Goal: Information Seeking & Learning: Learn about a topic

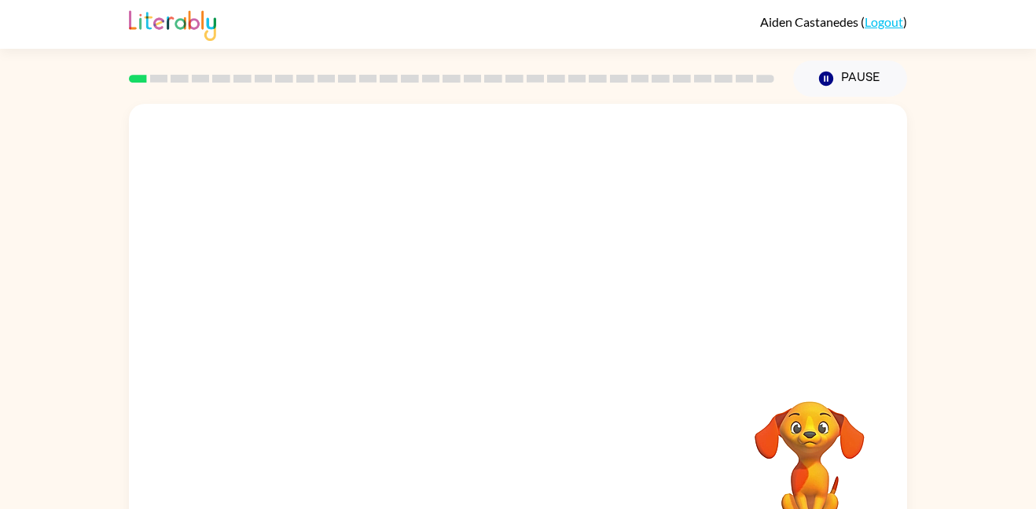
click at [134, 75] on rect at bounding box center [138, 79] width 18 height 8
drag, startPoint x: 342, startPoint y: 302, endPoint x: 469, endPoint y: 151, distance: 197.0
click at [469, 151] on video "Your browser must support playing .mp4 files to use Literably. Please try using…" at bounding box center [518, 236] width 778 height 264
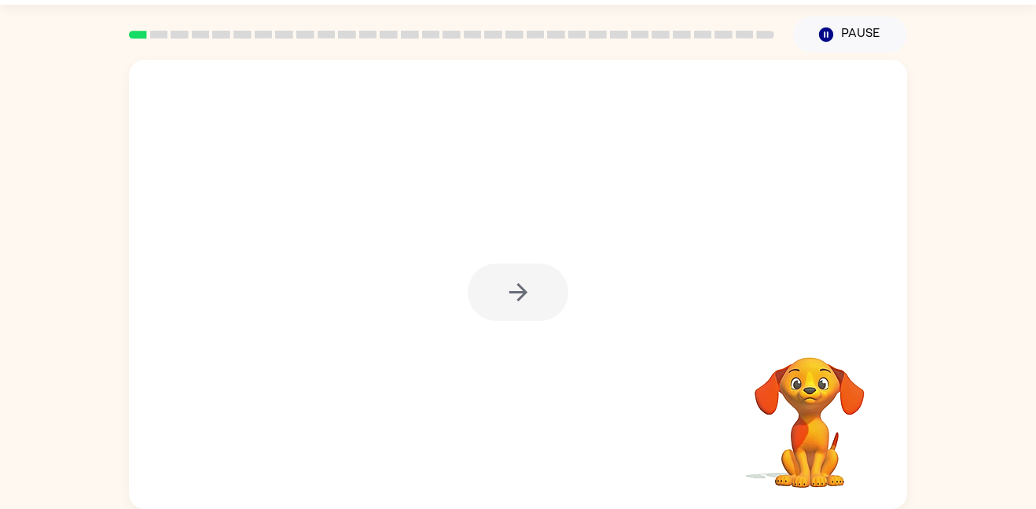
click at [178, 31] on rect at bounding box center [180, 35] width 18 height 8
click at [541, 308] on div at bounding box center [518, 291] width 101 height 57
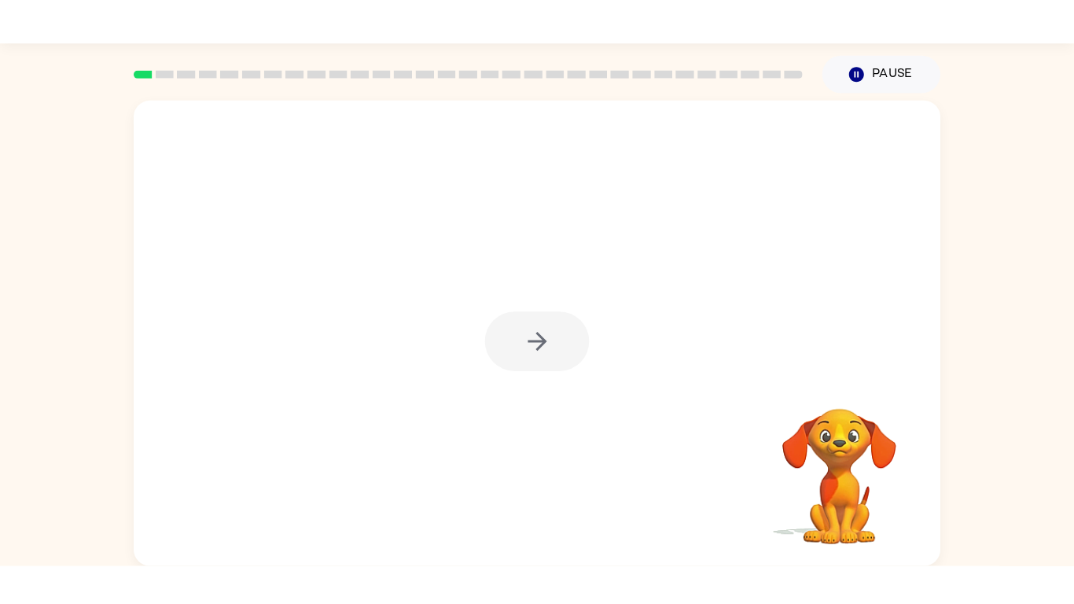
scroll to position [0, 0]
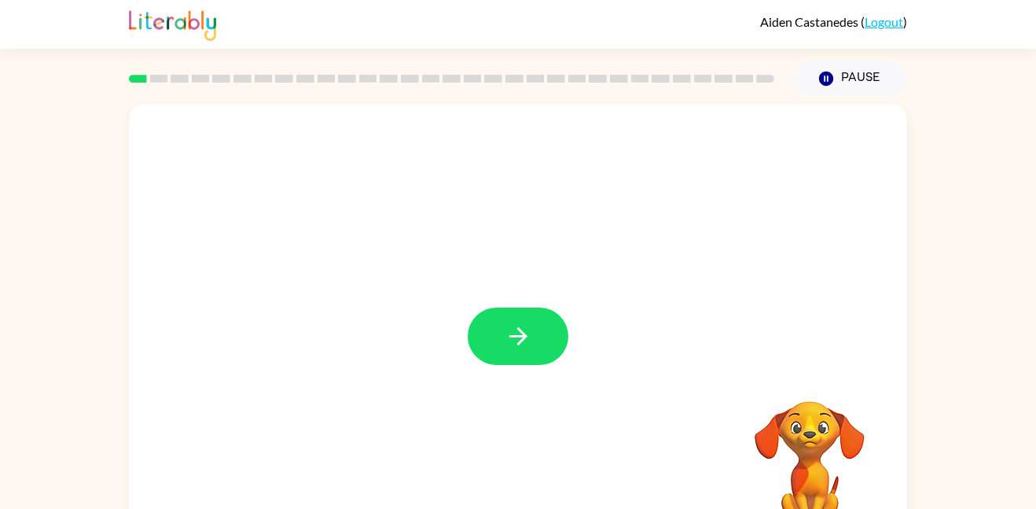
click at [420, 303] on div at bounding box center [518, 328] width 778 height 449
click at [551, 332] on button "button" at bounding box center [518, 335] width 101 height 57
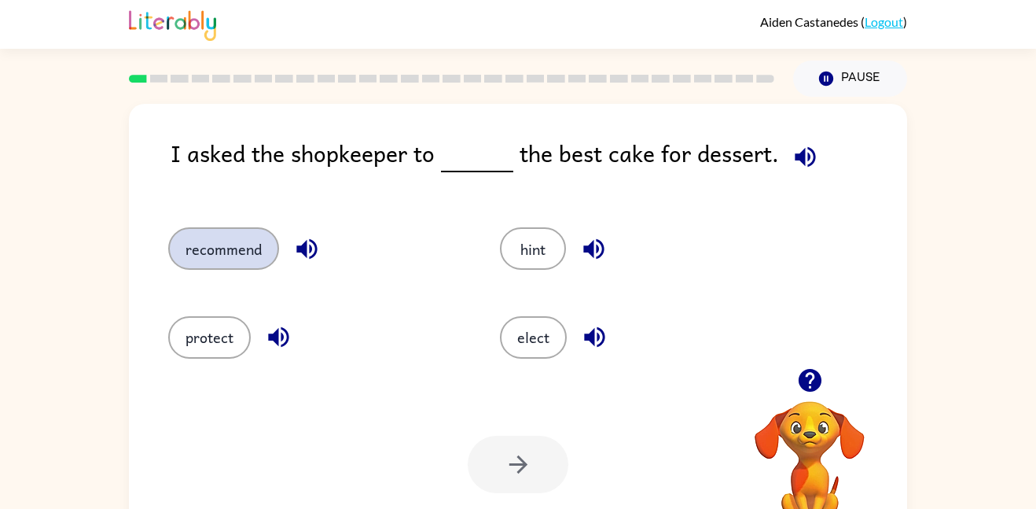
click at [237, 240] on button "recommend" at bounding box center [223, 248] width 111 height 42
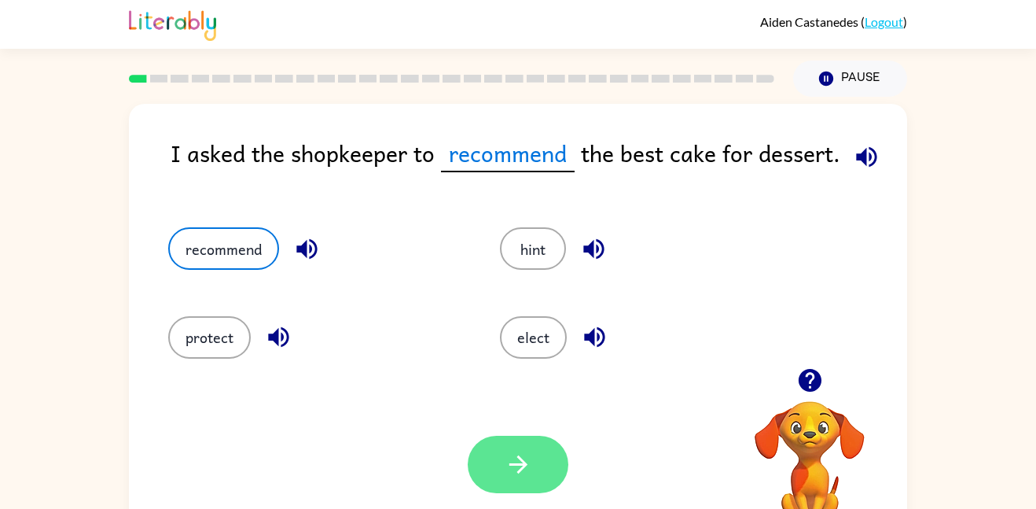
click at [506, 460] on icon "button" at bounding box center [519, 464] width 28 height 28
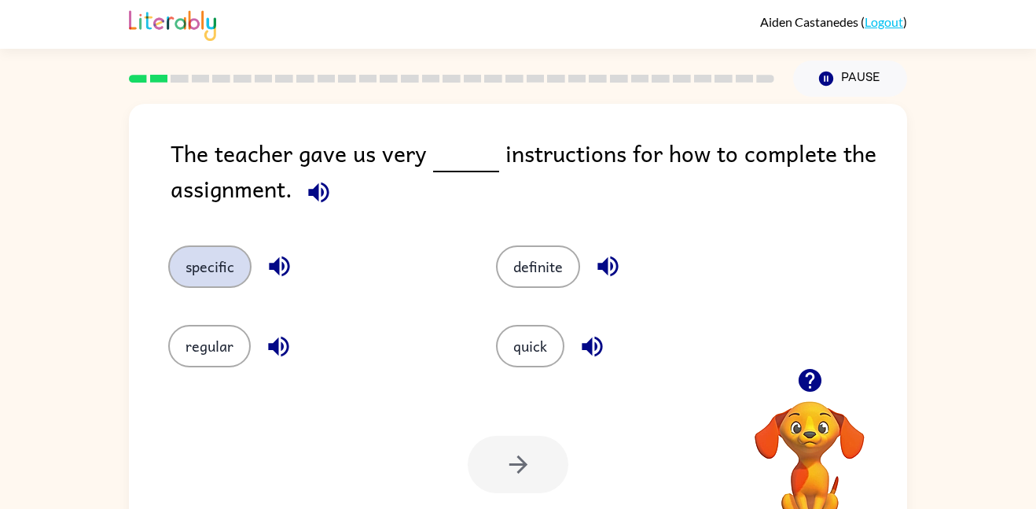
click at [210, 274] on button "specific" at bounding box center [209, 266] width 83 height 42
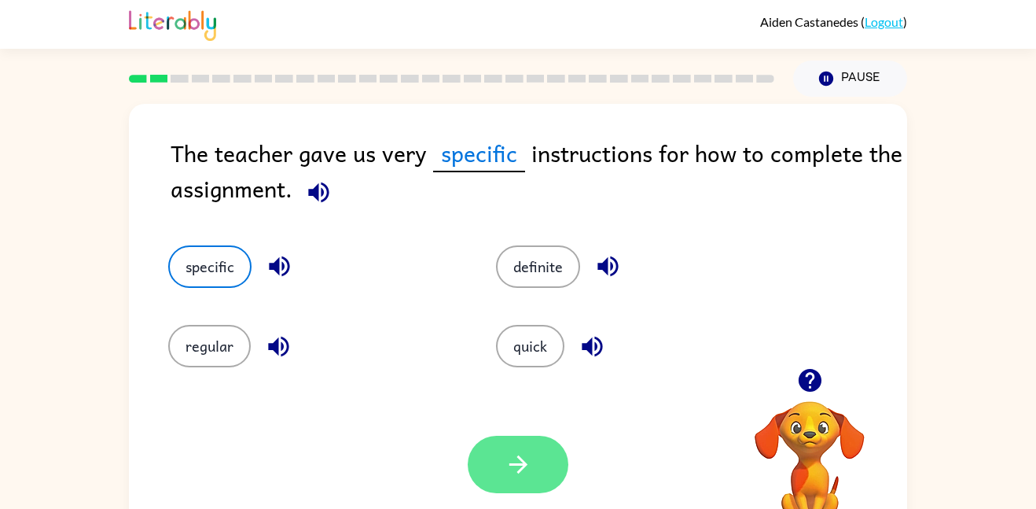
click at [545, 473] on button "button" at bounding box center [518, 464] width 101 height 57
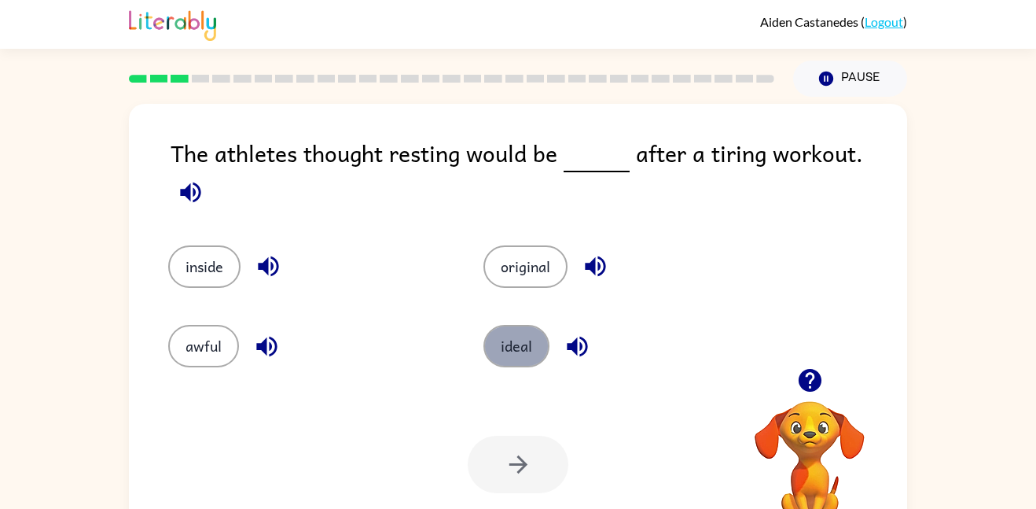
click at [513, 348] on button "ideal" at bounding box center [516, 346] width 66 height 42
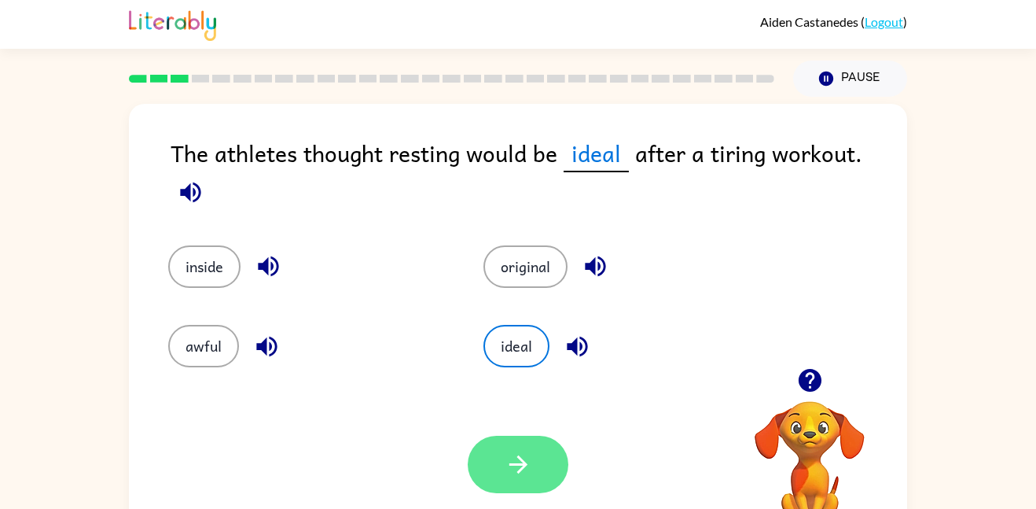
click at [506, 482] on button "button" at bounding box center [518, 464] width 101 height 57
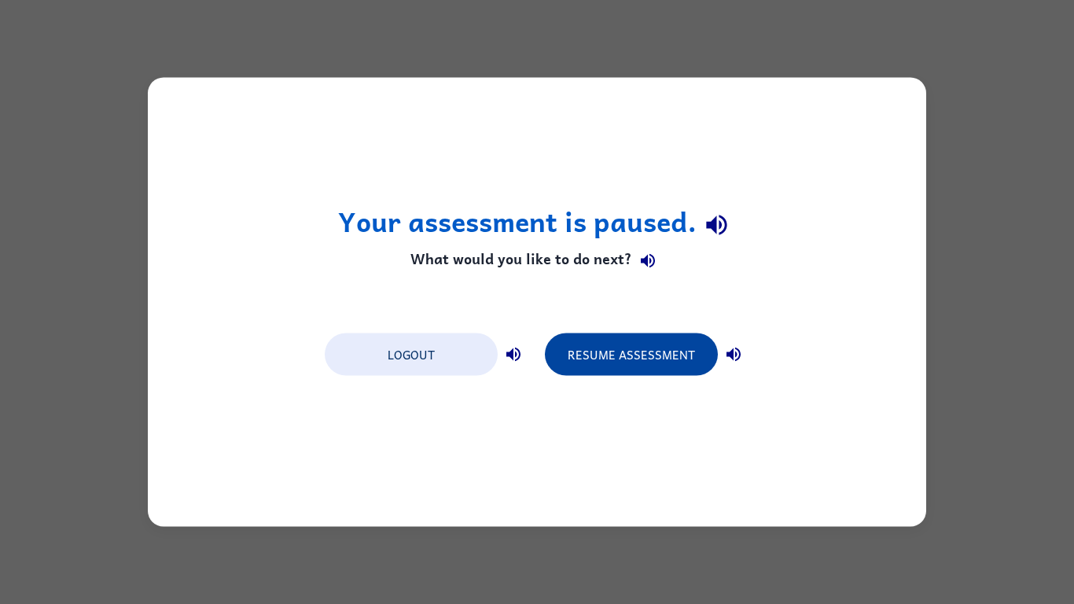
click at [602, 362] on button "Resume Assessment" at bounding box center [631, 354] width 173 height 42
click at [685, 367] on button "Resume Assessment" at bounding box center [631, 354] width 173 height 42
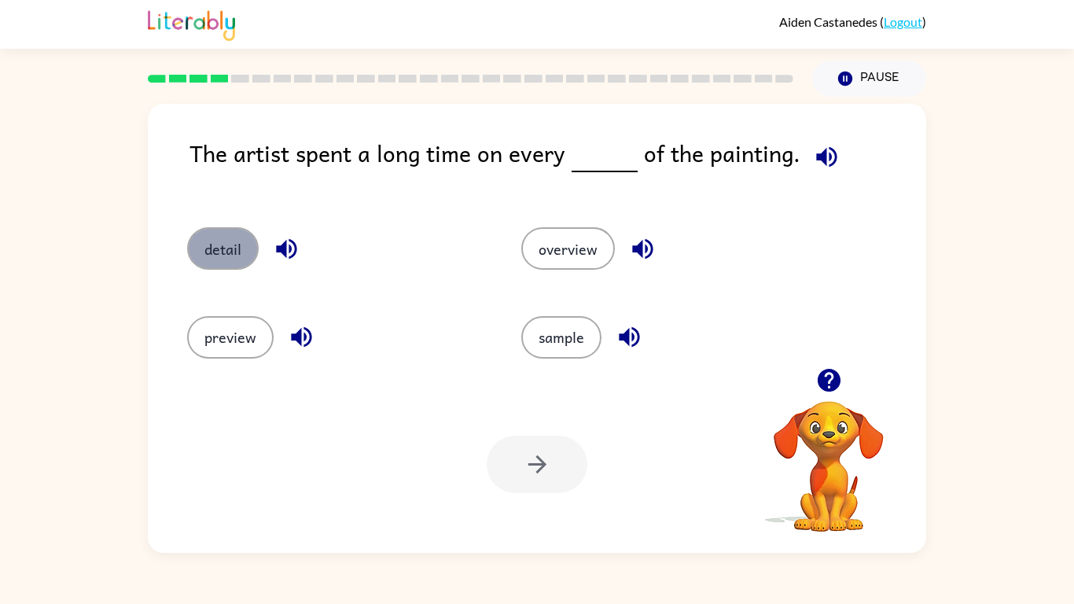
click at [219, 248] on button "detail" at bounding box center [223, 248] width 72 height 42
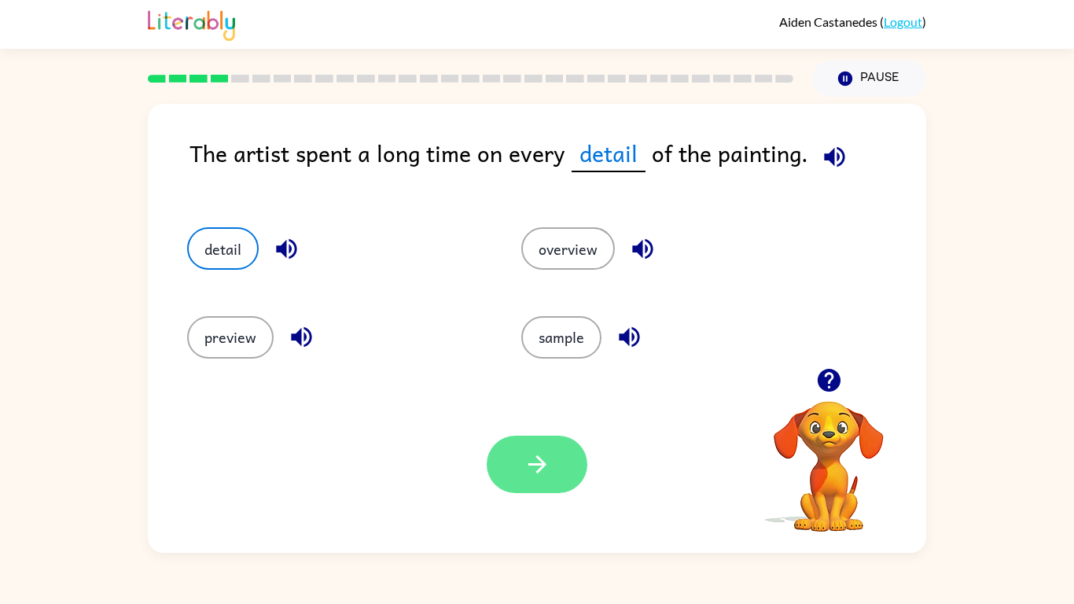
click at [535, 485] on button "button" at bounding box center [537, 464] width 101 height 57
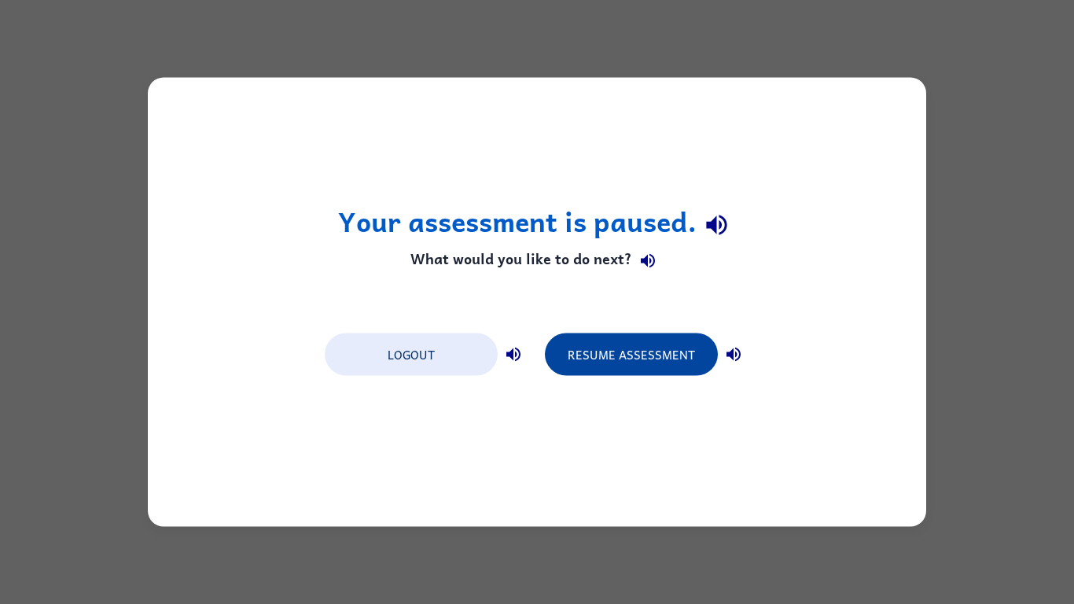
click at [575, 361] on button "Resume Assessment" at bounding box center [631, 354] width 173 height 42
click at [625, 338] on button "Resume Assessment" at bounding box center [631, 354] width 173 height 42
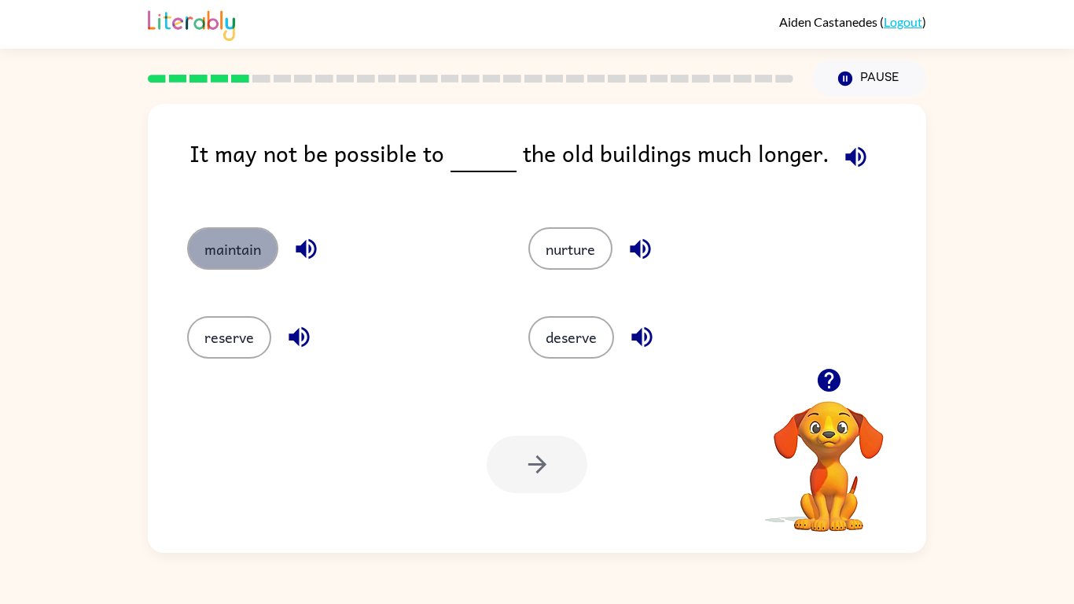
click at [252, 261] on button "maintain" at bounding box center [232, 248] width 91 height 42
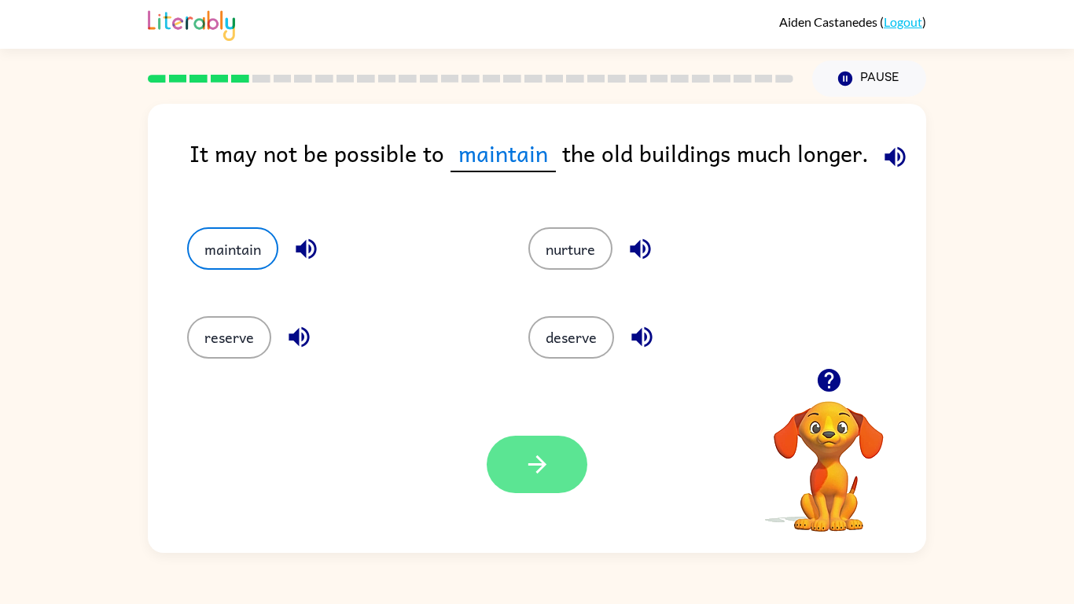
click at [579, 474] on button "button" at bounding box center [537, 464] width 101 height 57
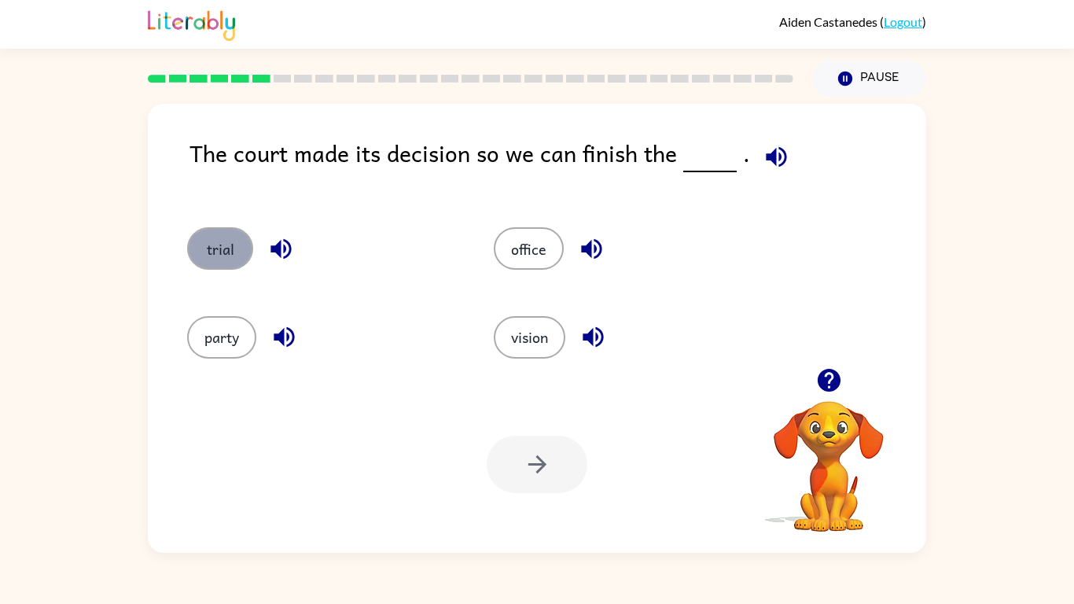
click at [226, 258] on button "trial" at bounding box center [220, 248] width 66 height 42
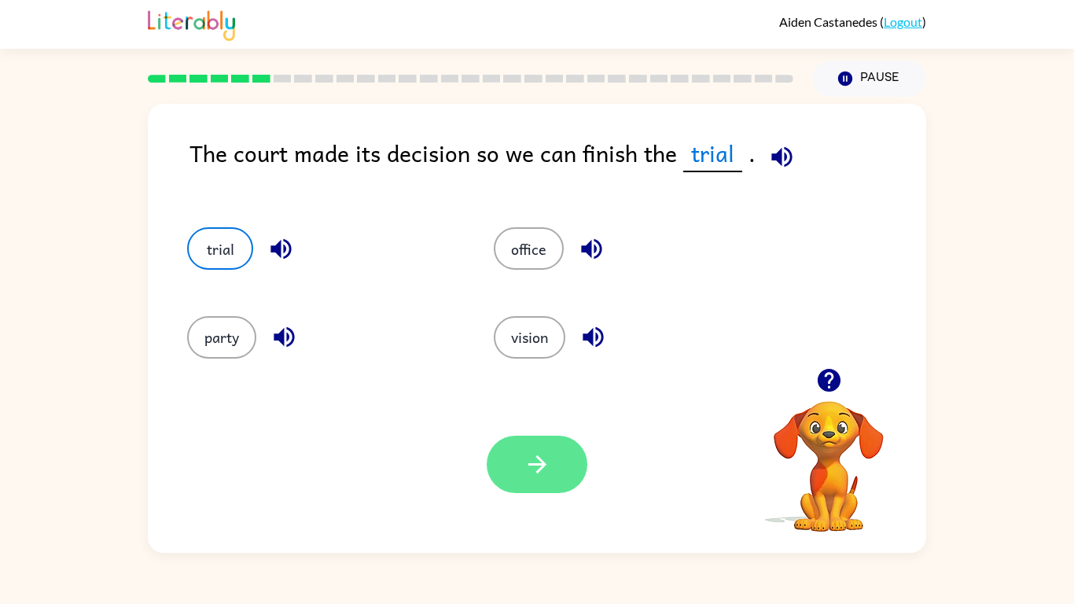
click at [570, 479] on button "button" at bounding box center [537, 464] width 101 height 57
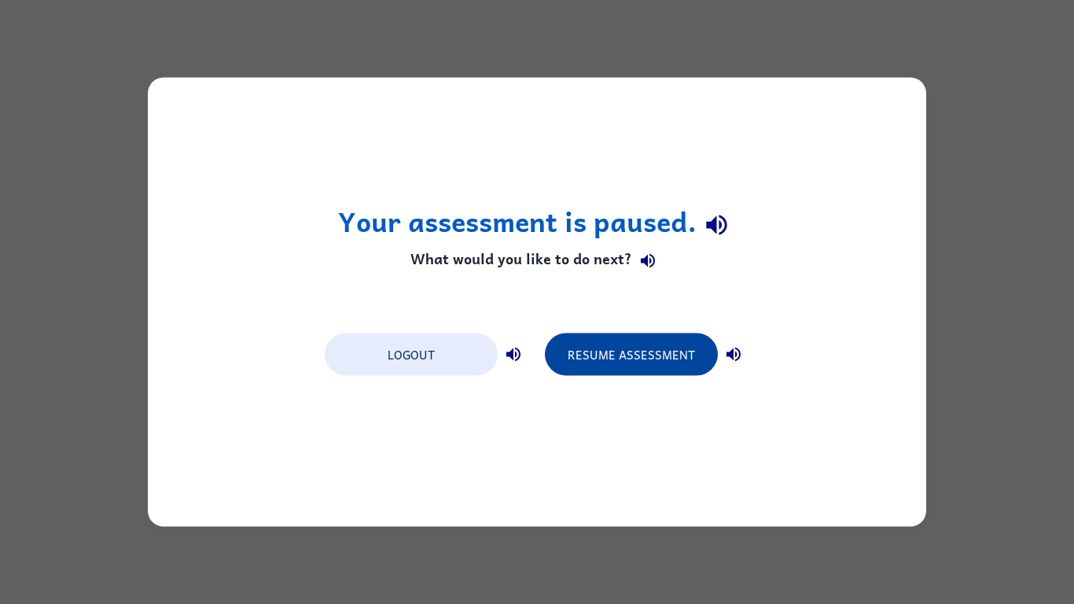
click at [607, 342] on button "Resume Assessment" at bounding box center [631, 354] width 173 height 42
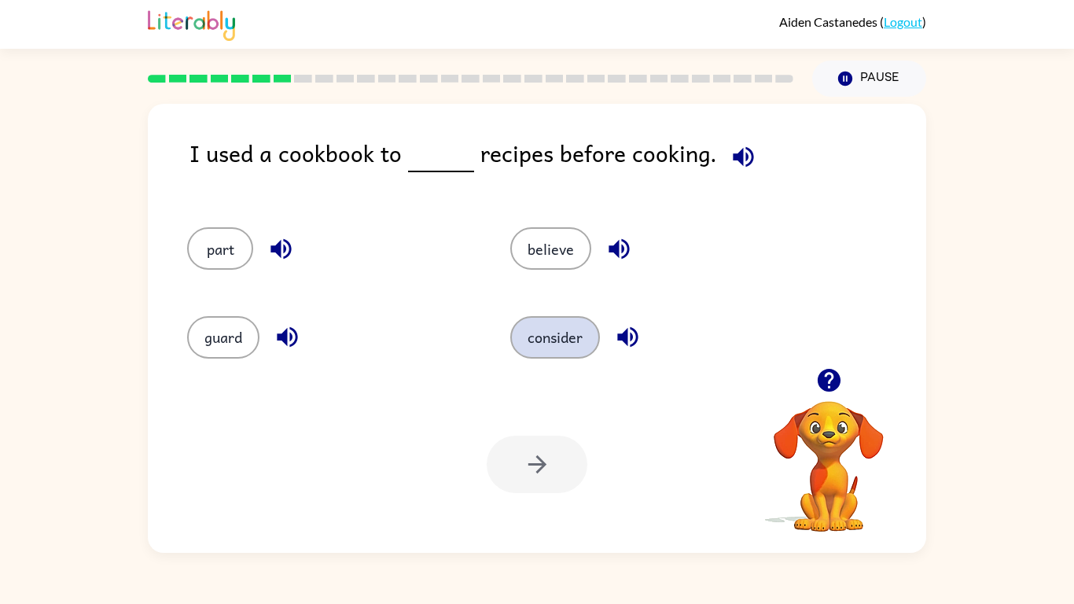
click at [573, 341] on button "consider" at bounding box center [555, 337] width 90 height 42
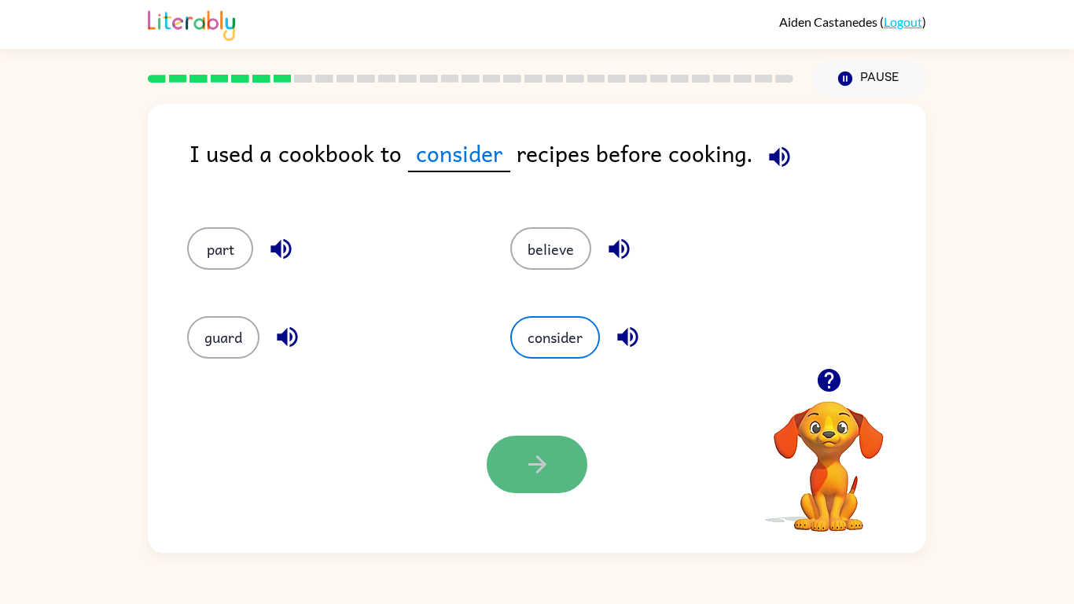
click at [568, 465] on button "button" at bounding box center [537, 464] width 101 height 57
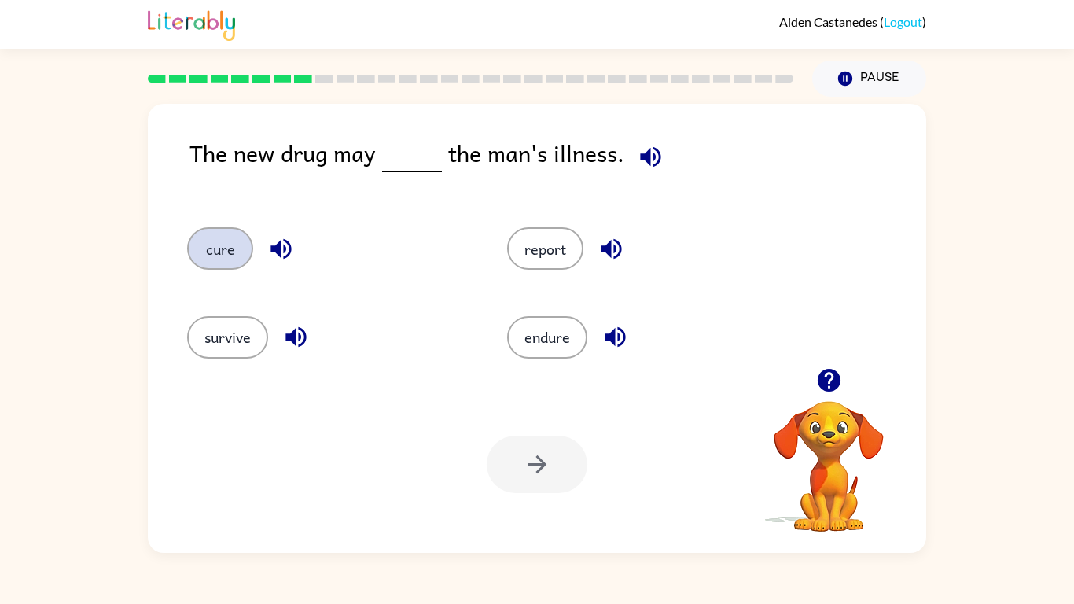
click at [236, 253] on button "cure" at bounding box center [220, 248] width 66 height 42
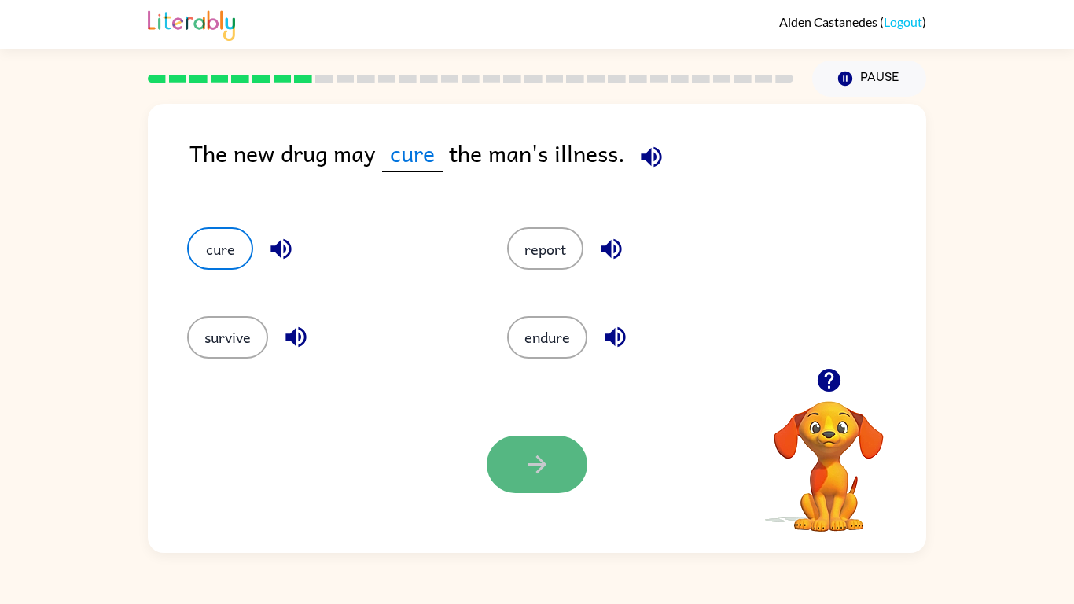
click at [558, 458] on button "button" at bounding box center [537, 464] width 101 height 57
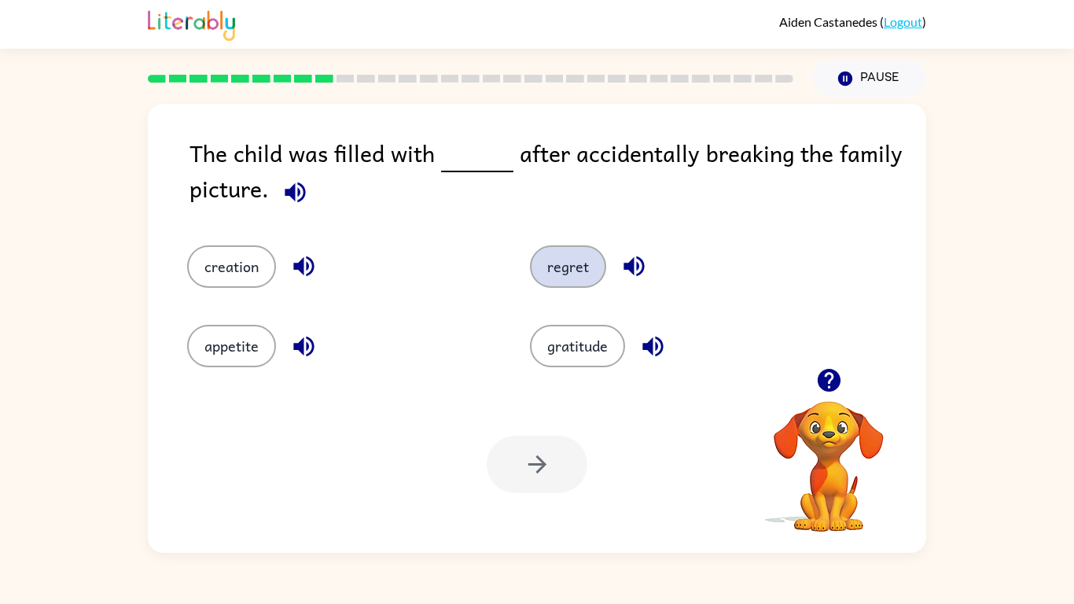
click at [561, 267] on button "regret" at bounding box center [568, 266] width 76 height 42
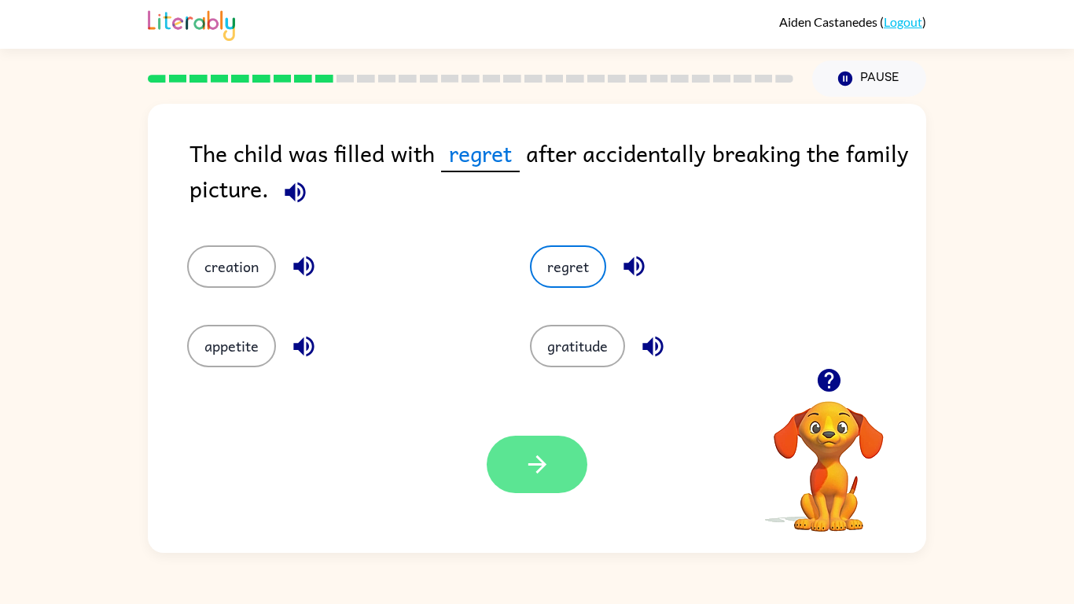
click at [535, 476] on icon "button" at bounding box center [538, 464] width 28 height 28
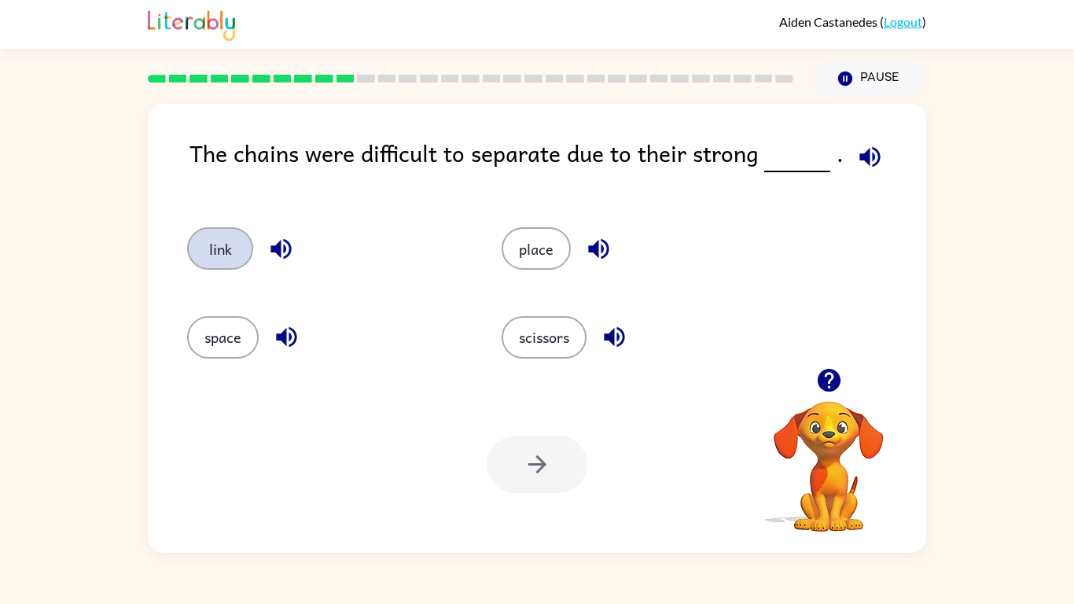
click at [227, 241] on button "link" at bounding box center [220, 248] width 66 height 42
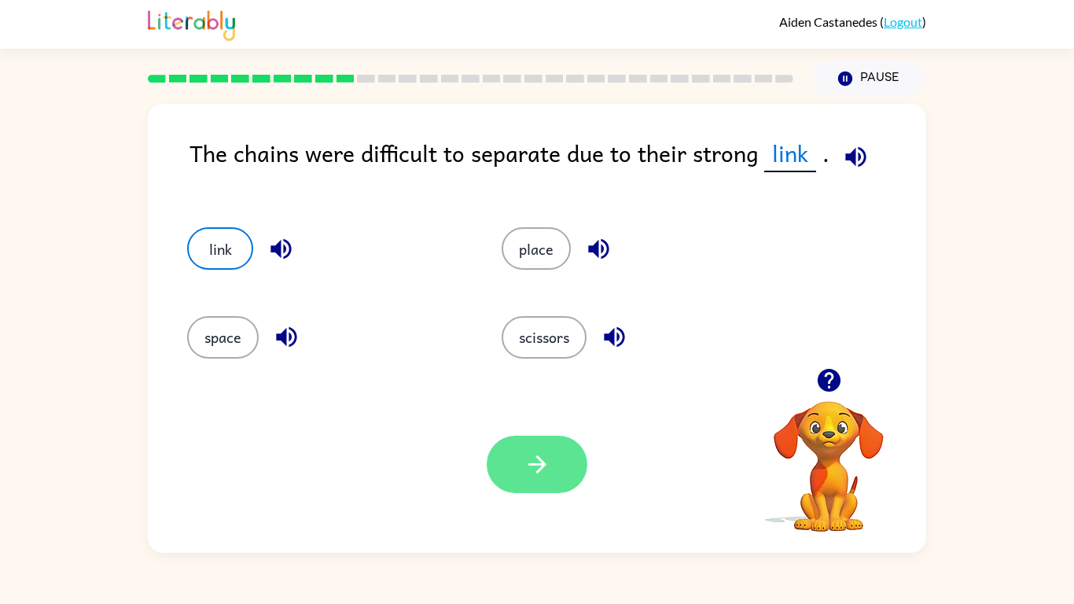
click at [535, 452] on icon "button" at bounding box center [538, 464] width 28 height 28
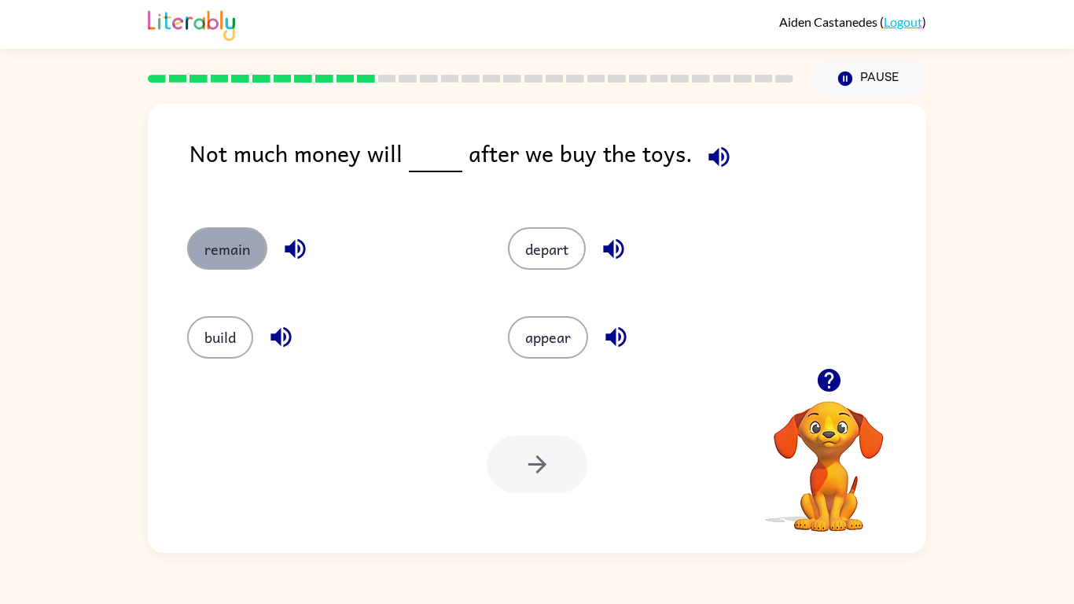
click at [217, 255] on button "remain" at bounding box center [227, 248] width 80 height 42
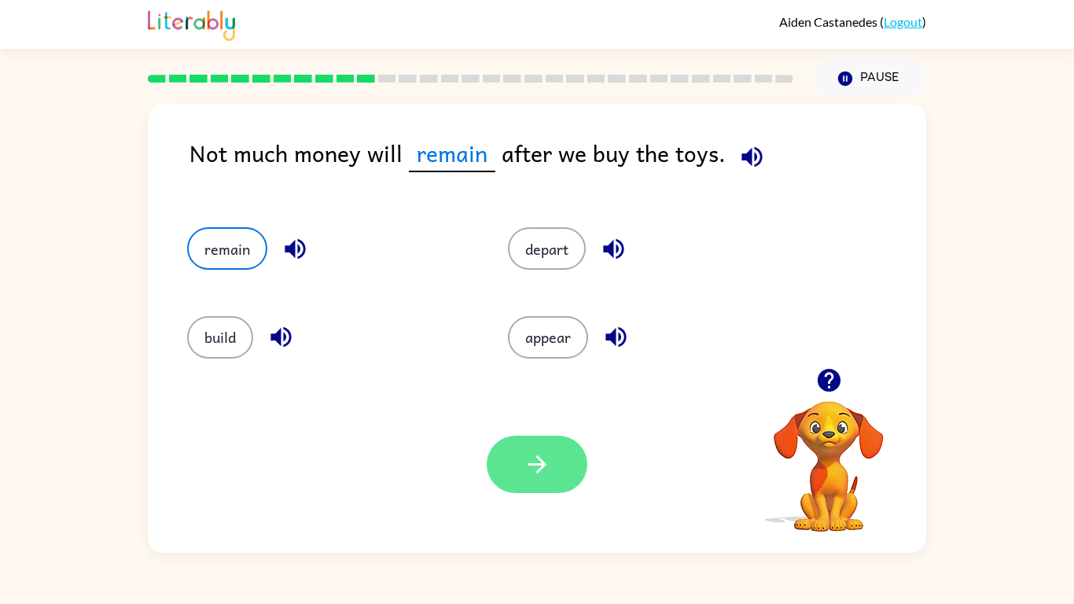
click at [503, 449] on button "button" at bounding box center [537, 464] width 101 height 57
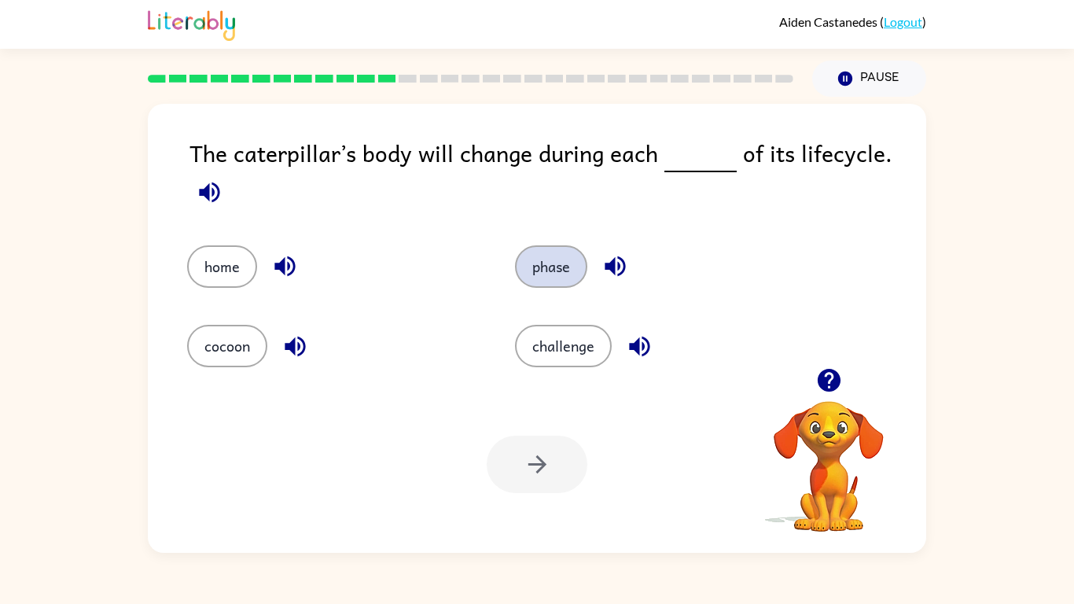
click at [529, 272] on button "phase" at bounding box center [551, 266] width 72 height 42
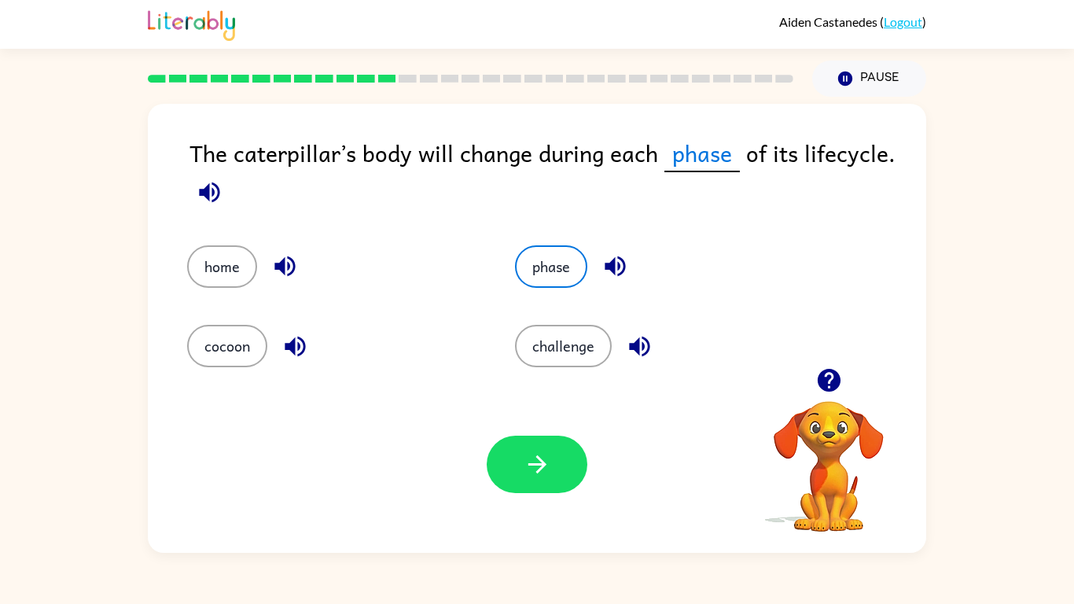
click at [575, 495] on div "Your browser must support playing .mp4 files to use Literably. Please try using…" at bounding box center [537, 464] width 778 height 177
click at [560, 461] on button "button" at bounding box center [537, 464] width 101 height 57
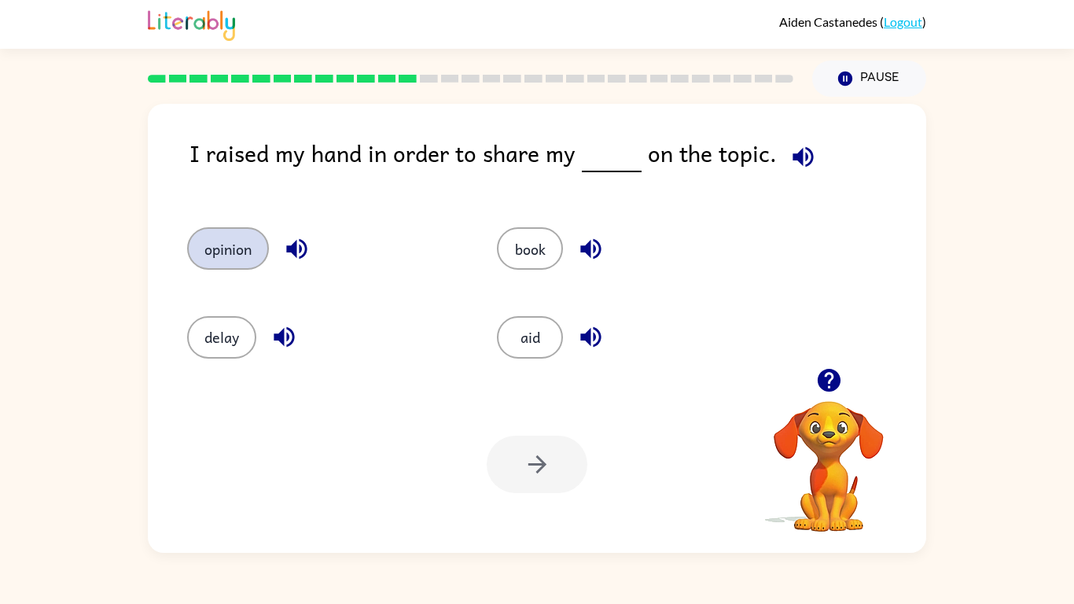
click at [232, 260] on button "opinion" at bounding box center [228, 248] width 82 height 42
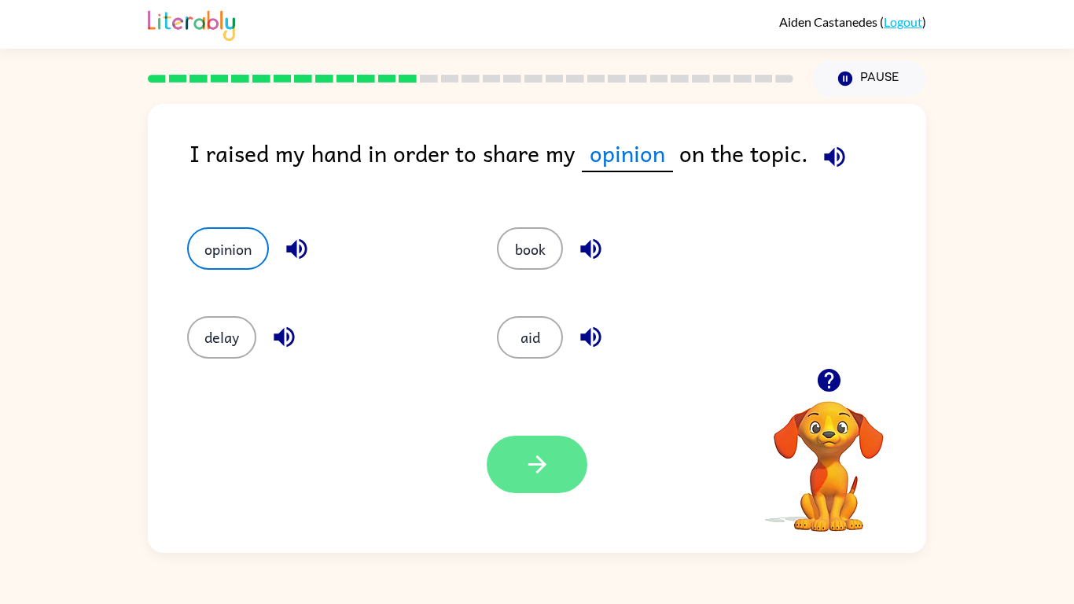
click at [524, 458] on icon "button" at bounding box center [538, 464] width 28 height 28
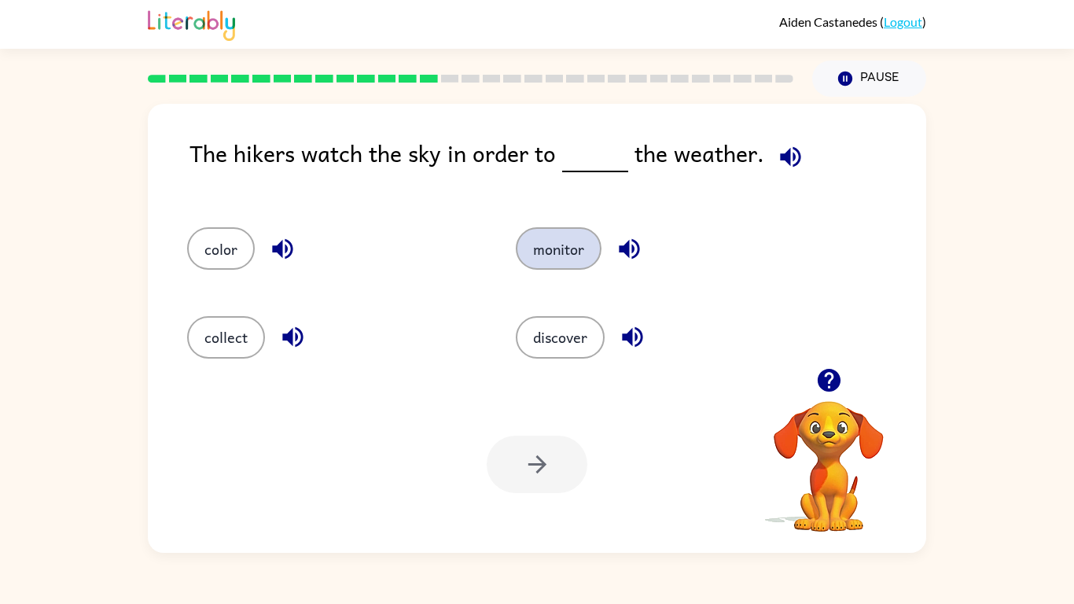
click at [542, 248] on button "monitor" at bounding box center [559, 248] width 86 height 42
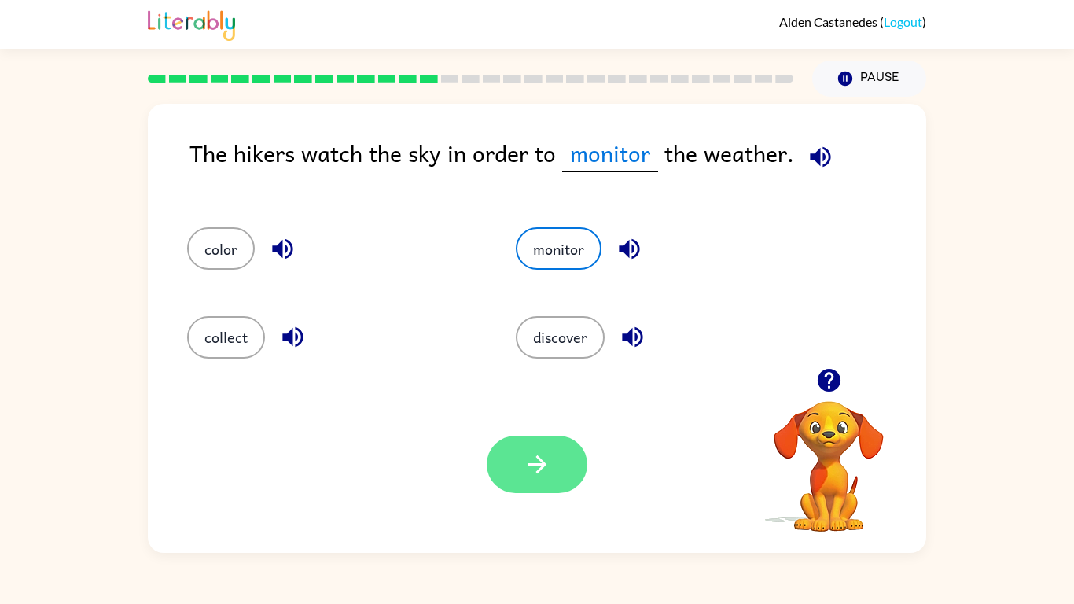
click at [556, 458] on button "button" at bounding box center [537, 464] width 101 height 57
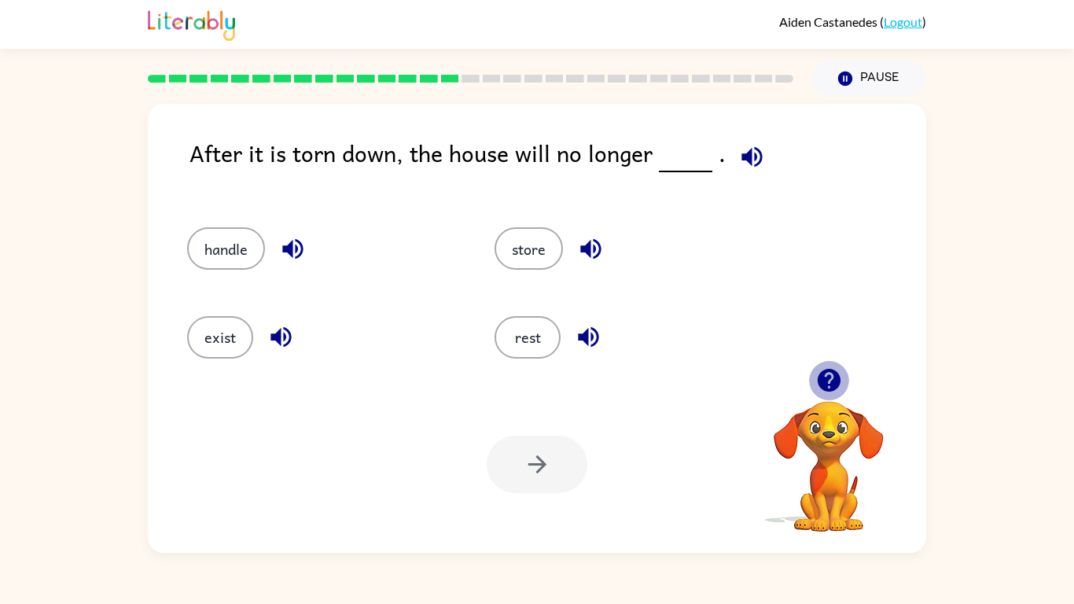
click at [829, 372] on icon "button" at bounding box center [828, 380] width 23 height 23
click at [839, 388] on video "Your browser must support playing .mp4 files to use Literably. Please try using…" at bounding box center [828, 455] width 157 height 157
click at [829, 388] on icon "button" at bounding box center [828, 380] width 23 height 23
click at [829, 381] on icon "button" at bounding box center [829, 380] width 28 height 28
click at [829, 381] on video "Your browser must support playing .mp4 files to use Literably. Please try using…" at bounding box center [828, 455] width 157 height 157
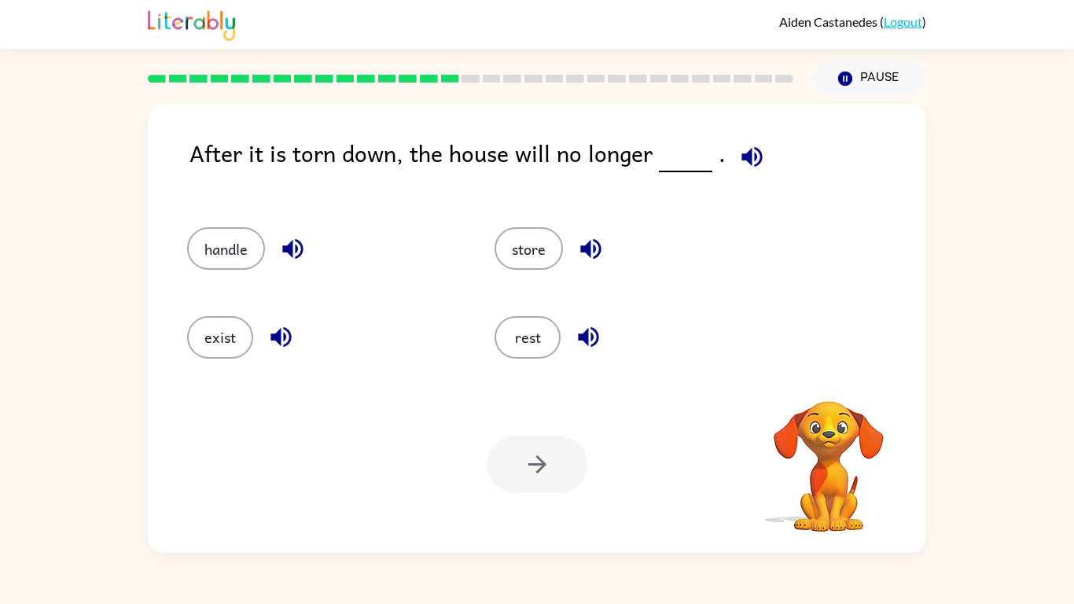
click at [829, 381] on video "Your browser must support playing .mp4 files to use Literably. Please try using…" at bounding box center [828, 455] width 157 height 157
click at [829, 381] on icon "button" at bounding box center [829, 380] width 28 height 28
click at [829, 381] on video "Your browser must support playing .mp4 files to use Literably. Please try using…" at bounding box center [828, 455] width 157 height 157
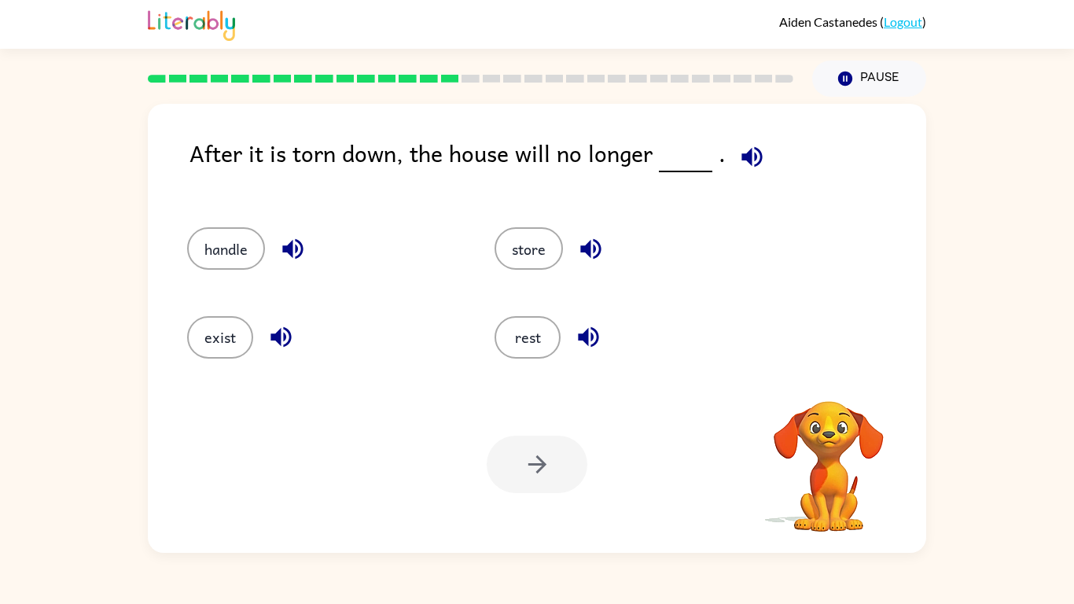
click at [829, 381] on video "Your browser must support playing .mp4 files to use Literably. Please try using…" at bounding box center [828, 455] width 157 height 157
click at [829, 381] on icon "button" at bounding box center [829, 380] width 28 height 28
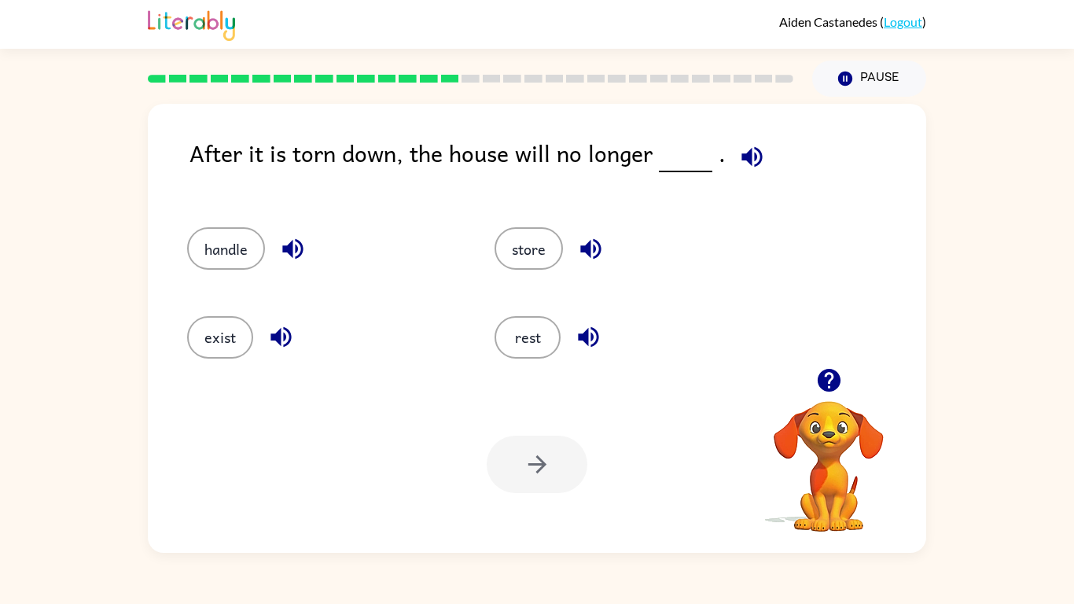
click at [829, 381] on icon "button" at bounding box center [829, 380] width 28 height 28
click at [829, 379] on icon "button" at bounding box center [829, 380] width 28 height 28
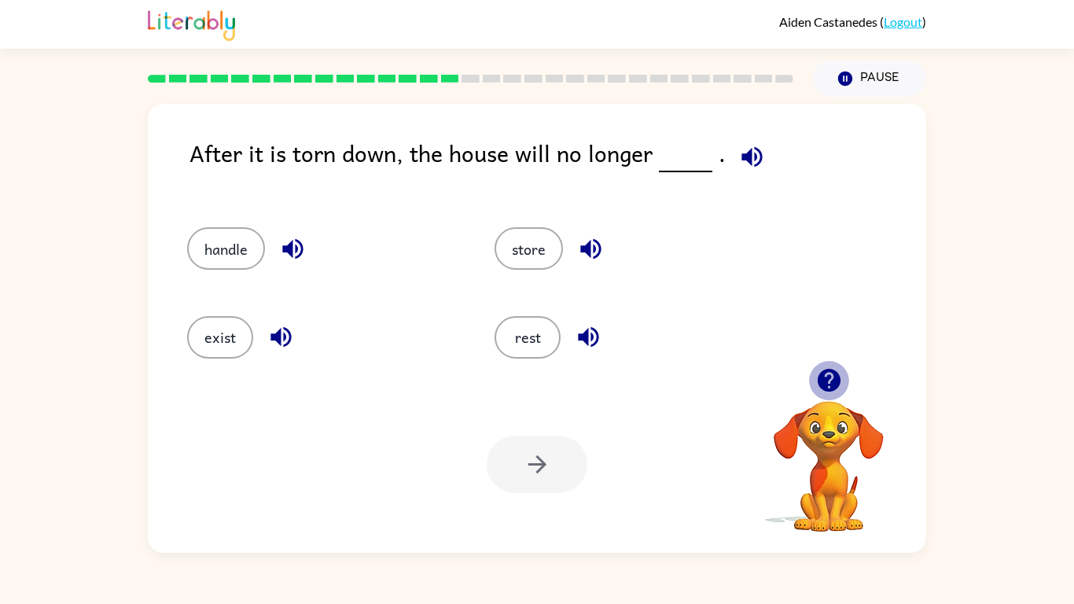
click at [829, 379] on icon "button" at bounding box center [829, 380] width 28 height 28
click at [829, 400] on div "Your browser must support playing .mp4 files to use Literably. Please try using…" at bounding box center [828, 467] width 157 height 134
click at [829, 379] on video "Your browser must support playing .mp4 files to use Literably. Please try using…" at bounding box center [828, 455] width 157 height 157
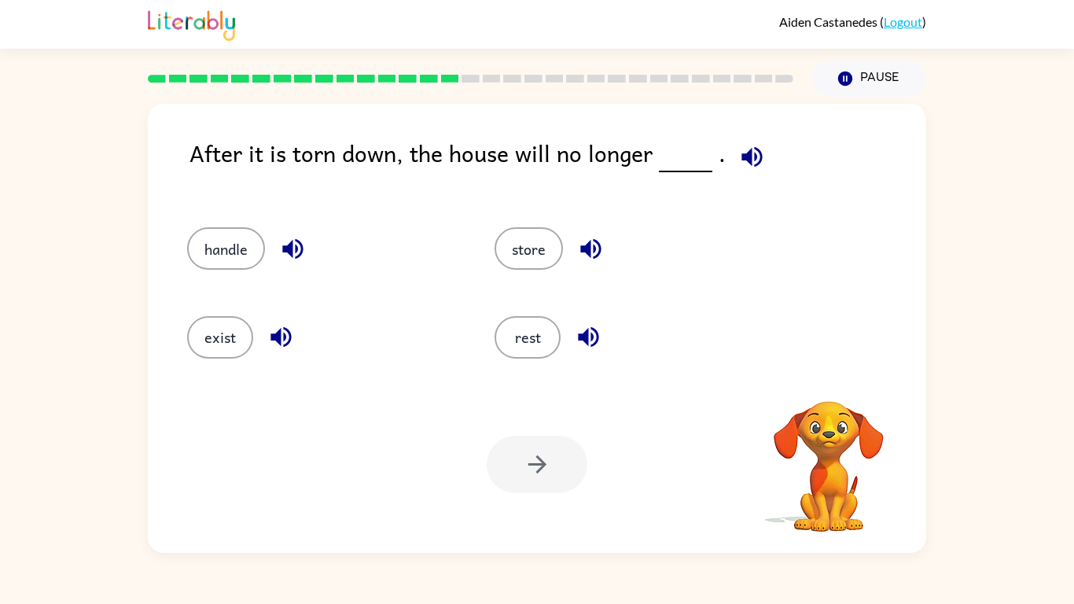
click at [829, 379] on video "Your browser must support playing .mp4 files to use Literably. Please try using…" at bounding box center [828, 455] width 157 height 157
click at [829, 379] on icon "button" at bounding box center [829, 380] width 28 height 28
click at [829, 379] on video "Your browser must support playing .mp4 files to use Literably. Please try using…" at bounding box center [828, 455] width 157 height 157
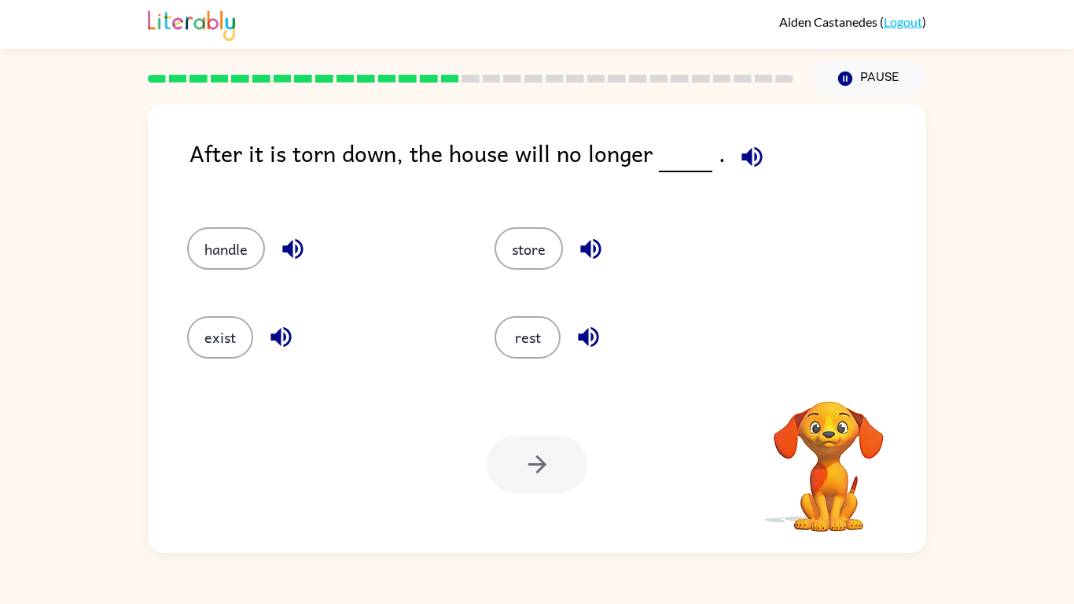
click at [829, 379] on video "Your browser must support playing .mp4 files to use Literably. Please try using…" at bounding box center [828, 455] width 157 height 157
click at [187, 336] on button "exist" at bounding box center [220, 337] width 66 height 42
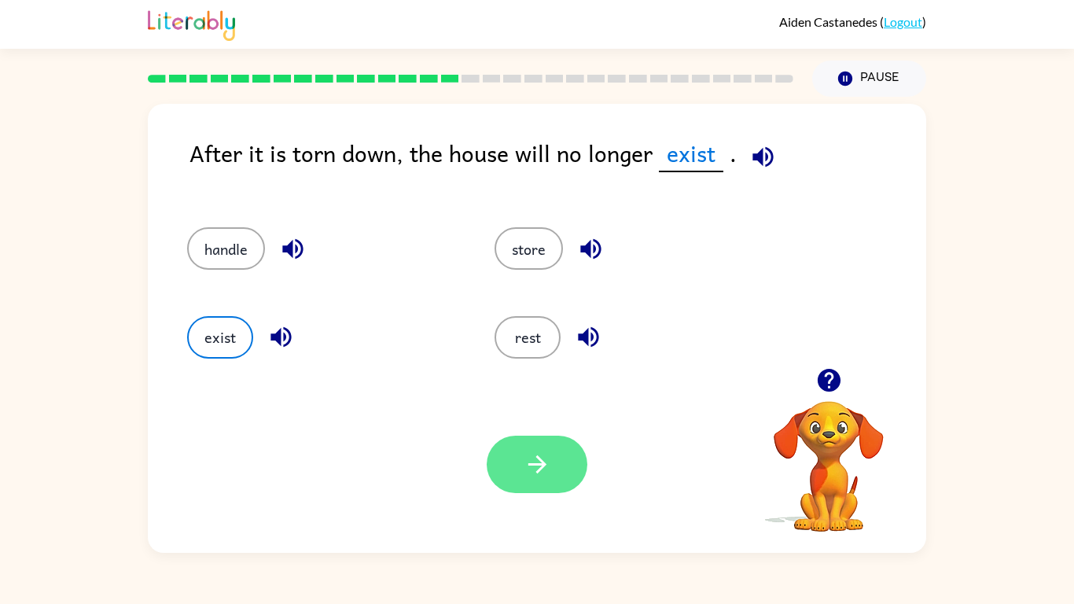
click at [579, 469] on button "button" at bounding box center [537, 464] width 101 height 57
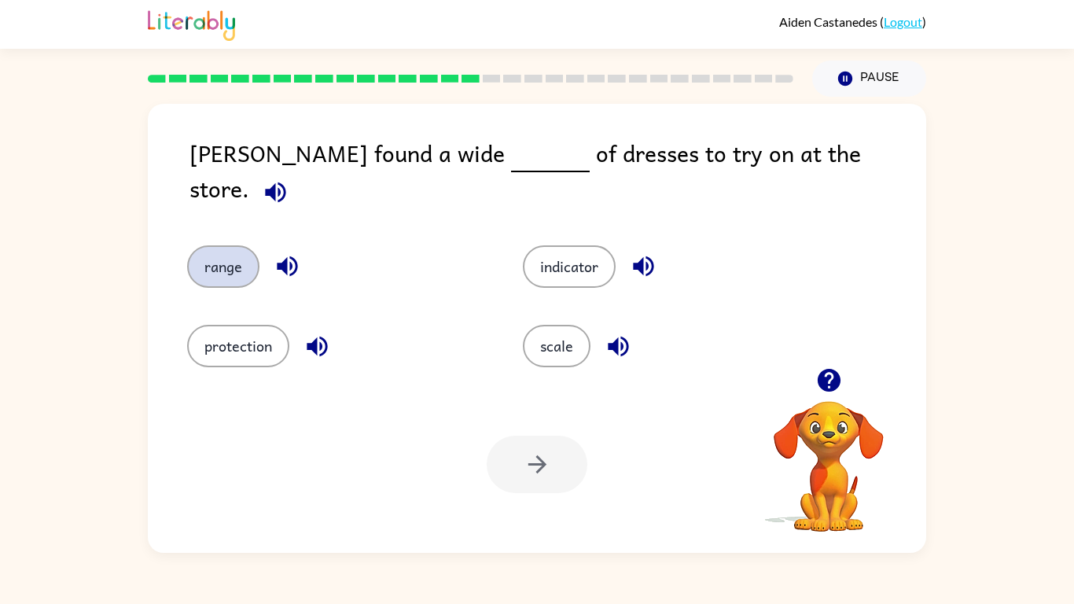
click at [219, 256] on button "range" at bounding box center [223, 266] width 72 height 42
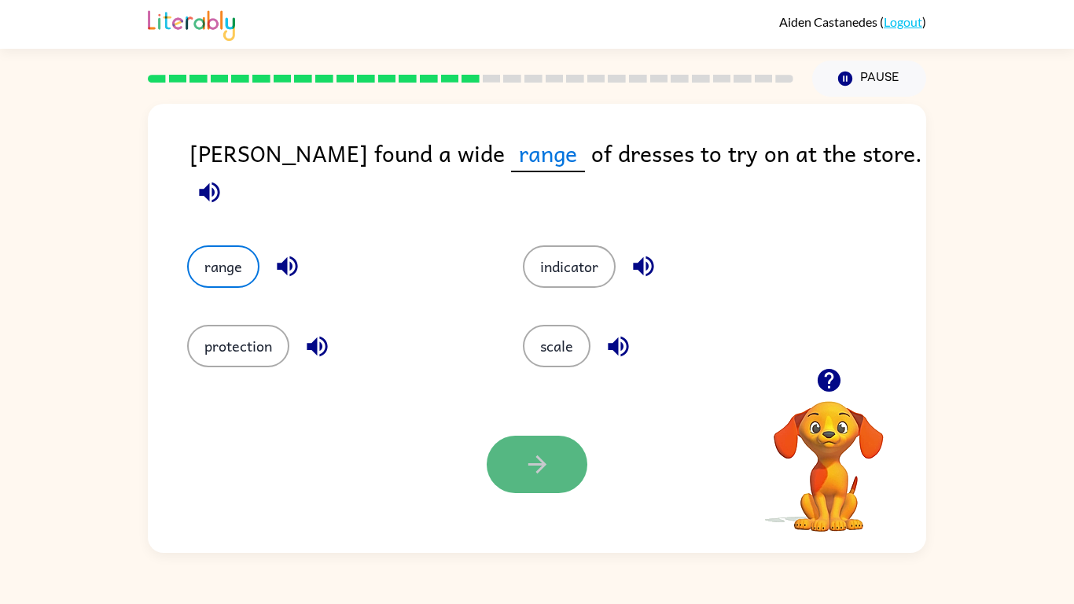
click at [548, 480] on button "button" at bounding box center [537, 464] width 101 height 57
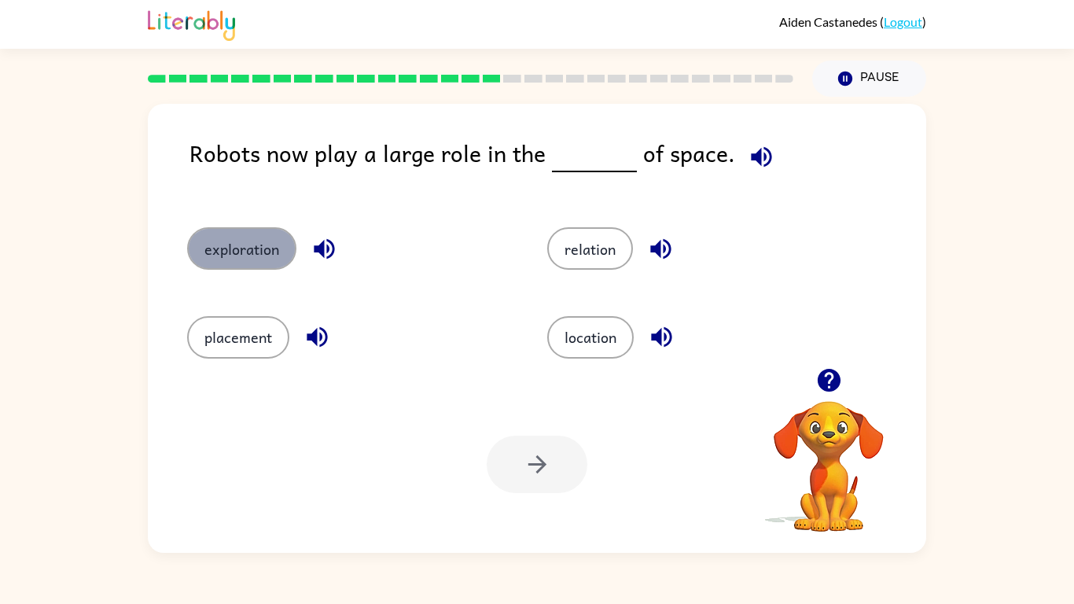
click at [247, 258] on button "exploration" at bounding box center [241, 248] width 109 height 42
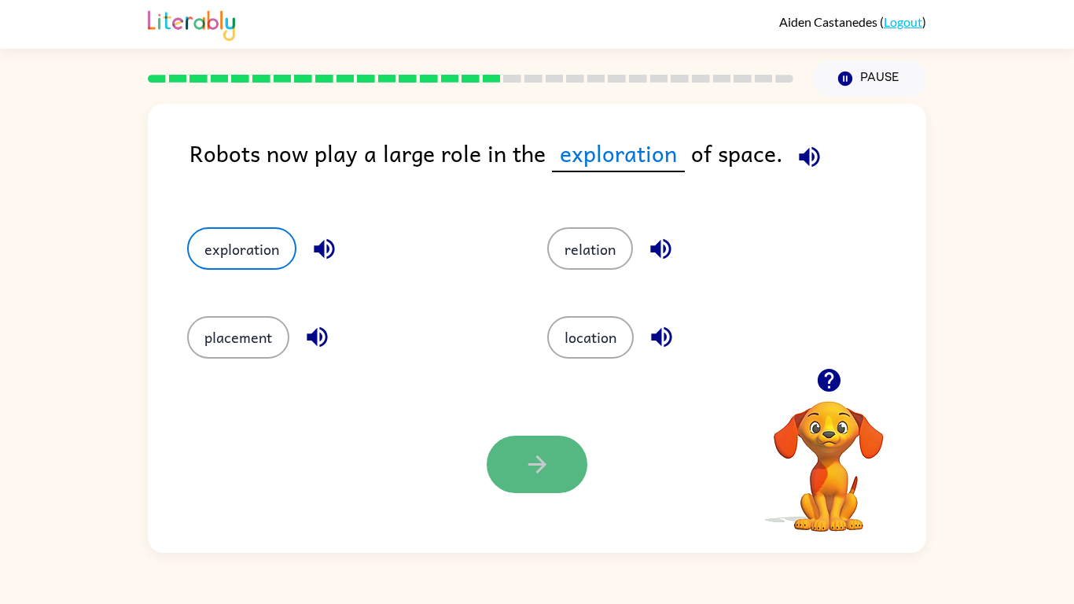
click at [524, 457] on icon "button" at bounding box center [538, 464] width 28 height 28
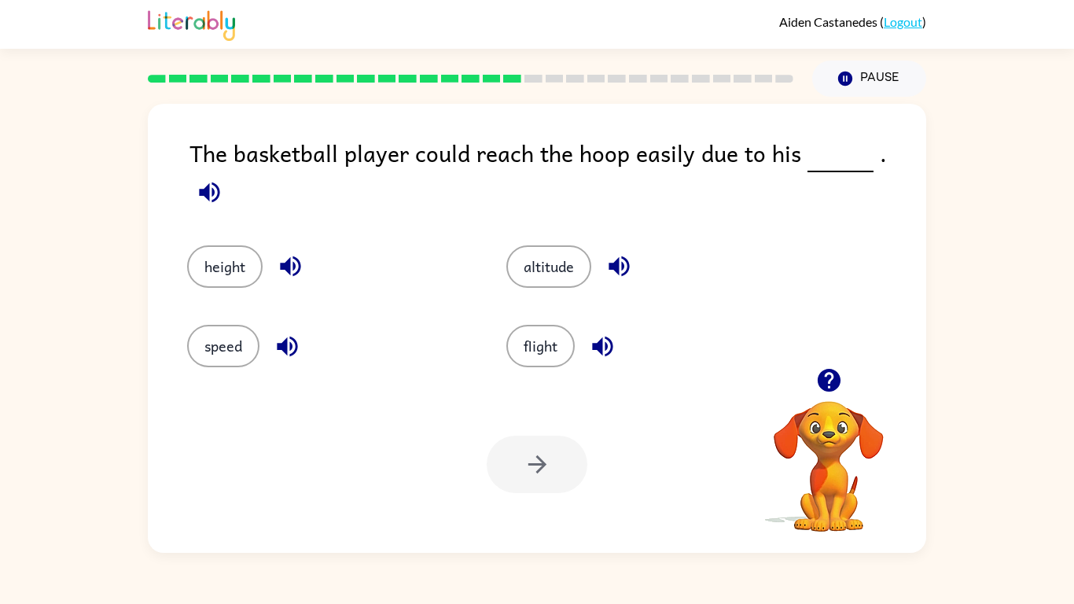
click at [229, 222] on div "height" at bounding box center [316, 254] width 319 height 79
click at [229, 245] on button "height" at bounding box center [224, 266] width 75 height 42
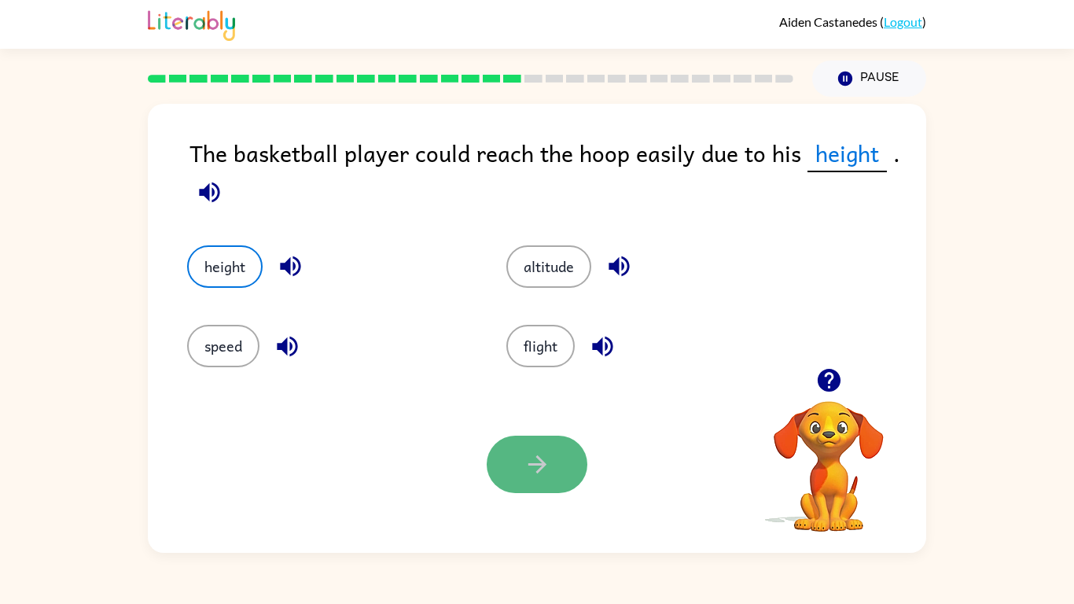
click at [554, 465] on button "button" at bounding box center [537, 464] width 101 height 57
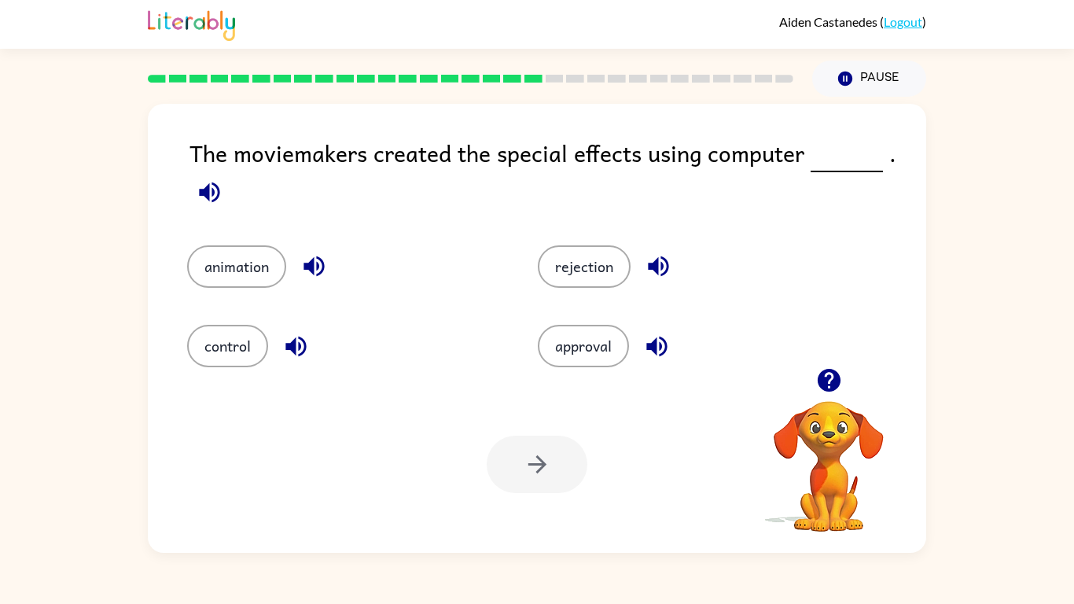
click at [543, 452] on div at bounding box center [537, 464] width 101 height 57
click at [822, 385] on icon "button" at bounding box center [828, 380] width 23 height 23
click at [826, 389] on icon "button" at bounding box center [828, 380] width 23 height 23
click at [826, 389] on video "Your browser must support playing .mp4 files to use Literably. Please try using…" at bounding box center [828, 455] width 157 height 157
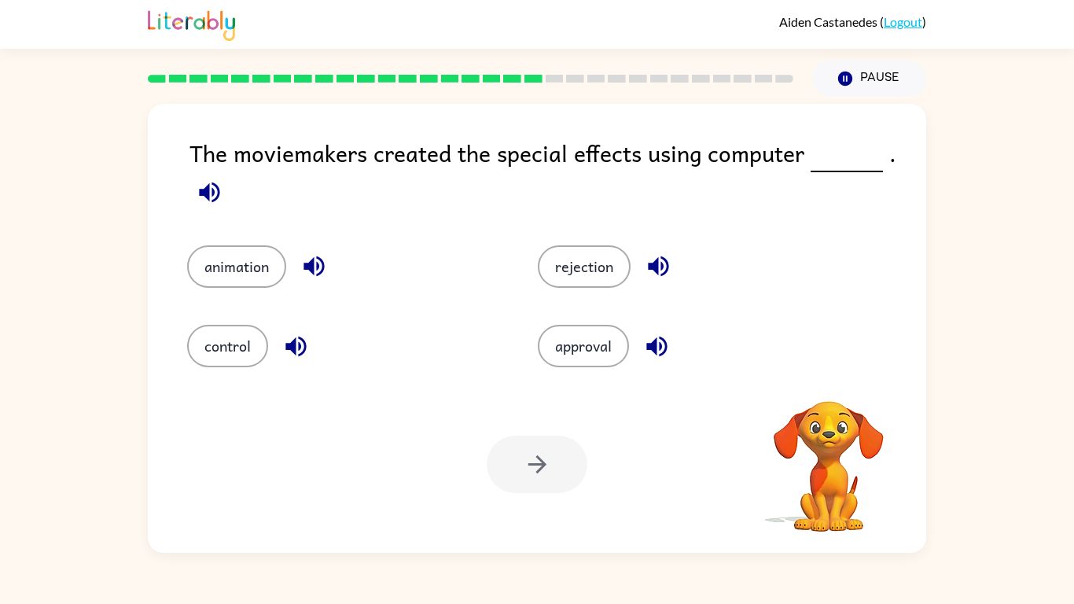
click at [826, 389] on video "Your browser must support playing .mp4 files to use Literably. Please try using…" at bounding box center [828, 455] width 157 height 157
click at [826, 400] on div "Your browser must support playing .mp4 files to use Literably. Please try using…" at bounding box center [828, 467] width 157 height 134
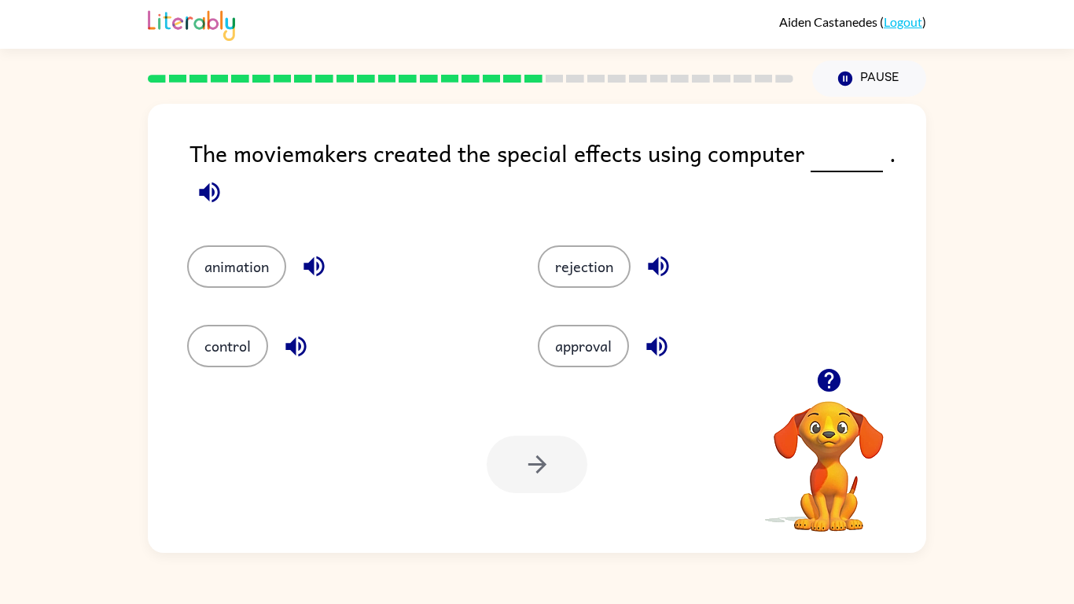
click at [826, 389] on icon "button" at bounding box center [828, 380] width 23 height 23
click at [826, 389] on video "Your browser must support playing .mp4 files to use Literably. Please try using…" at bounding box center [828, 455] width 157 height 157
click at [832, 369] on icon "button" at bounding box center [828, 380] width 23 height 23
click at [209, 265] on button "animation" at bounding box center [236, 266] width 99 height 42
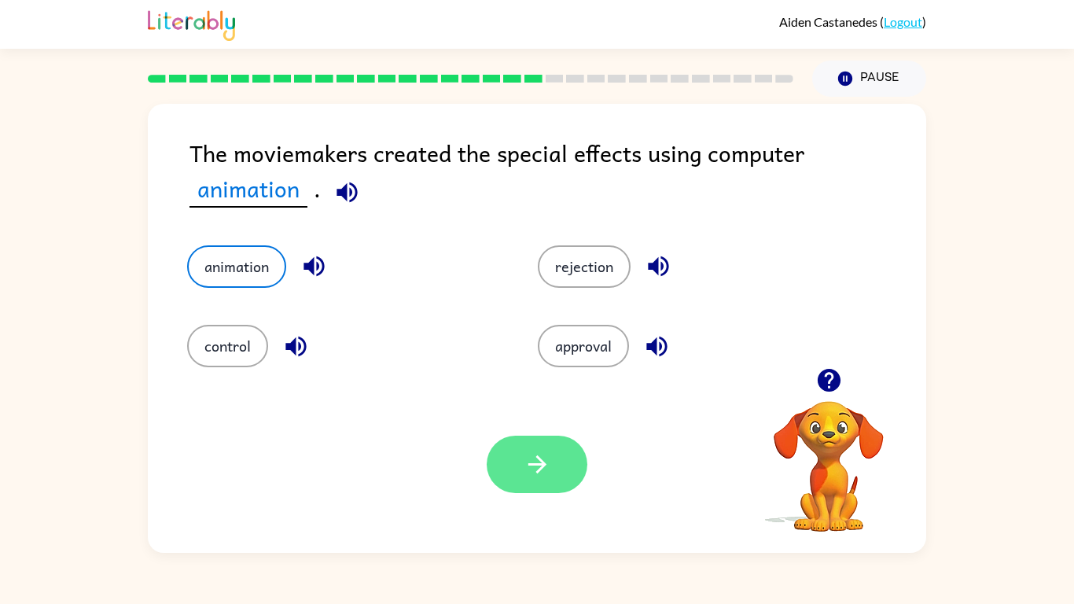
click at [528, 455] on icon "button" at bounding box center [538, 464] width 28 height 28
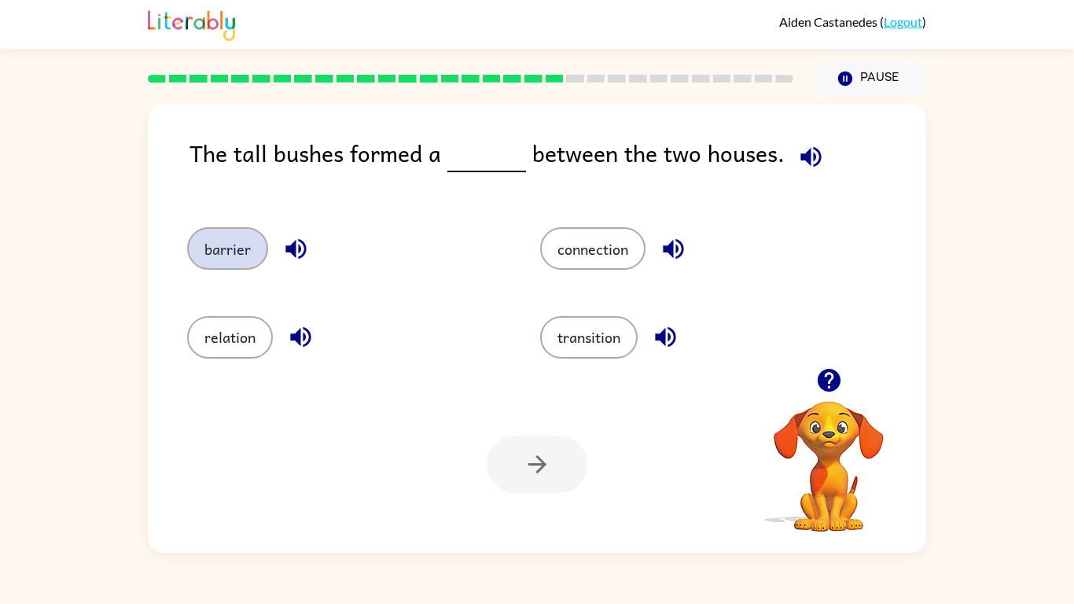
click at [229, 259] on button "barrier" at bounding box center [227, 248] width 81 height 42
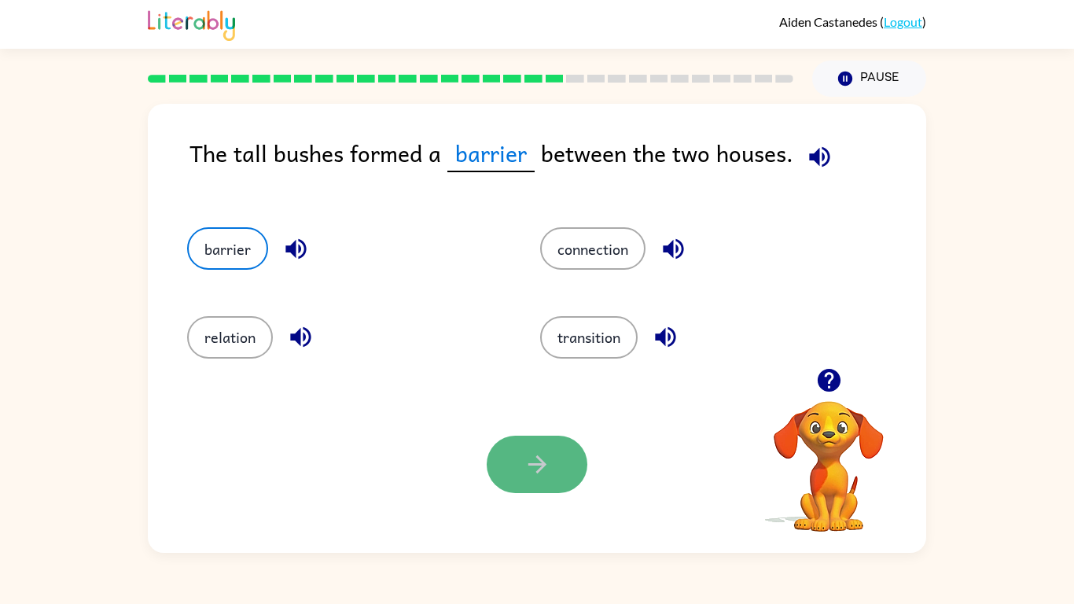
click at [507, 446] on button "button" at bounding box center [537, 464] width 101 height 57
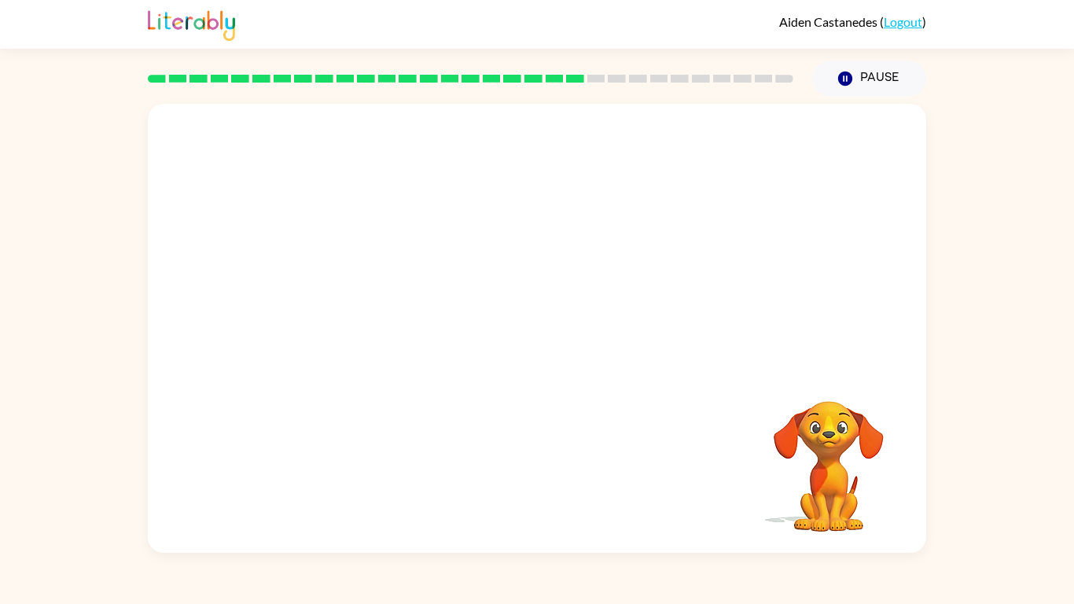
click at [401, 322] on video "Your browser must support playing .mp4 files to use Literably. Please try using…" at bounding box center [537, 236] width 778 height 264
click at [524, 322] on div at bounding box center [537, 335] width 101 height 57
click at [524, 322] on icon "button" at bounding box center [538, 336] width 28 height 28
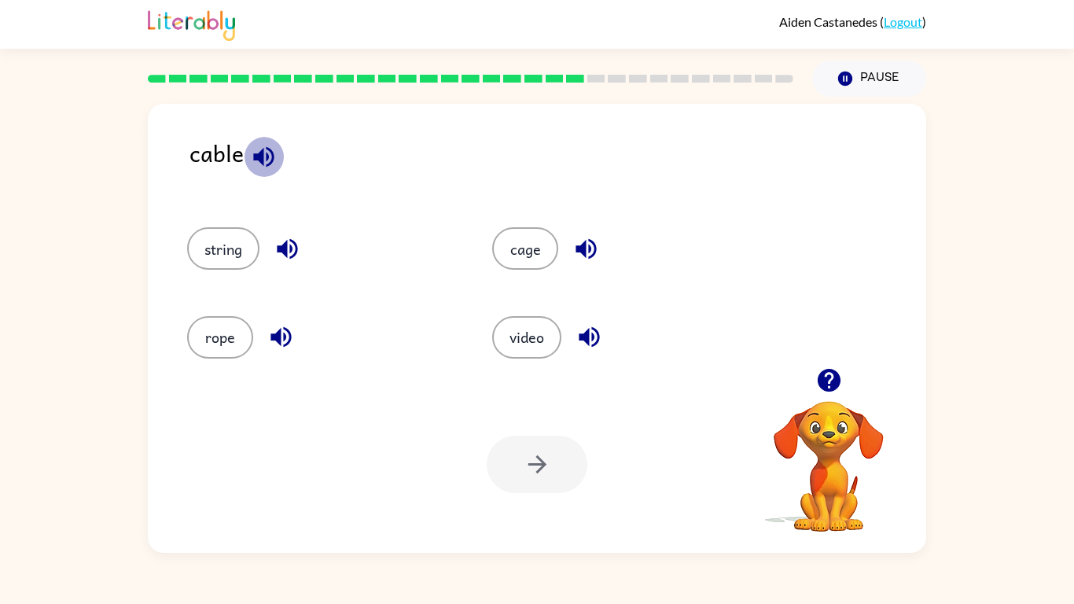
click at [269, 156] on icon "button" at bounding box center [264, 157] width 28 height 28
click at [826, 385] on icon "button" at bounding box center [828, 380] width 23 height 23
click at [217, 235] on button "string" at bounding box center [223, 248] width 72 height 42
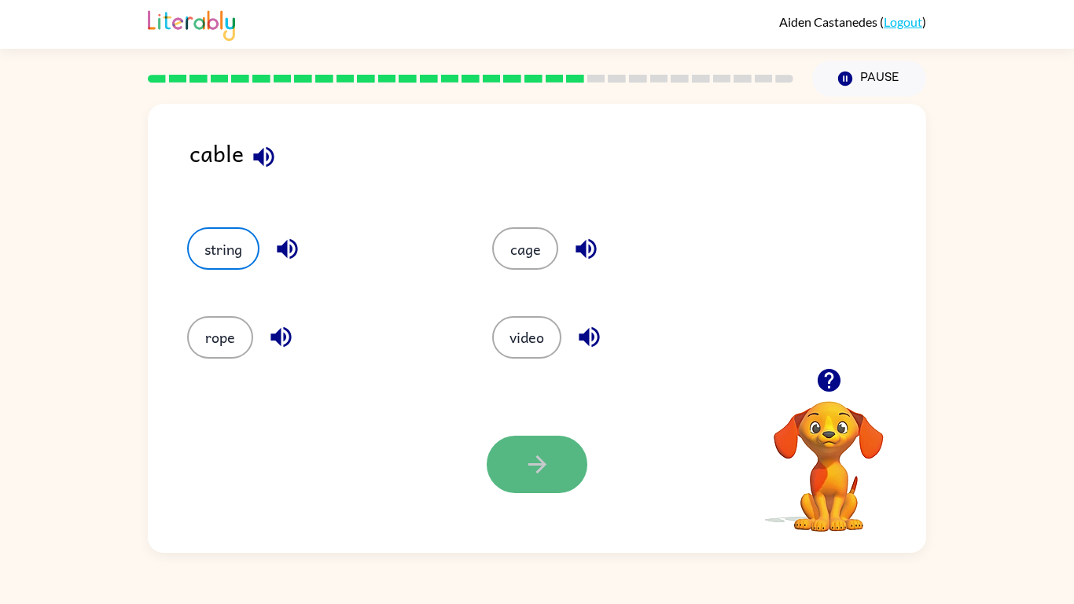
click at [549, 456] on icon "button" at bounding box center [538, 464] width 28 height 28
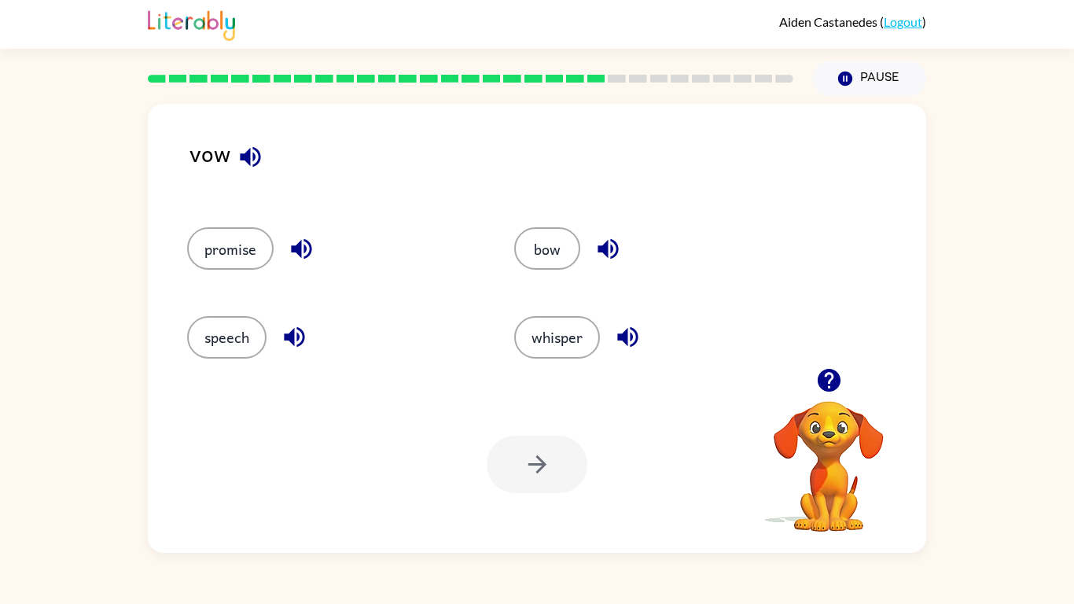
click at [259, 157] on icon "button" at bounding box center [250, 156] width 20 height 20
click at [233, 261] on button "promise" at bounding box center [230, 248] width 86 height 42
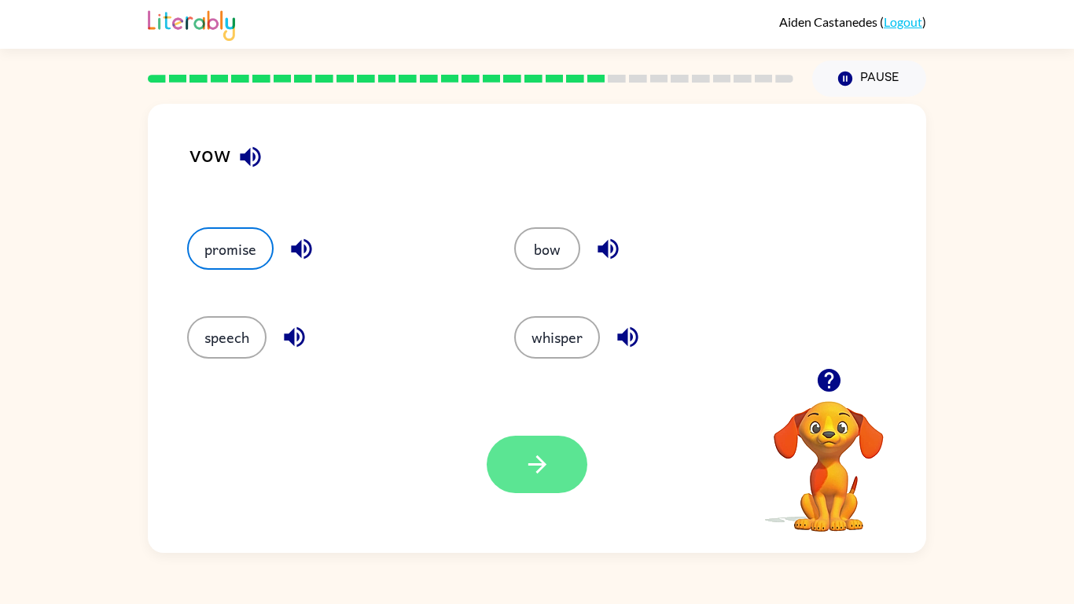
click at [549, 473] on icon "button" at bounding box center [538, 464] width 28 height 28
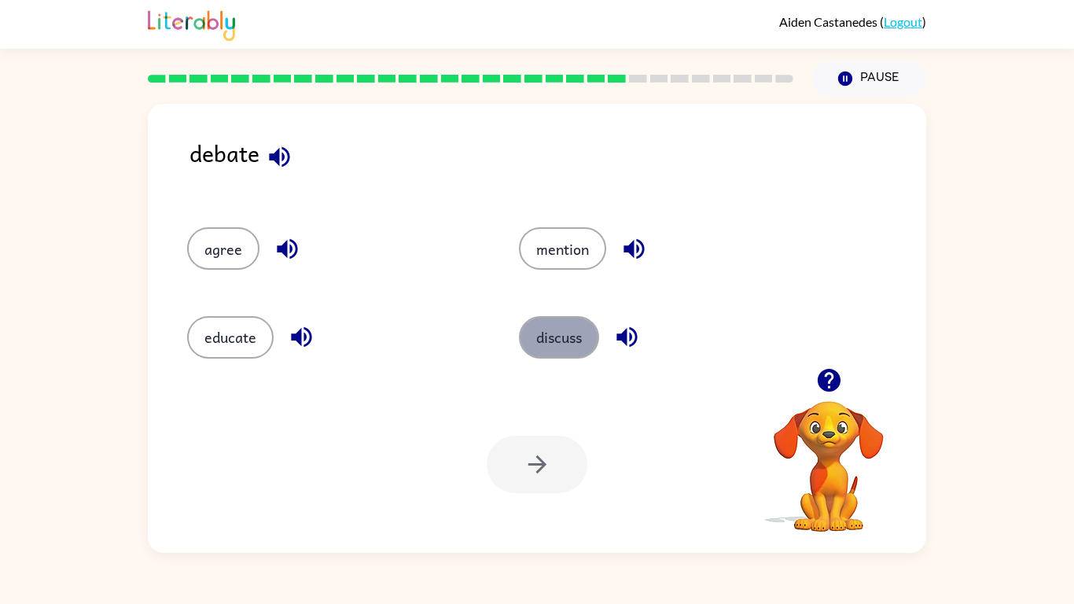
click at [550, 340] on button "discuss" at bounding box center [559, 337] width 80 height 42
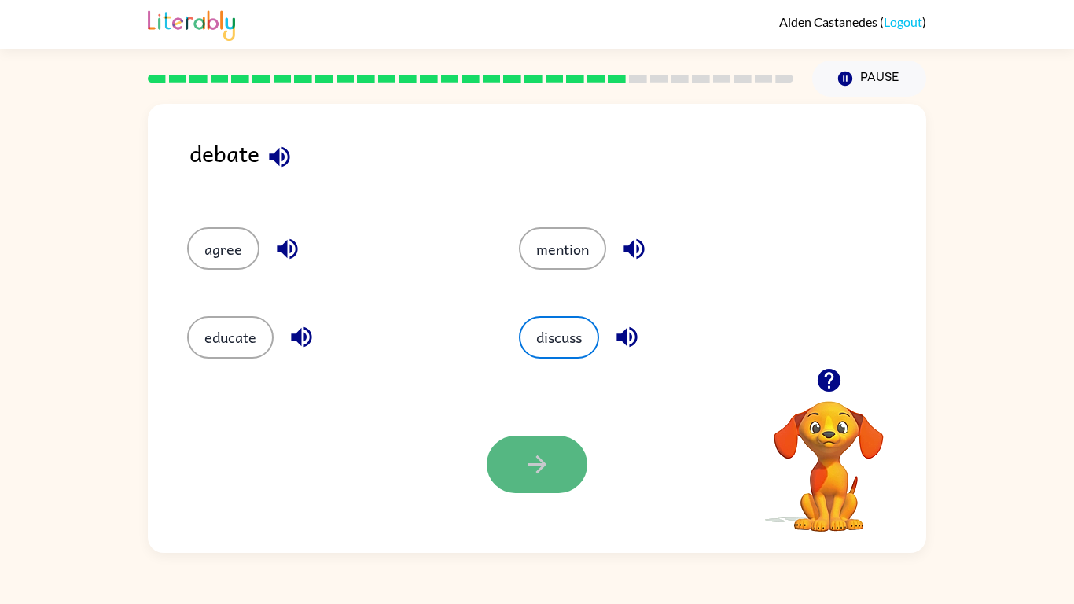
click at [568, 450] on button "button" at bounding box center [537, 464] width 101 height 57
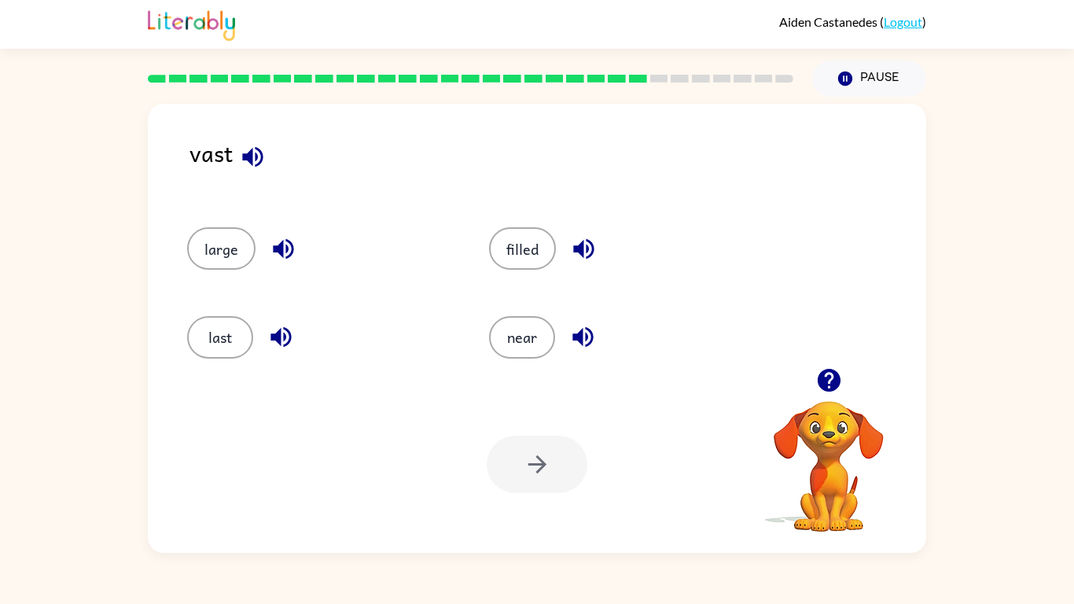
click at [246, 163] on icon "button" at bounding box center [253, 157] width 28 height 28
click at [516, 332] on button "near" at bounding box center [522, 337] width 66 height 42
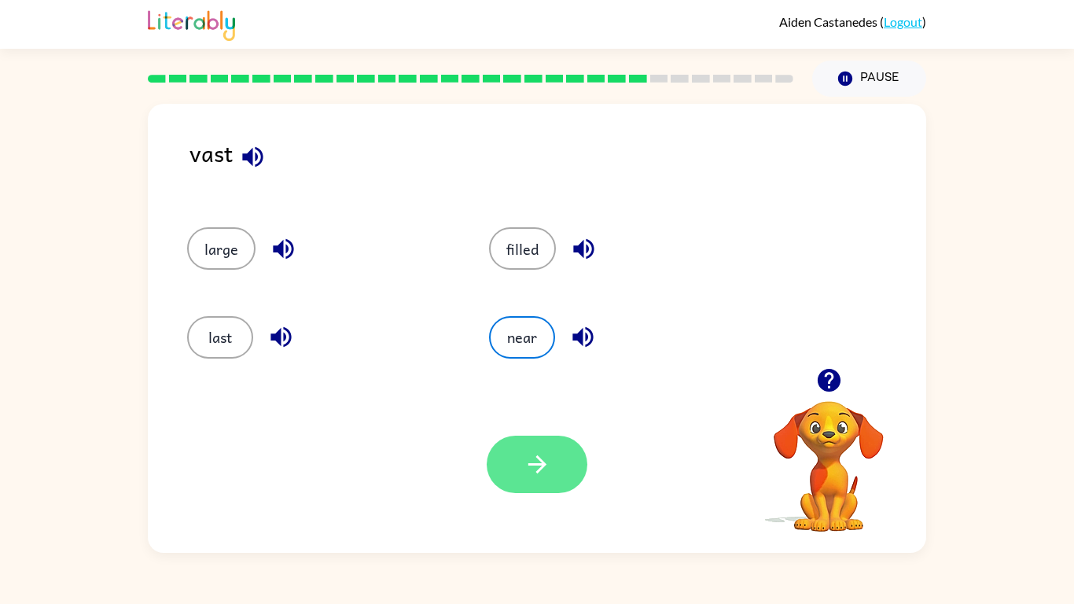
click at [537, 473] on icon "button" at bounding box center [538, 464] width 28 height 28
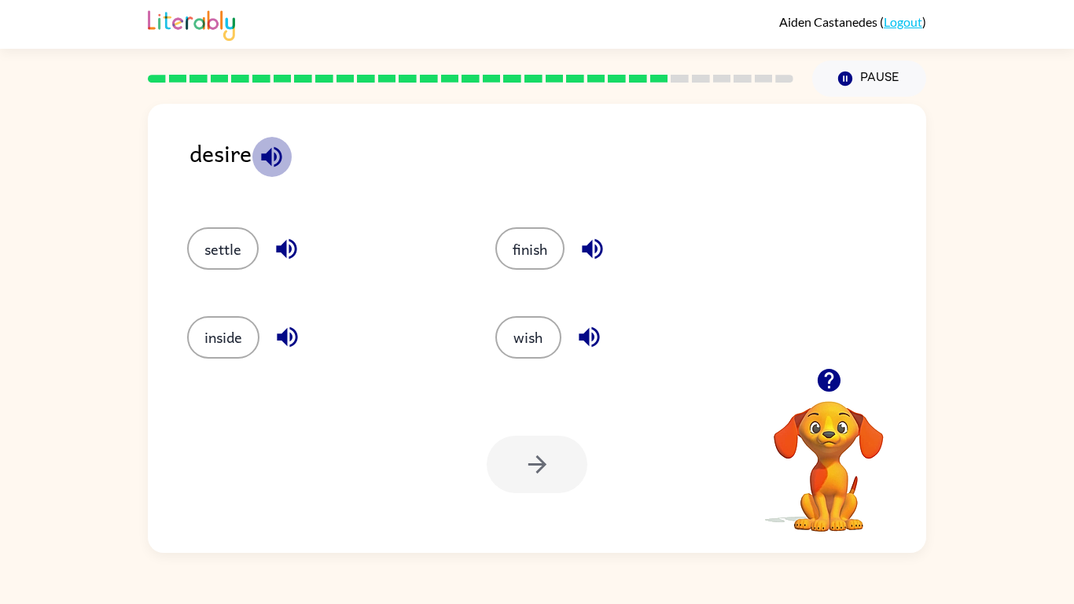
click at [268, 158] on icon "button" at bounding box center [271, 156] width 20 height 20
click at [517, 336] on button "wish" at bounding box center [528, 337] width 66 height 42
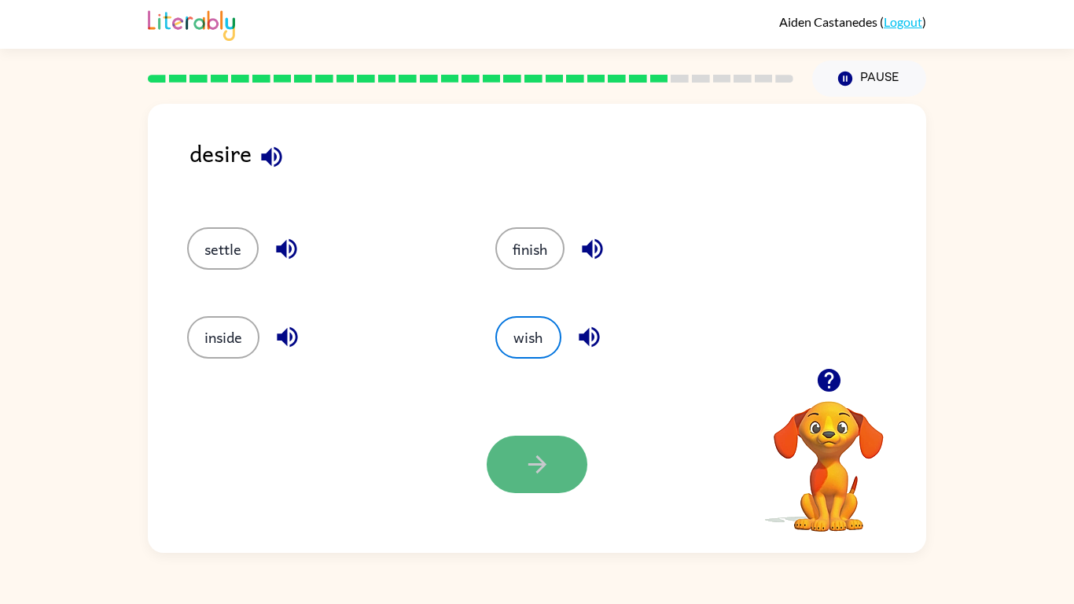
click at [529, 464] on icon "button" at bounding box center [537, 464] width 18 height 18
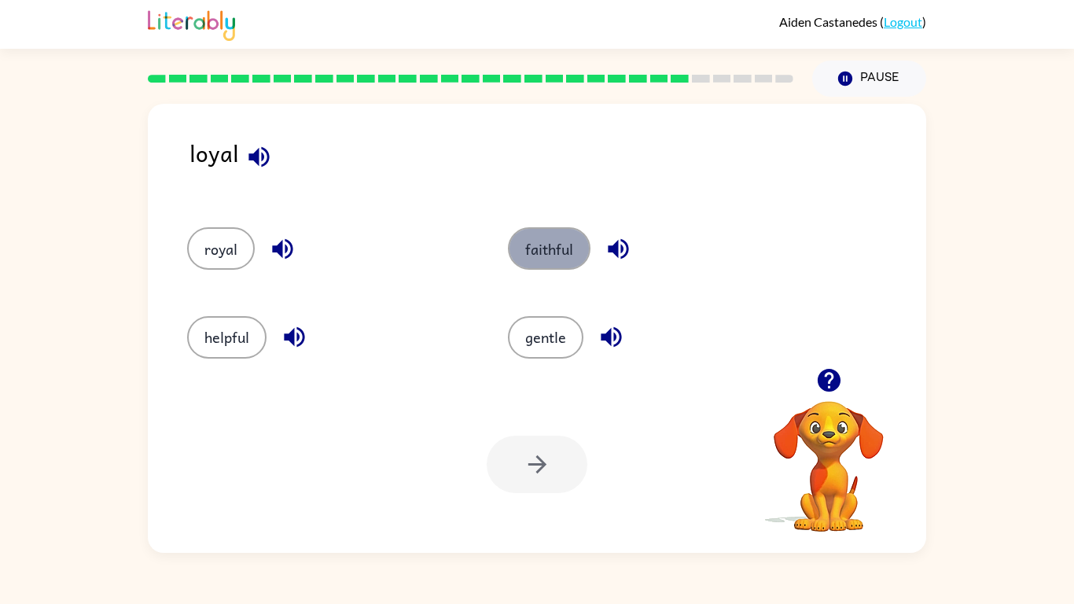
click at [544, 245] on button "faithful" at bounding box center [549, 248] width 83 height 42
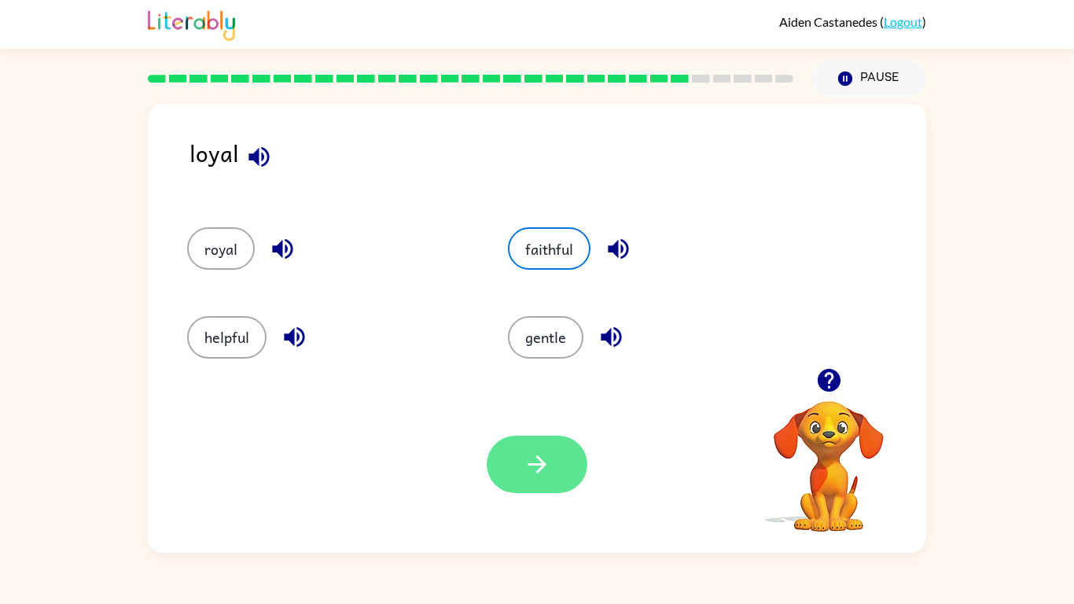
click at [550, 480] on button "button" at bounding box center [537, 464] width 101 height 57
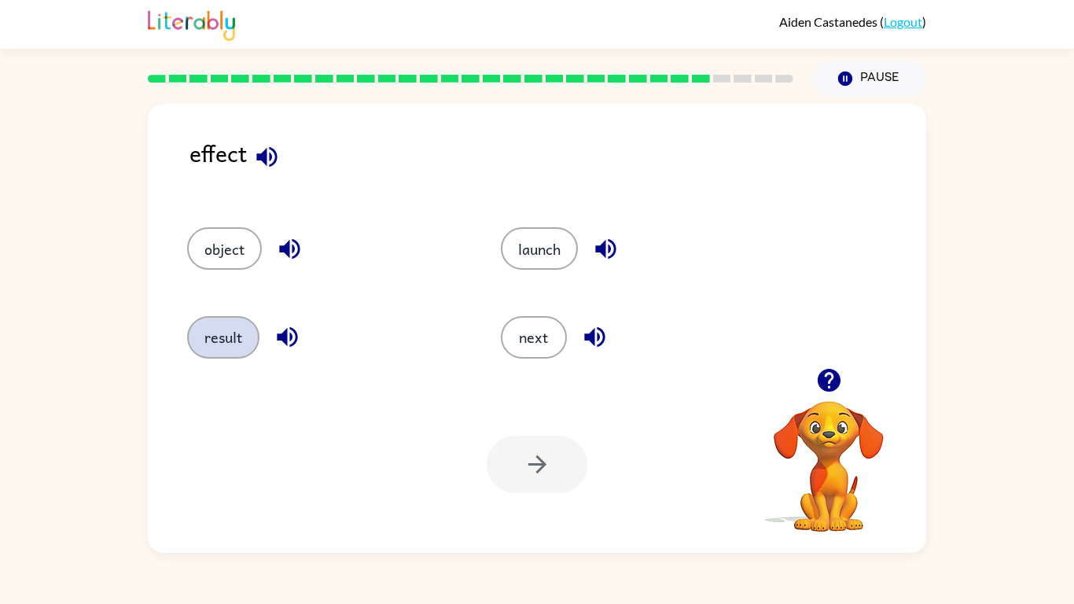
click at [206, 333] on button "result" at bounding box center [223, 337] width 72 height 42
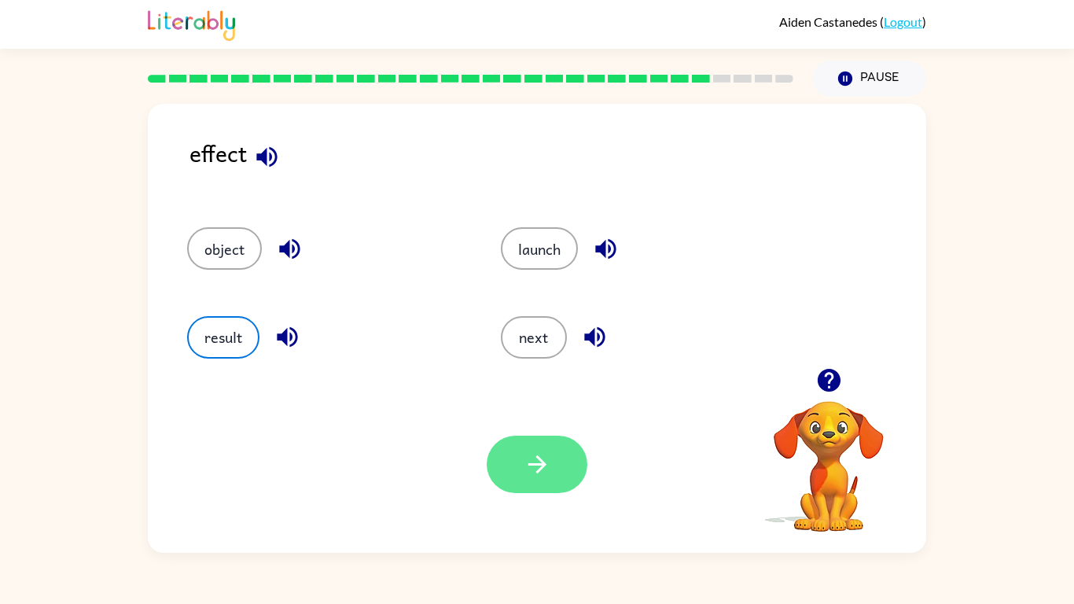
click at [528, 471] on icon "button" at bounding box center [538, 464] width 28 height 28
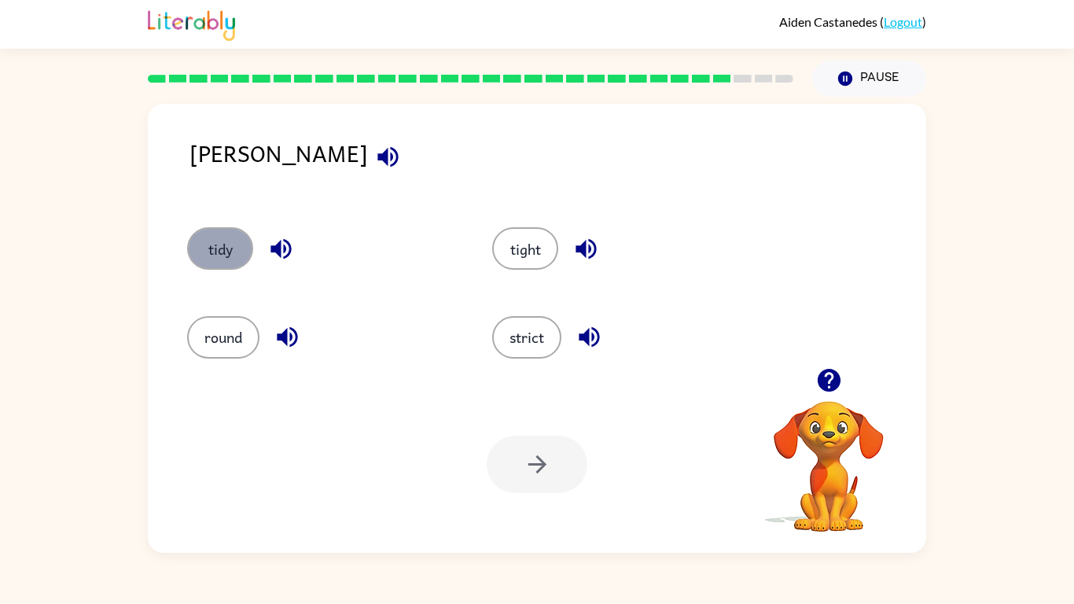
click at [219, 250] on button "tidy" at bounding box center [220, 248] width 66 height 42
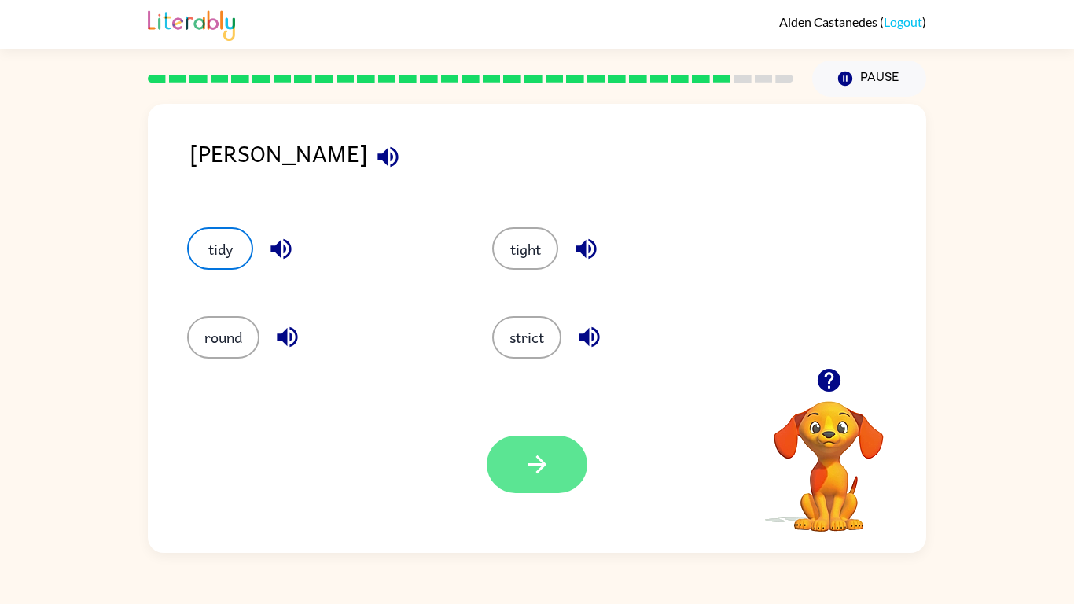
click at [498, 457] on button "button" at bounding box center [537, 464] width 101 height 57
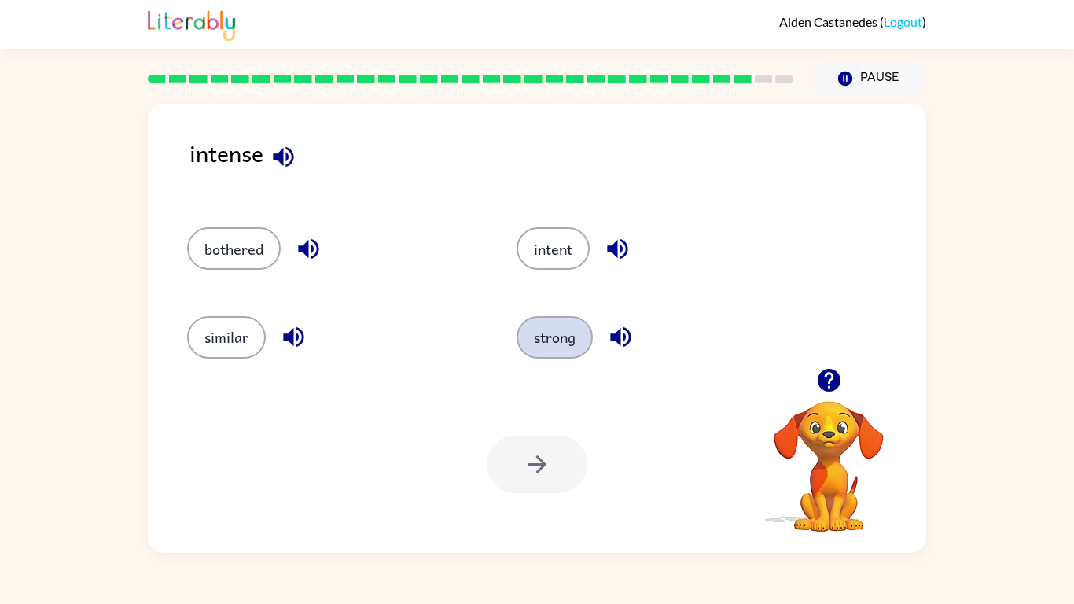
click at [542, 336] on button "strong" at bounding box center [555, 337] width 76 height 42
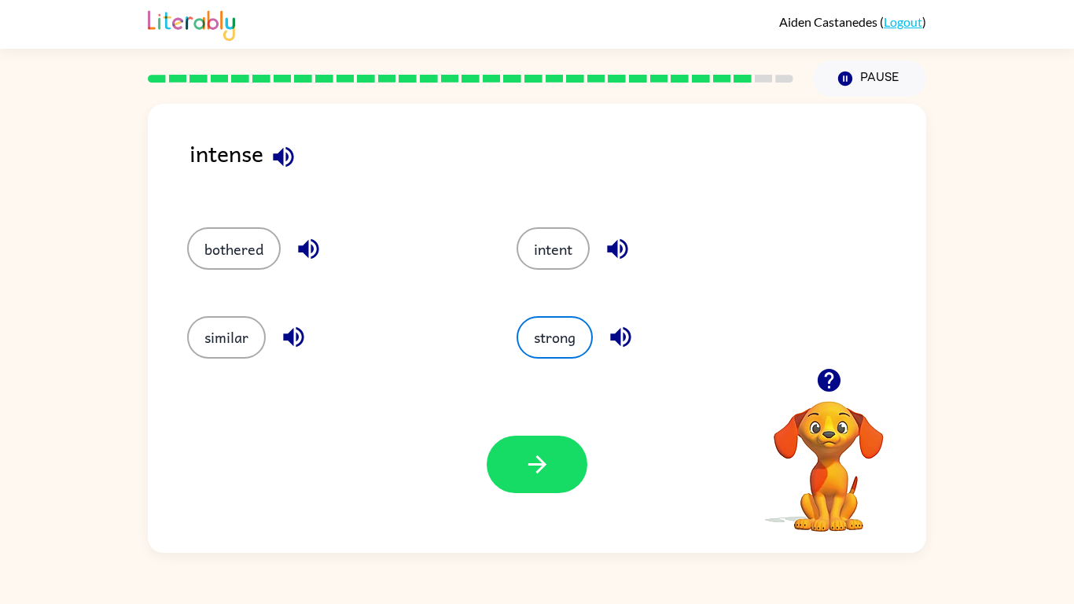
click at [553, 501] on div "Your browser must support playing .mp4 files to use Literably. Please try using…" at bounding box center [537, 464] width 778 height 177
click at [553, 483] on button "button" at bounding box center [537, 464] width 101 height 57
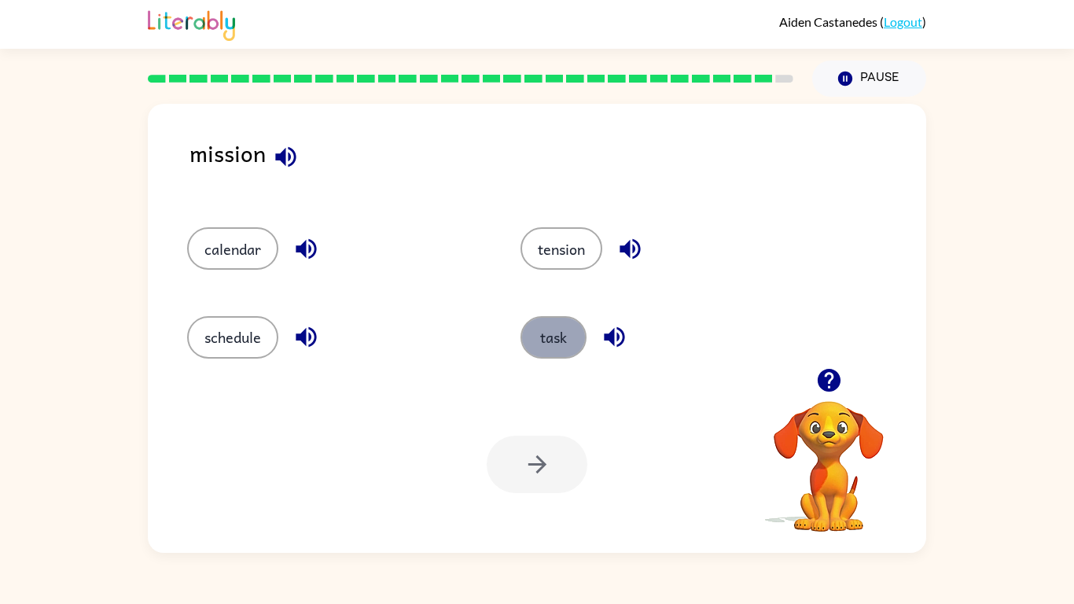
click at [546, 348] on button "task" at bounding box center [553, 337] width 66 height 42
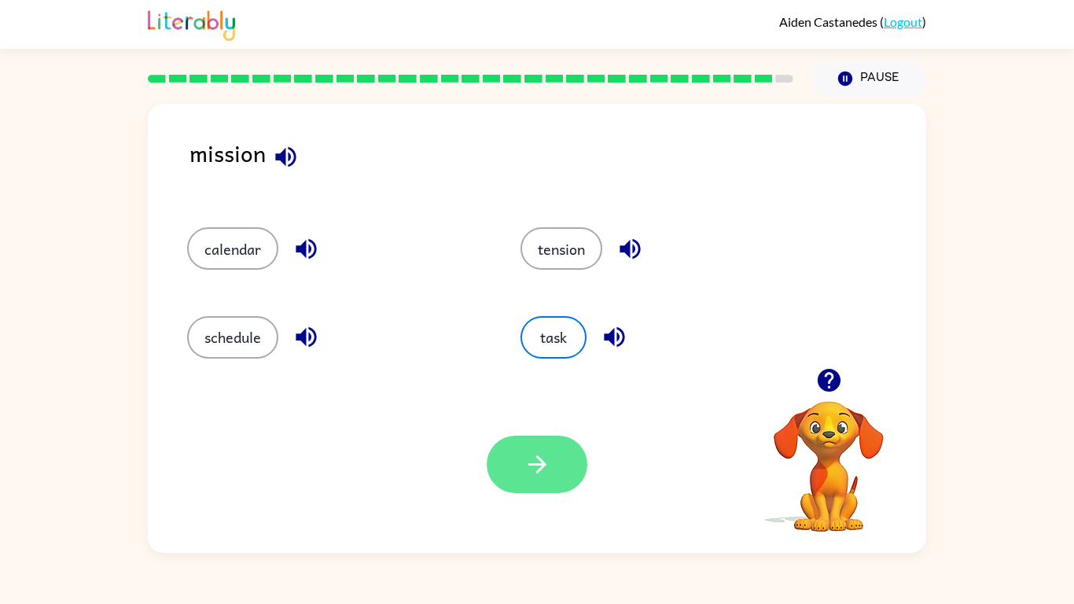
click at [546, 465] on icon "button" at bounding box center [538, 464] width 28 height 28
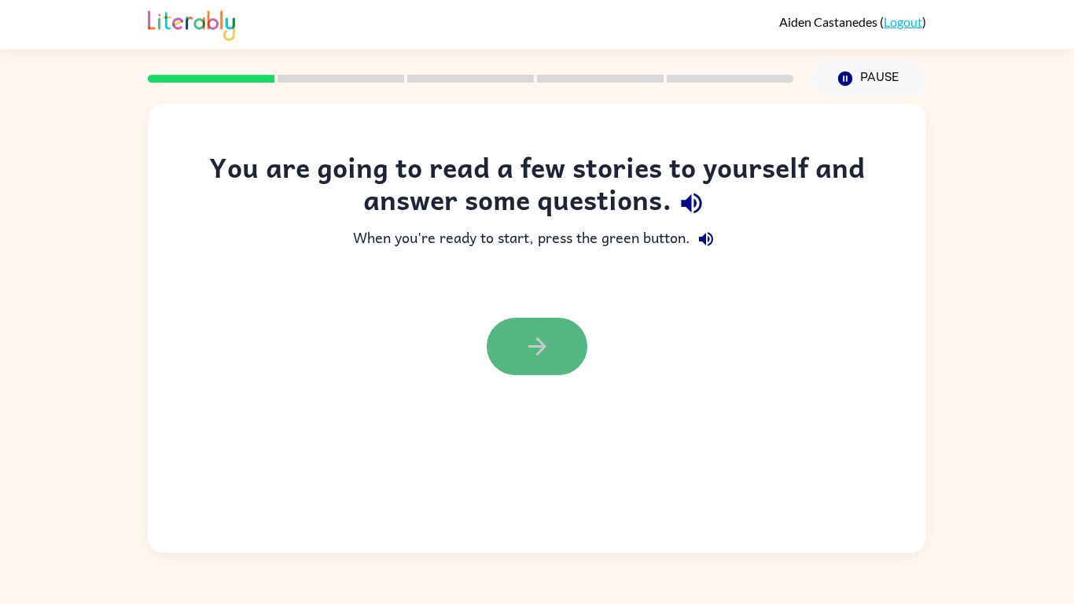
click at [550, 338] on icon "button" at bounding box center [538, 347] width 28 height 28
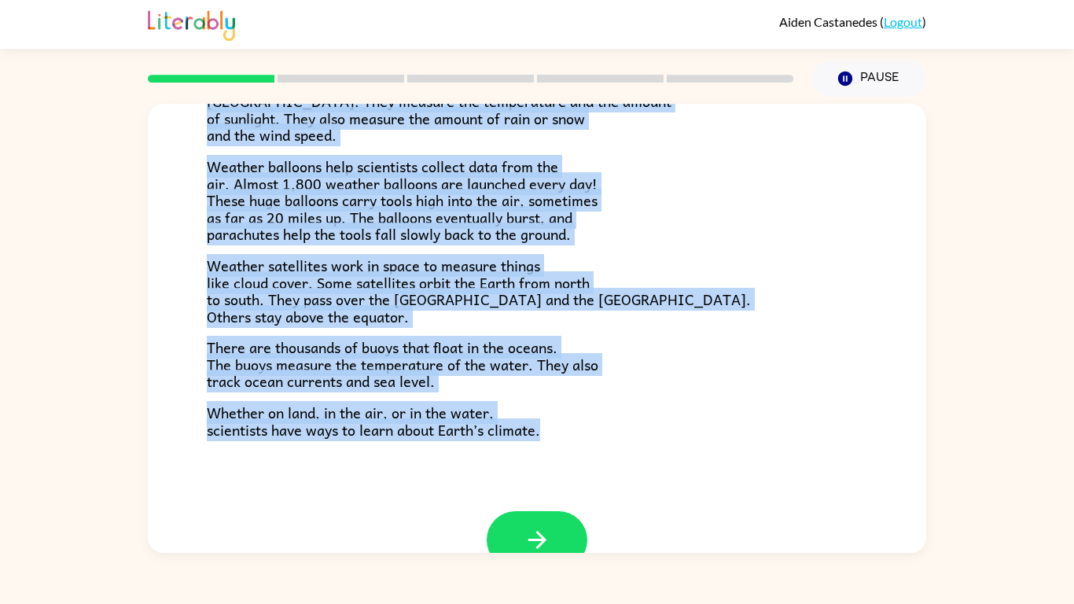
scroll to position [439, 0]
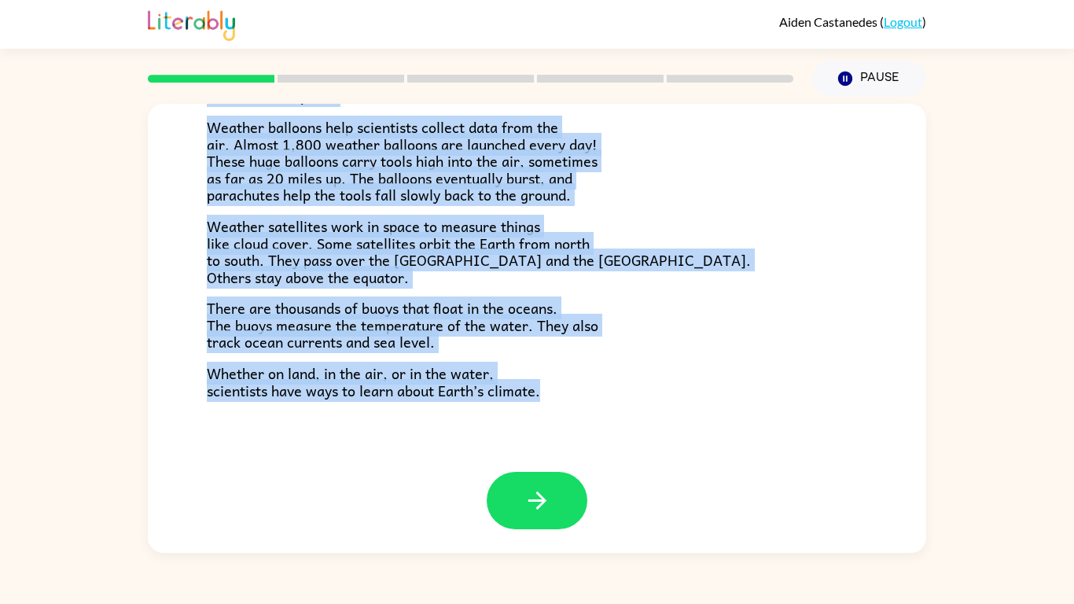
drag, startPoint x: 208, startPoint y: 134, endPoint x: 436, endPoint y: 602, distance: 521.1
click at [436, 602] on div "[PERSON_NAME] ( Logout ) Pause Pause Climate Climate is the average of the weat…" at bounding box center [537, 302] width 1074 height 604
copy div "Climate is the average of the weather conditions over all four seasons. Some pl…"
click at [546, 505] on icon "button" at bounding box center [538, 501] width 28 height 28
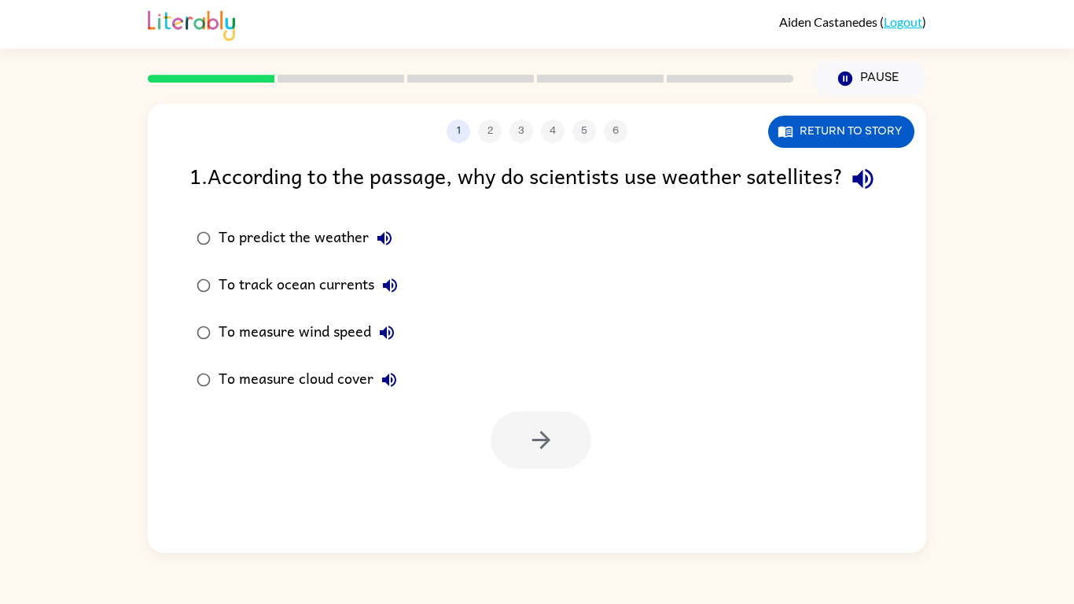
scroll to position [0, 0]
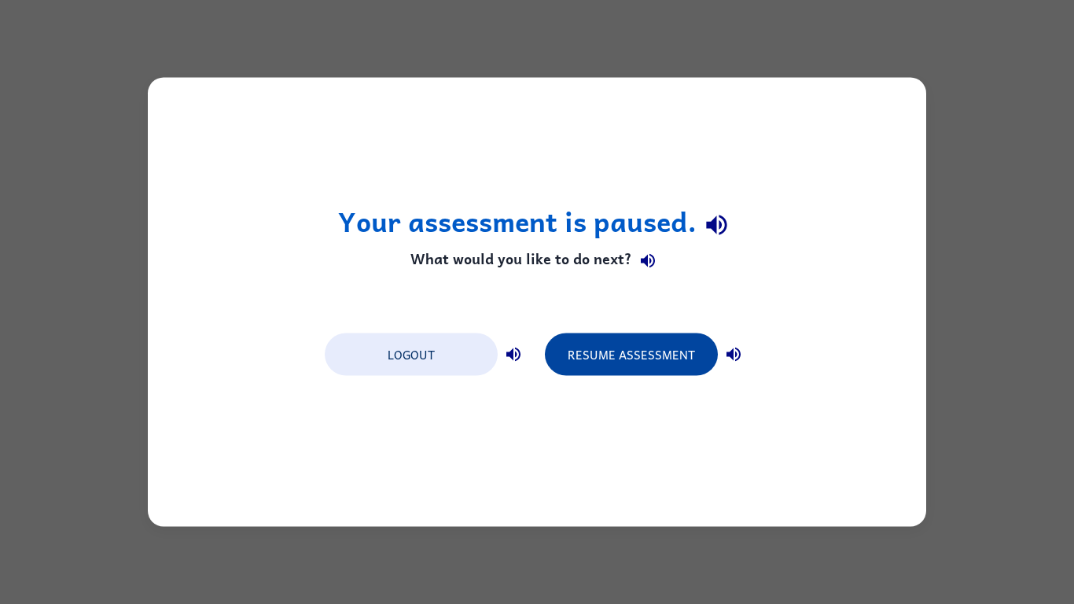
click at [571, 362] on button "Resume Assessment" at bounding box center [631, 354] width 173 height 42
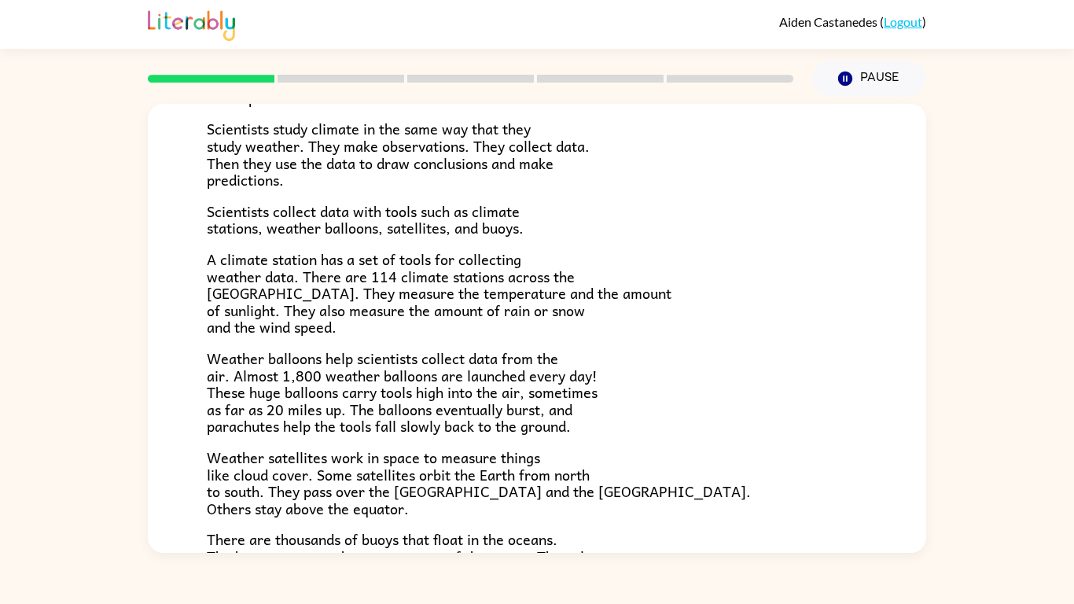
scroll to position [202, 0]
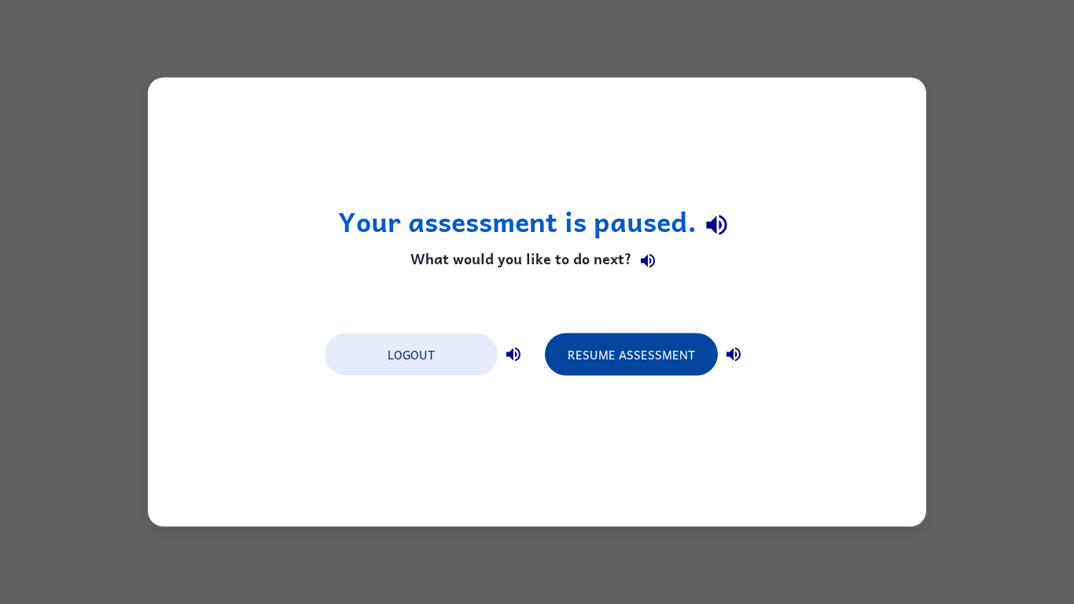
click at [638, 350] on button "Resume Assessment" at bounding box center [631, 354] width 173 height 42
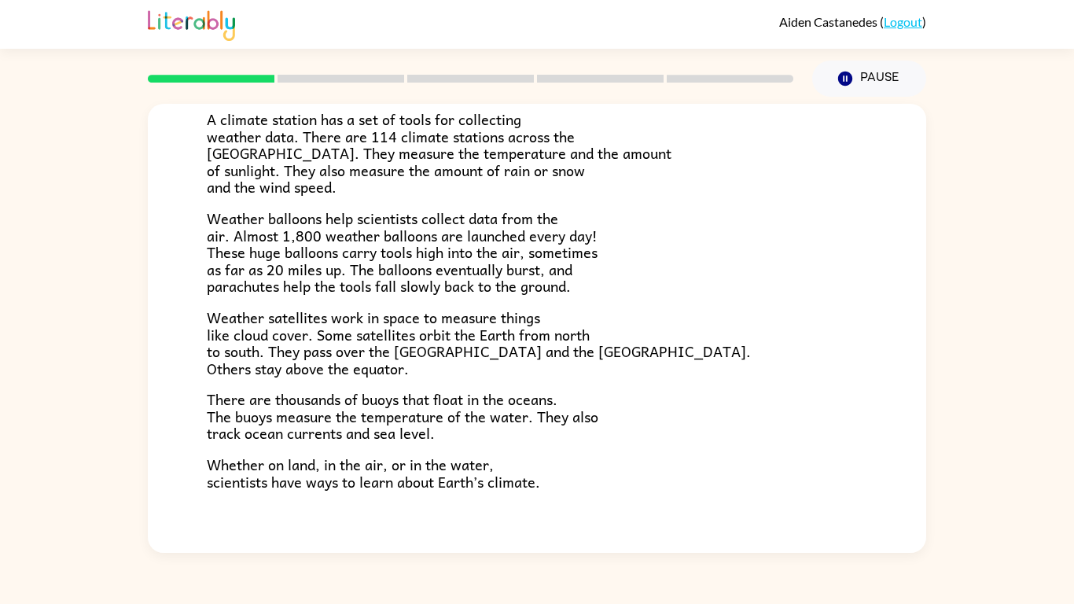
scroll to position [439, 0]
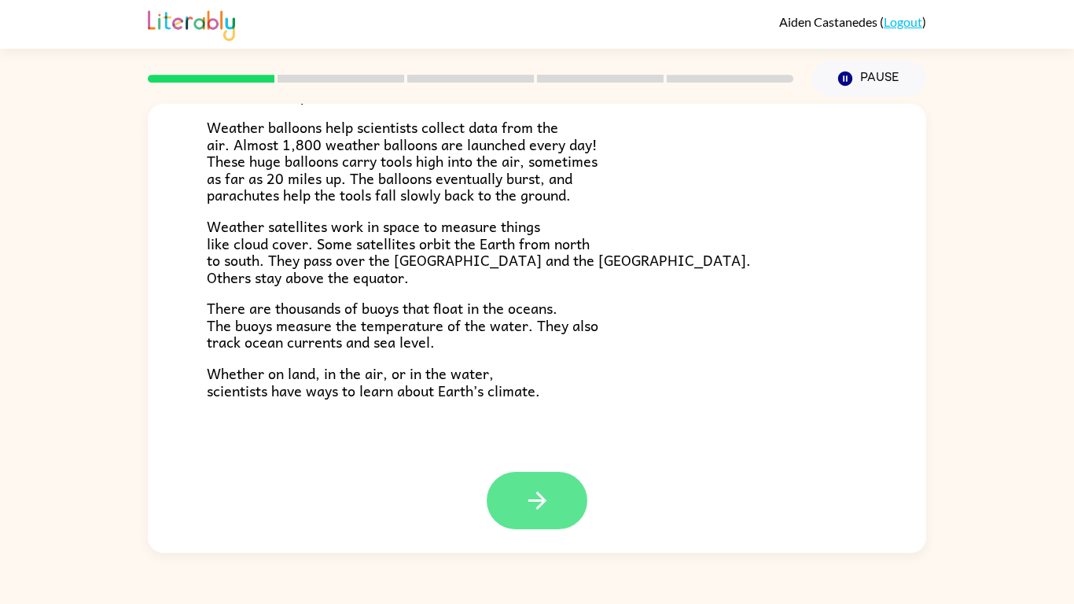
click at [538, 491] on icon "button" at bounding box center [538, 501] width 28 height 28
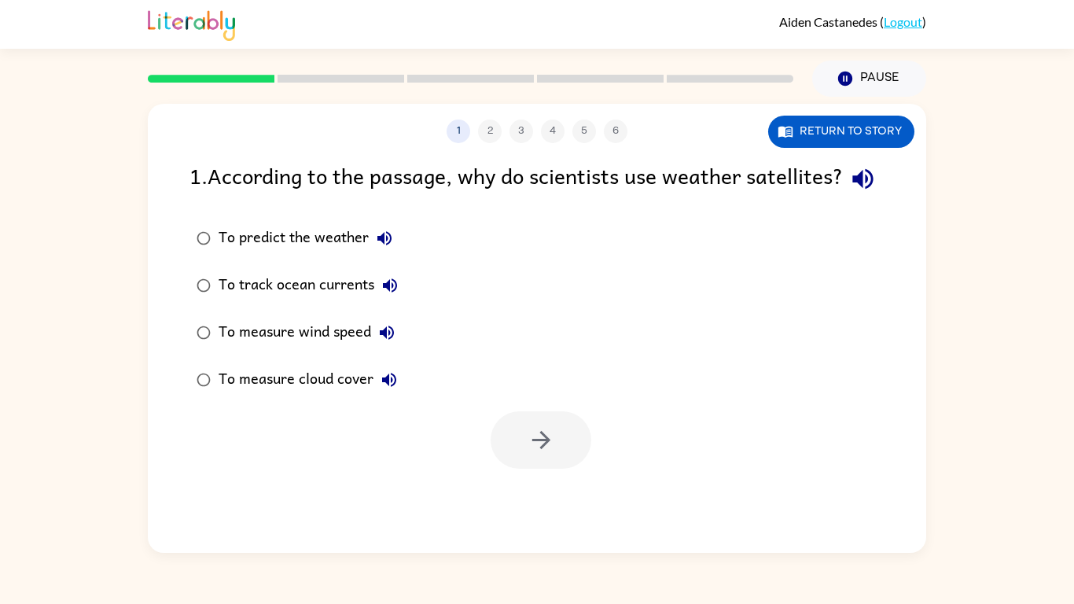
scroll to position [0, 0]
click at [849, 131] on button "Return to story" at bounding box center [841, 132] width 146 height 32
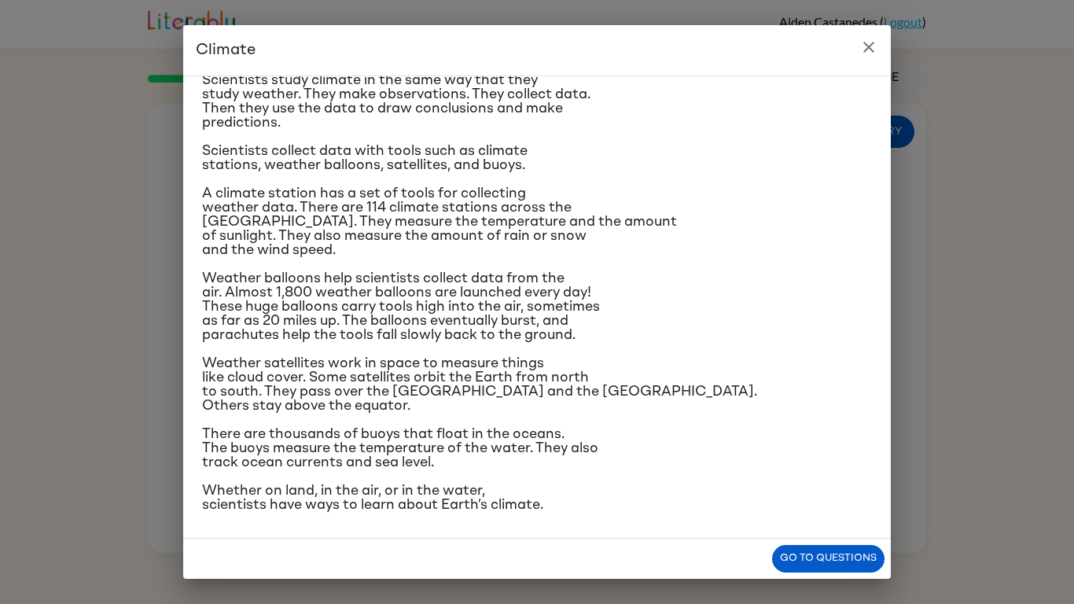
scroll to position [139, 0]
click at [802, 558] on button "Go to questions" at bounding box center [828, 559] width 112 height 28
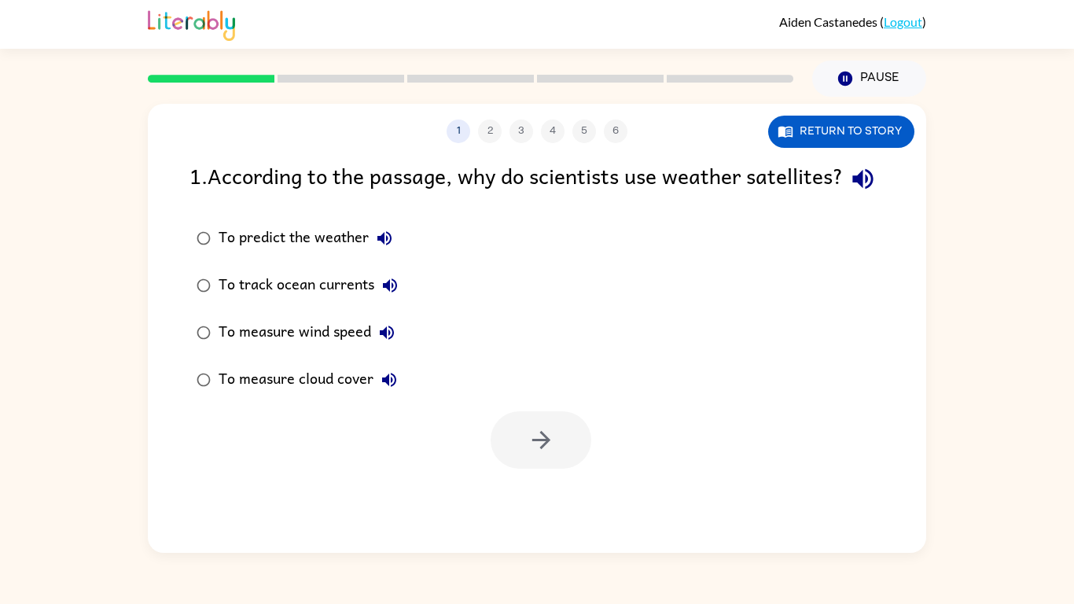
click at [314, 395] on div "To measure cloud cover" at bounding box center [312, 379] width 186 height 31
click at [519, 469] on button "button" at bounding box center [541, 439] width 101 height 57
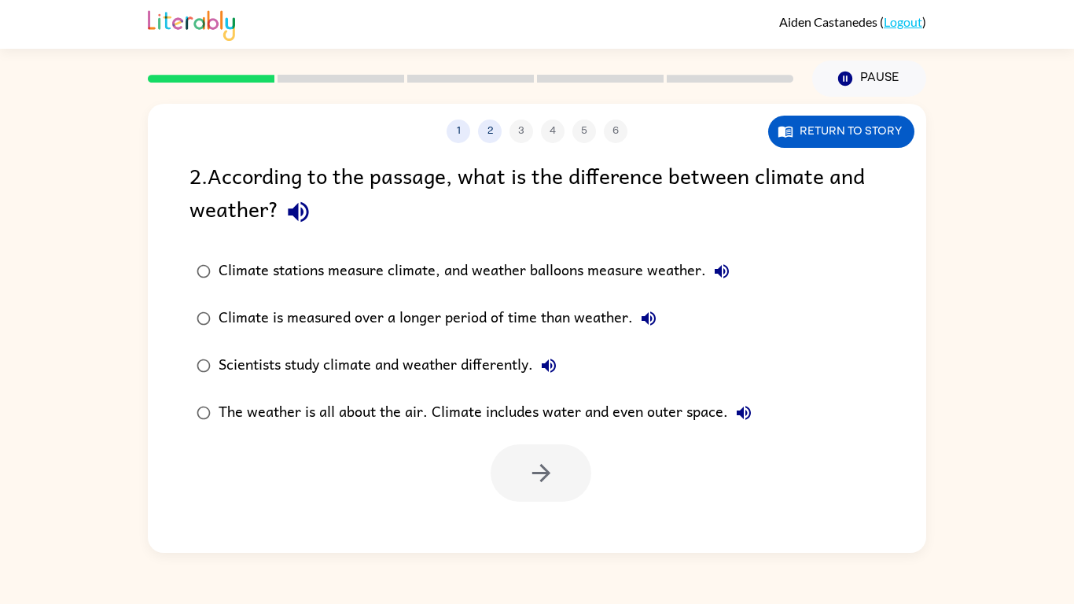
click at [403, 272] on div "Climate stations measure climate, and weather balloons measure weather." at bounding box center [478, 271] width 519 height 31
click at [538, 493] on button "button" at bounding box center [541, 472] width 101 height 57
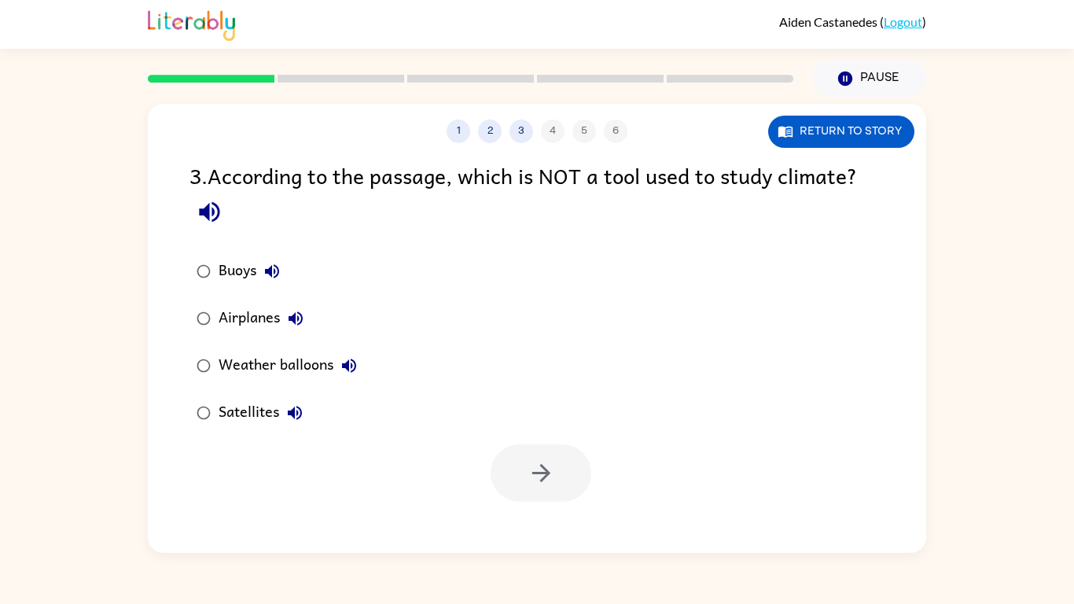
click at [248, 270] on div "Buoys" at bounding box center [253, 271] width 69 height 31
click at [222, 319] on div "Airplanes" at bounding box center [265, 318] width 93 height 31
click at [548, 469] on icon "button" at bounding box center [542, 473] width 28 height 28
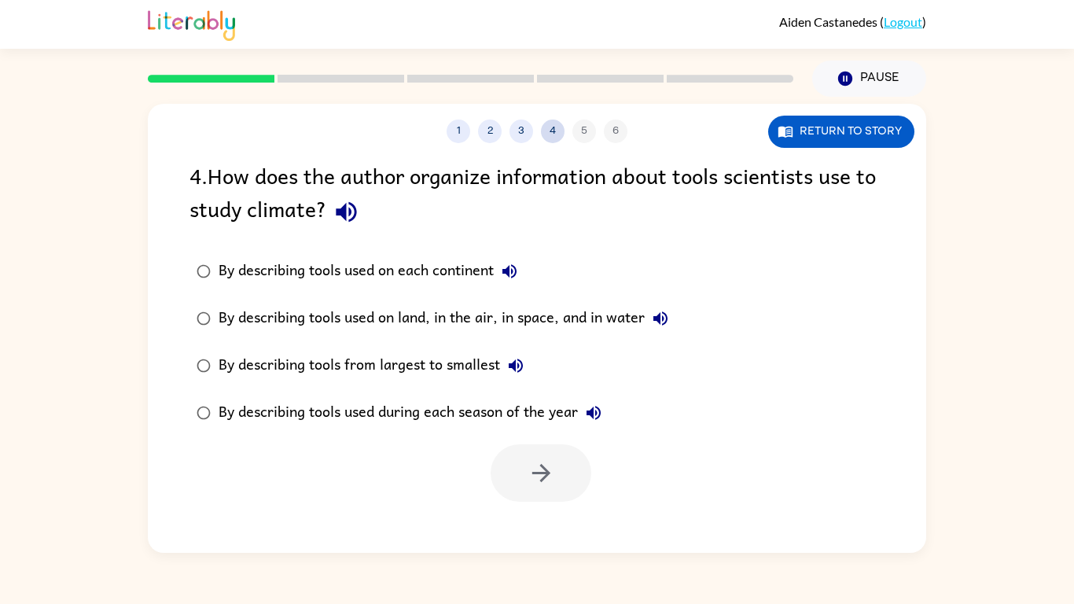
click at [556, 129] on button "4" at bounding box center [553, 131] width 24 height 24
click at [534, 131] on div "1 2 3 4 5 6" at bounding box center [537, 131] width 778 height 24
click at [524, 134] on button "3" at bounding box center [521, 131] width 24 height 24
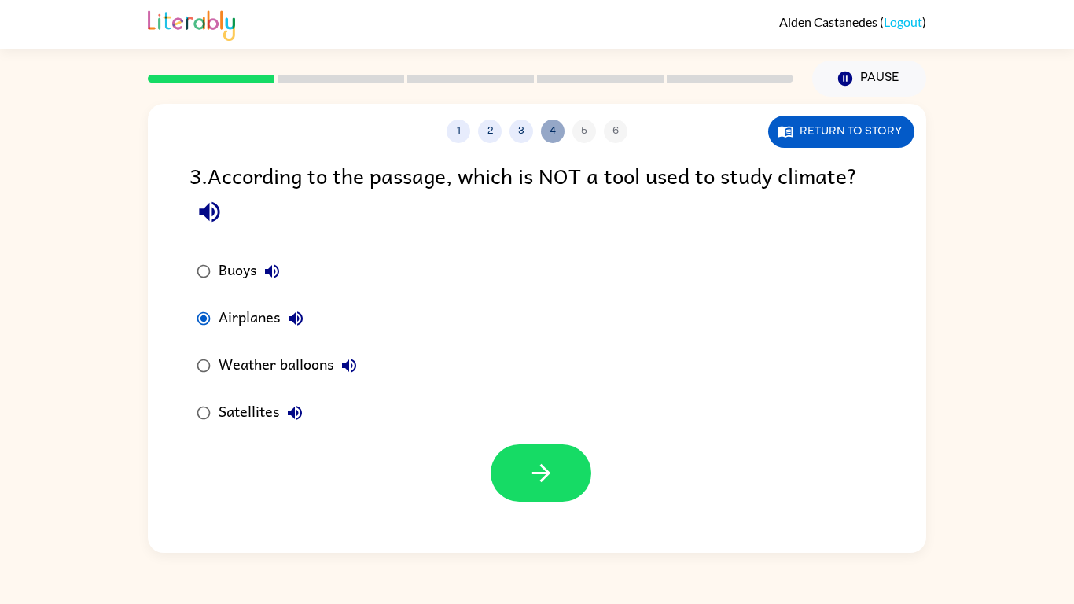
click at [546, 137] on button "4" at bounding box center [553, 131] width 24 height 24
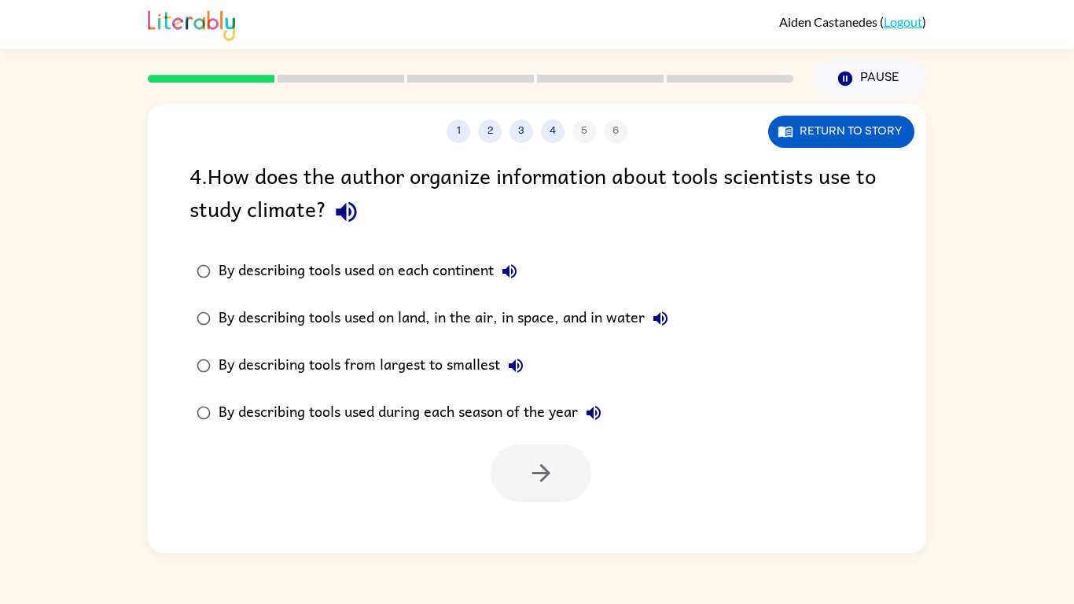
click at [344, 204] on icon "button" at bounding box center [347, 212] width 28 height 28
click at [513, 269] on icon "button" at bounding box center [509, 271] width 19 height 19
click at [670, 313] on icon "button" at bounding box center [660, 318] width 19 height 19
click at [509, 355] on button "By describing tools from largest to smallest" at bounding box center [515, 365] width 31 height 31
click at [364, 322] on div "By describing tools used on land, in the air, in space, and in water" at bounding box center [448, 318] width 458 height 31
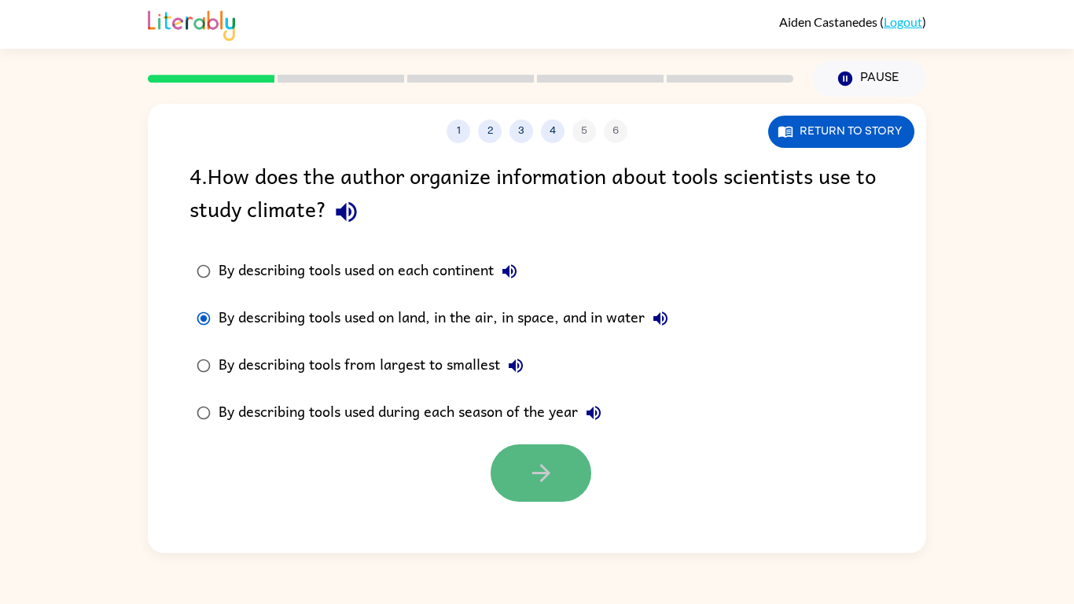
click at [556, 485] on button "button" at bounding box center [541, 472] width 101 height 57
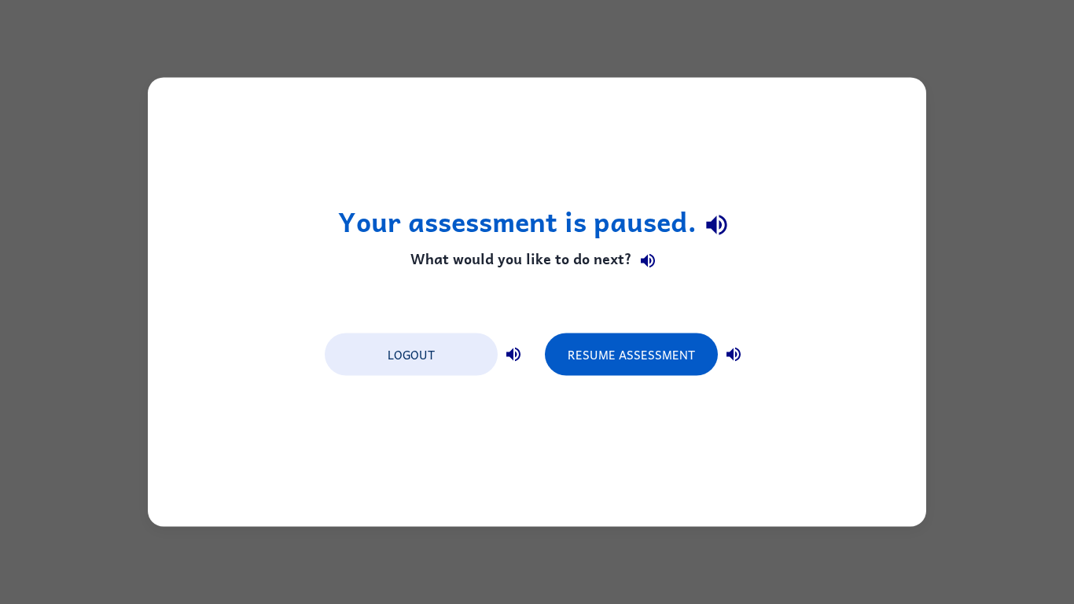
click at [642, 377] on div "Logout Resume Assessment" at bounding box center [537, 353] width 440 height 60
click at [644, 362] on button "Resume Assessment" at bounding box center [631, 354] width 173 height 42
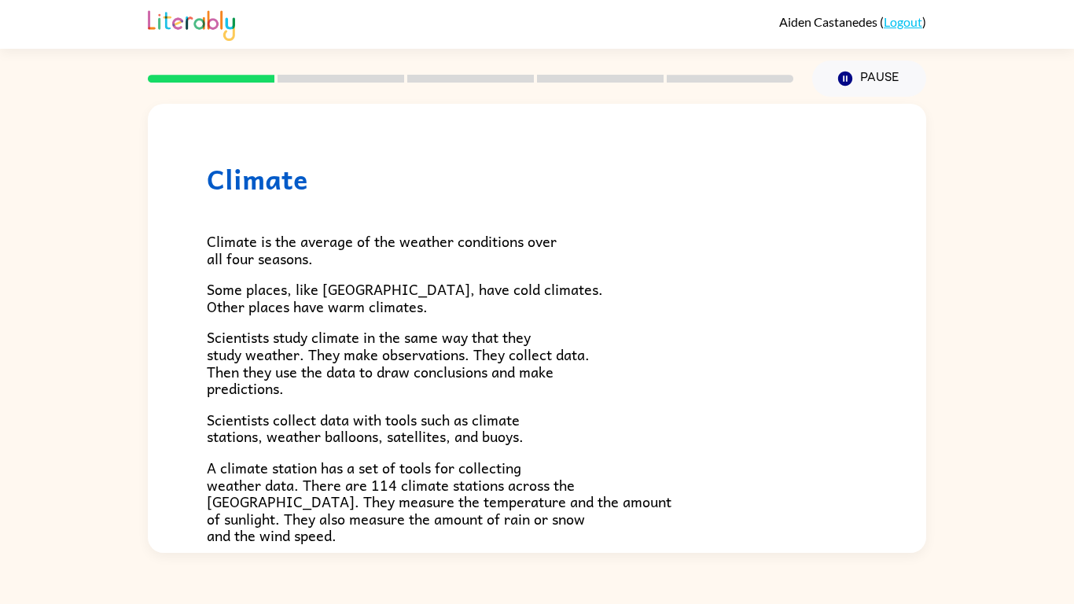
scroll to position [439, 0]
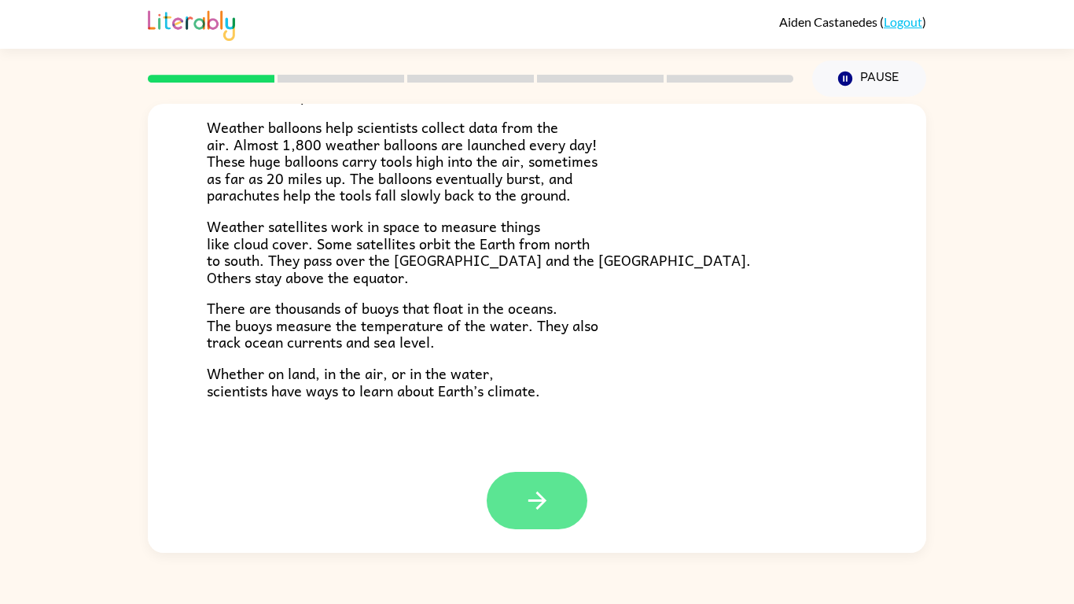
click at [528, 484] on button "button" at bounding box center [537, 500] width 101 height 57
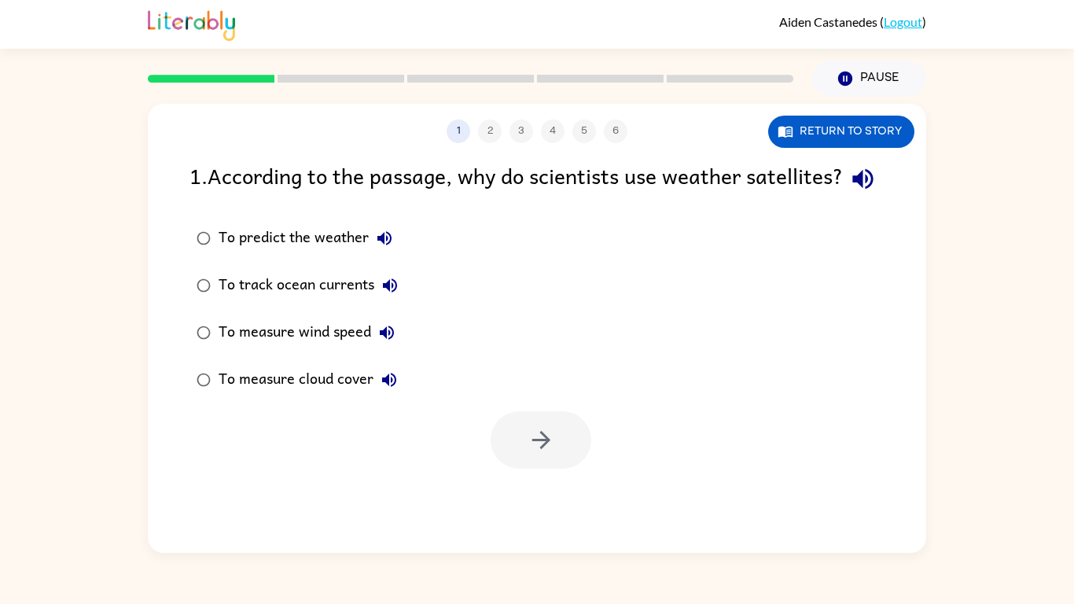
scroll to position [0, 0]
click at [254, 395] on div "To measure cloud cover" at bounding box center [312, 379] width 186 height 31
click at [513, 469] on button "button" at bounding box center [541, 439] width 101 height 57
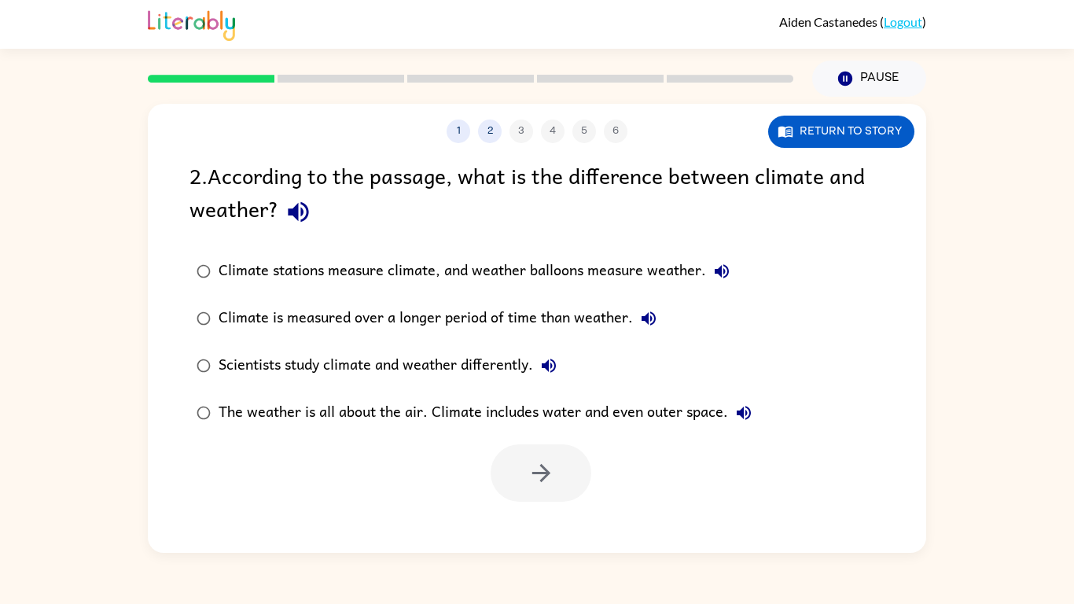
click at [321, 268] on div "Climate stations measure climate, and weather balloons measure weather." at bounding box center [478, 271] width 519 height 31
click at [551, 457] on button "button" at bounding box center [541, 472] width 101 height 57
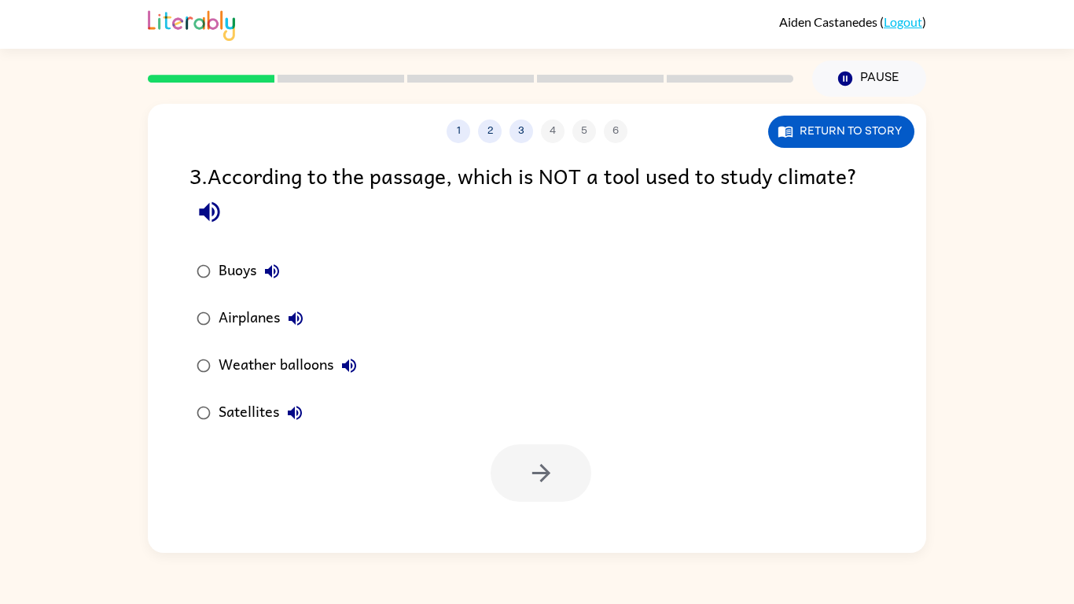
click at [230, 307] on div "Airplanes" at bounding box center [265, 318] width 93 height 31
click at [533, 444] on button "button" at bounding box center [541, 472] width 101 height 57
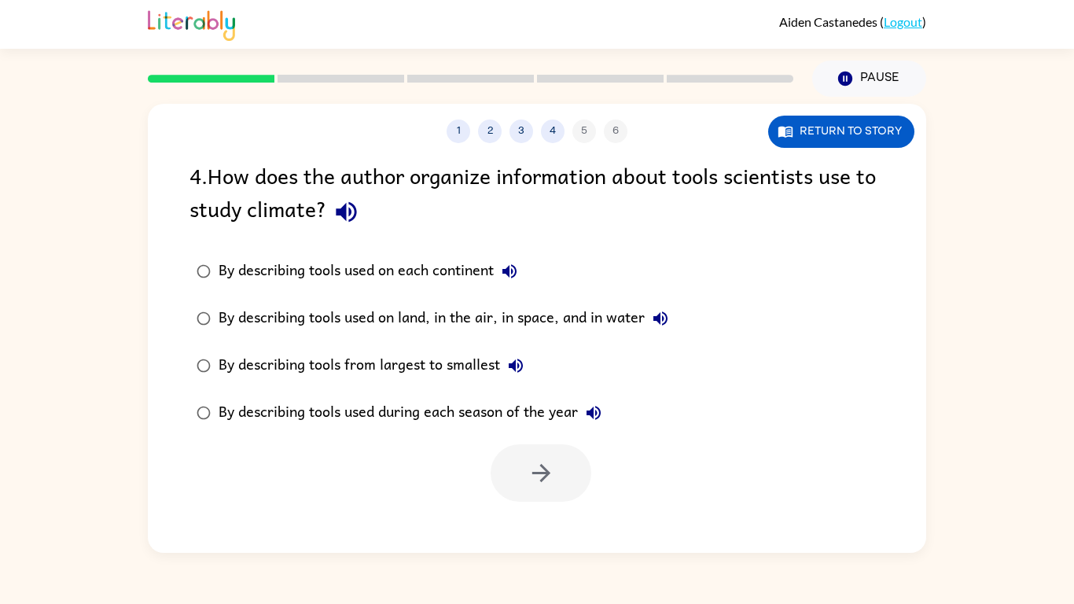
click at [336, 322] on div "By describing tools used on land, in the air, in space, and in water" at bounding box center [448, 318] width 458 height 31
click at [557, 468] on button "button" at bounding box center [541, 472] width 101 height 57
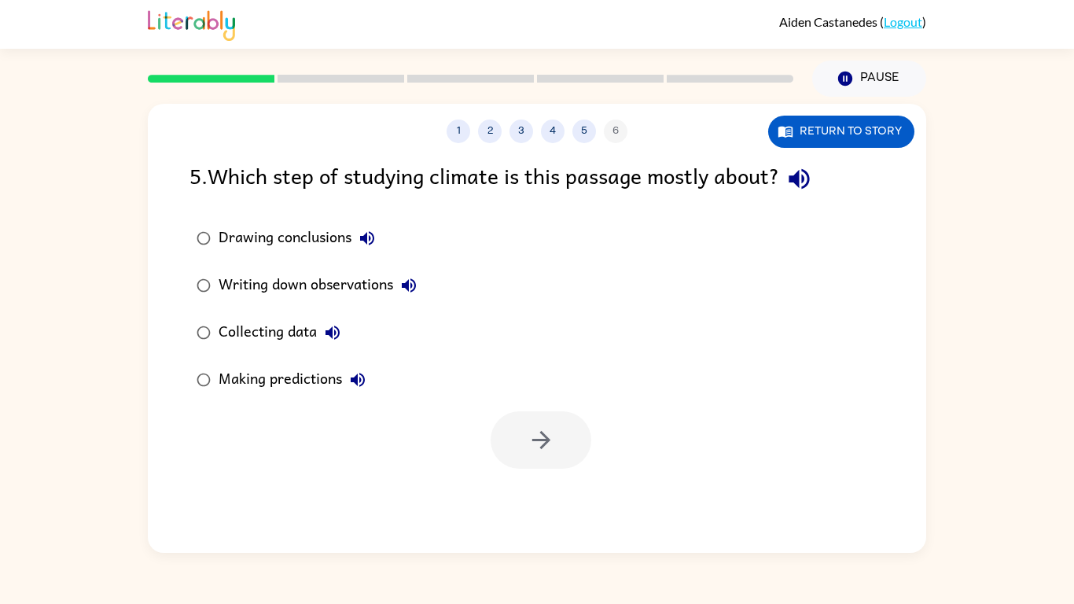
click at [290, 377] on div "Making predictions" at bounding box center [296, 379] width 155 height 31
click at [559, 454] on button "button" at bounding box center [541, 439] width 101 height 57
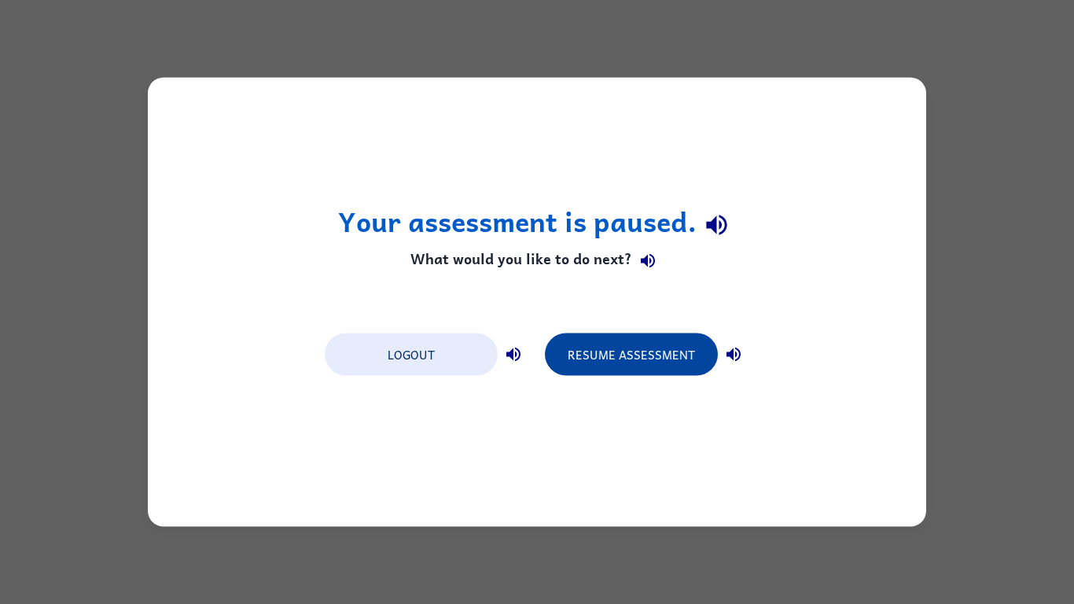
click at [614, 347] on button "Resume Assessment" at bounding box center [631, 354] width 173 height 42
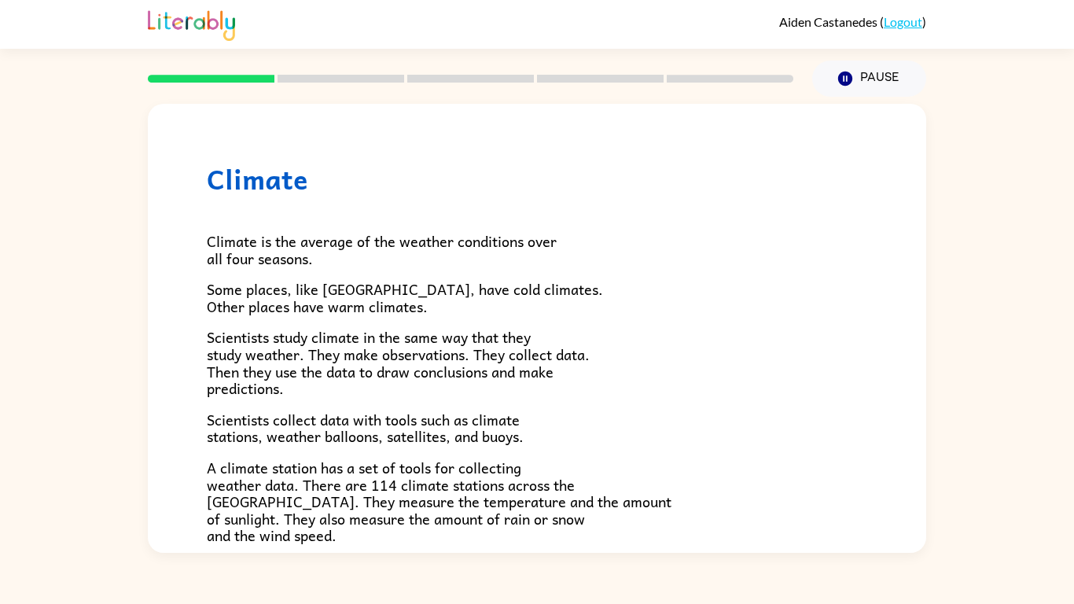
scroll to position [439, 0]
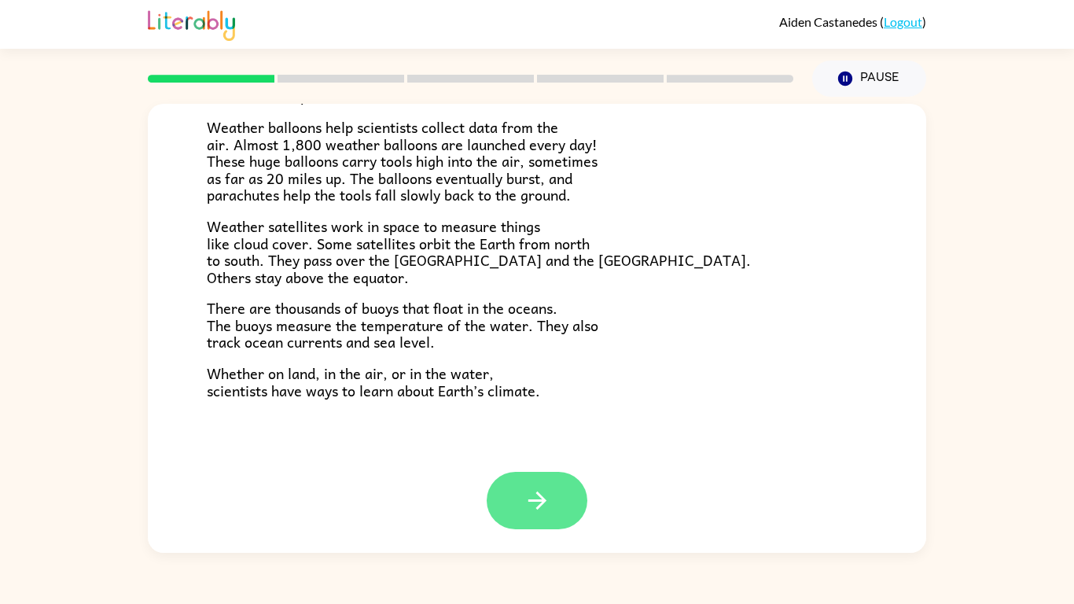
click at [561, 500] on button "button" at bounding box center [537, 500] width 101 height 57
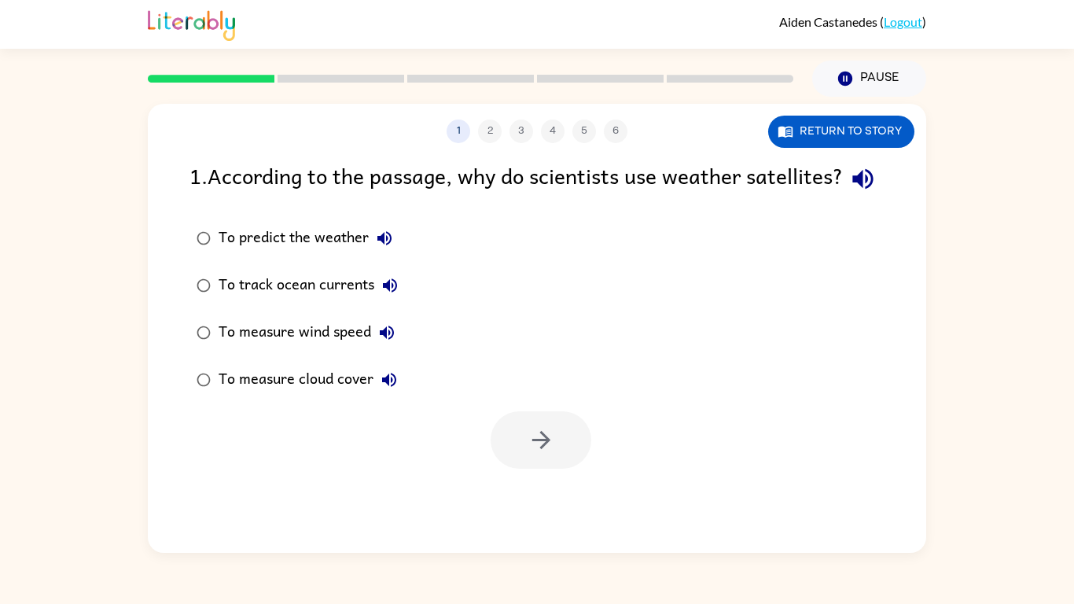
click at [352, 395] on div "To measure cloud cover" at bounding box center [312, 379] width 186 height 31
click at [515, 469] on button "button" at bounding box center [541, 439] width 101 height 57
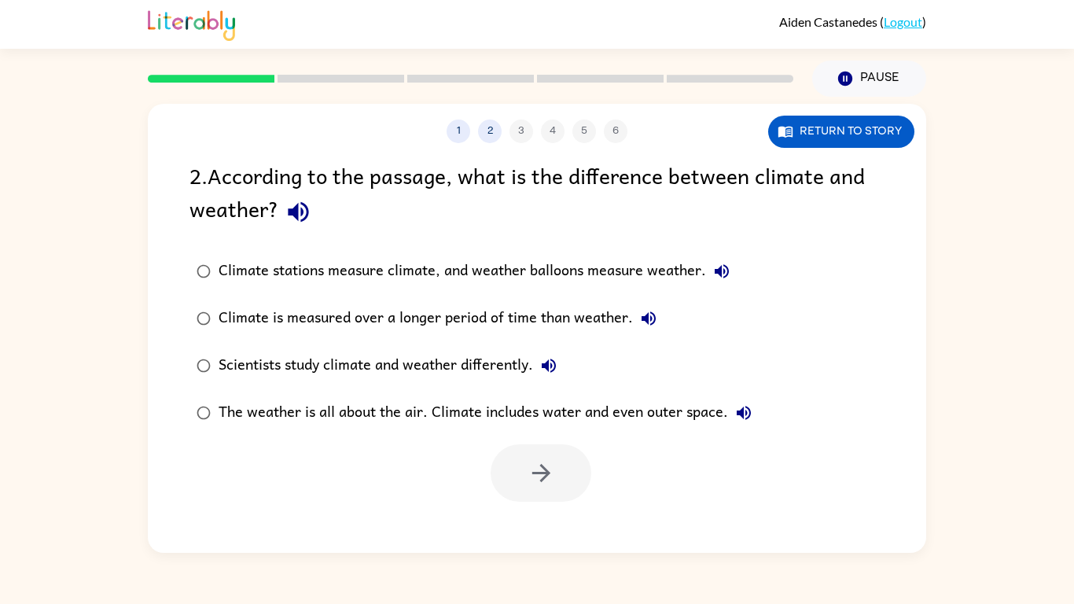
click at [351, 274] on div "Climate stations measure climate, and weather balloons measure weather." at bounding box center [478, 271] width 519 height 31
click at [536, 462] on icon "button" at bounding box center [542, 473] width 28 height 28
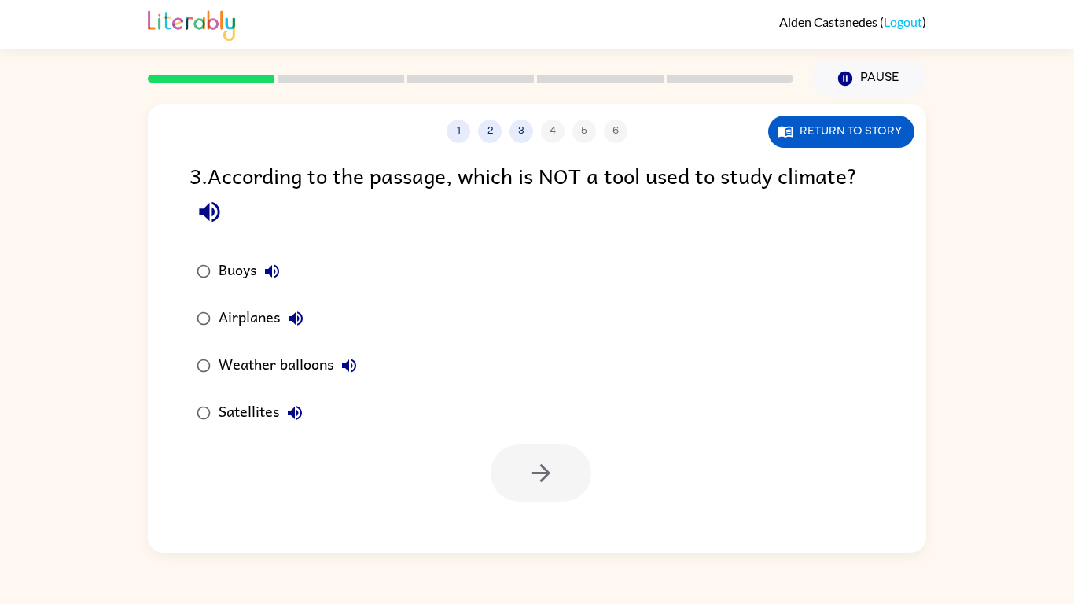
click at [250, 314] on div "Airplanes" at bounding box center [265, 318] width 93 height 31
click at [546, 480] on icon "button" at bounding box center [542, 473] width 28 height 28
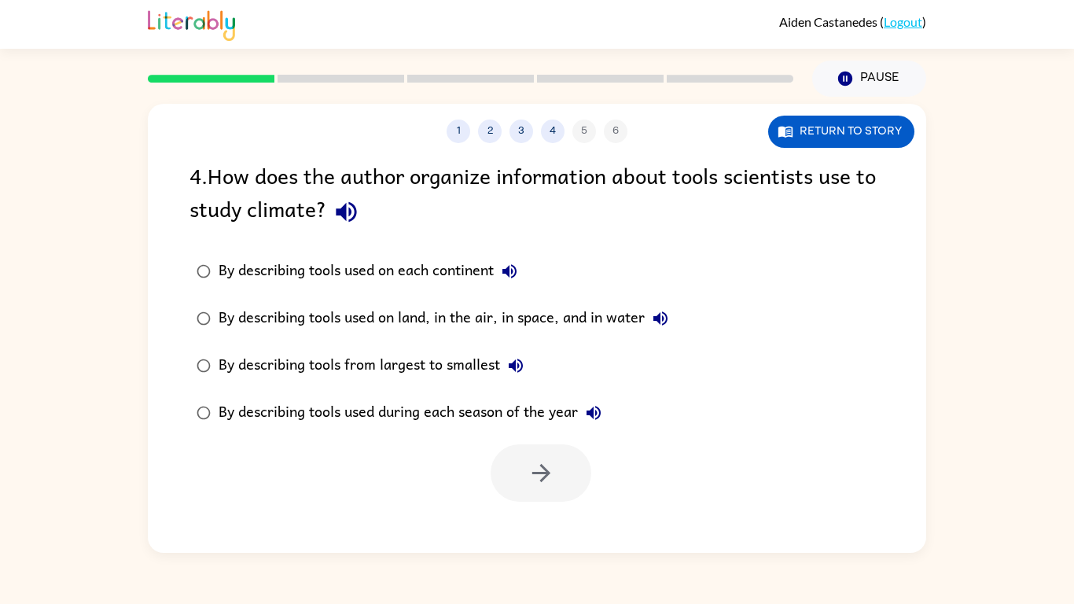
click at [417, 319] on div "By describing tools used on land, in the air, in space, and in water" at bounding box center [448, 318] width 458 height 31
click at [511, 463] on button "button" at bounding box center [541, 472] width 101 height 57
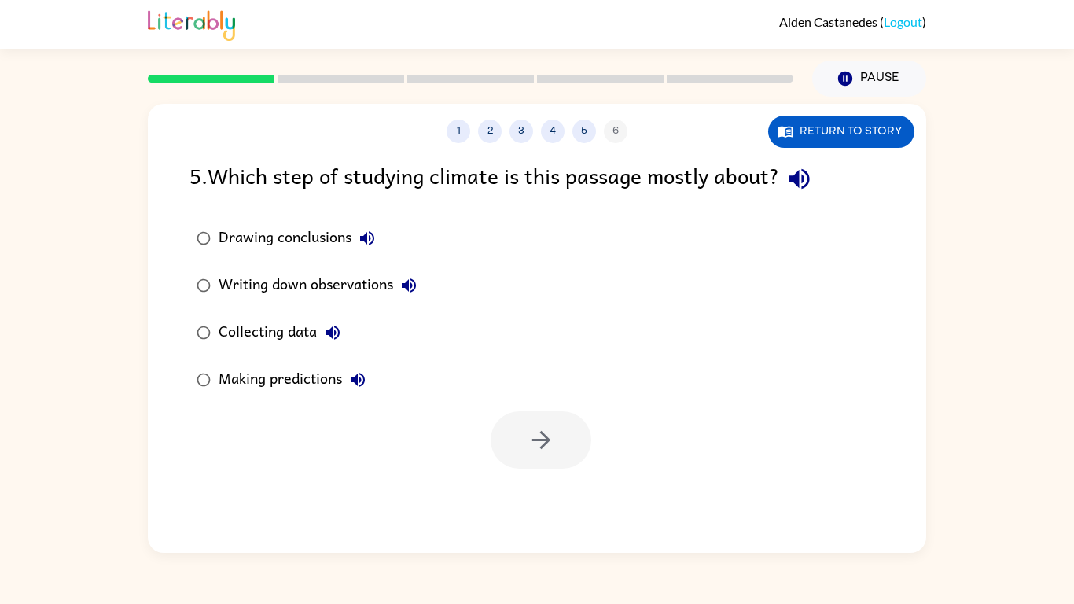
click at [293, 322] on div "Collecting data" at bounding box center [284, 332] width 130 height 31
click at [524, 441] on button "button" at bounding box center [541, 439] width 101 height 57
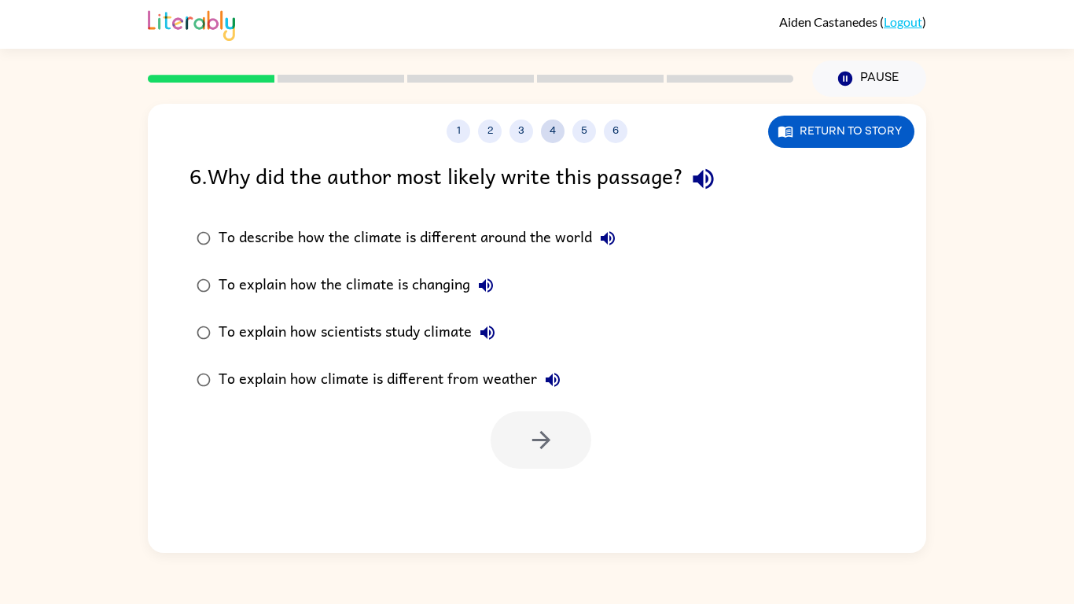
click at [553, 131] on button "4" at bounding box center [553, 131] width 24 height 24
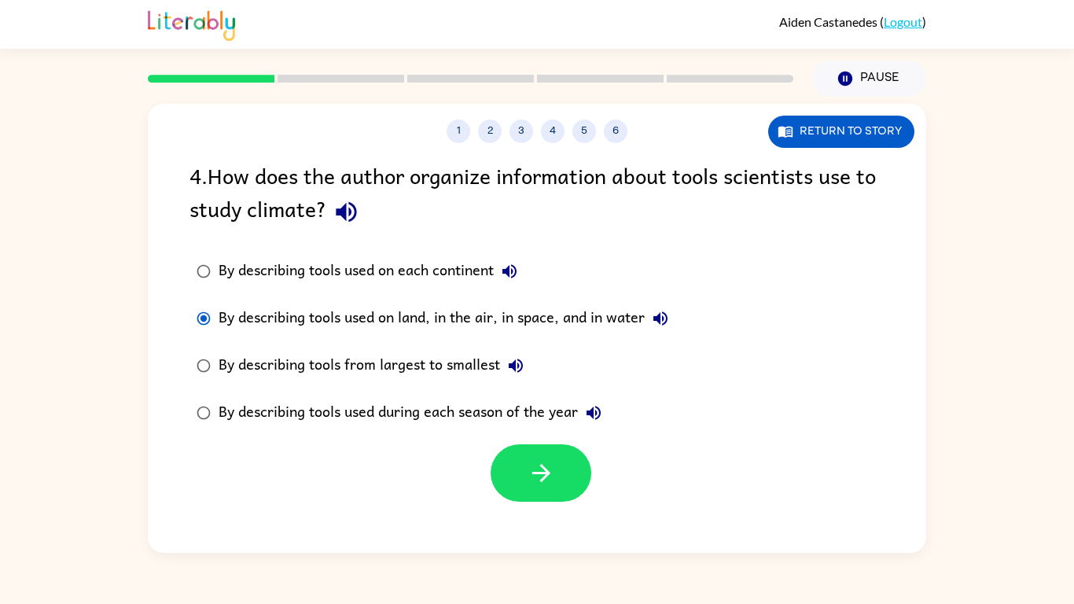
click at [395, 413] on div "By describing tools used during each season of the year" at bounding box center [414, 412] width 391 height 31
click at [315, 311] on div "By describing tools used on land, in the air, in space, and in water" at bounding box center [448, 318] width 458 height 31
click at [522, 494] on button "button" at bounding box center [541, 472] width 101 height 57
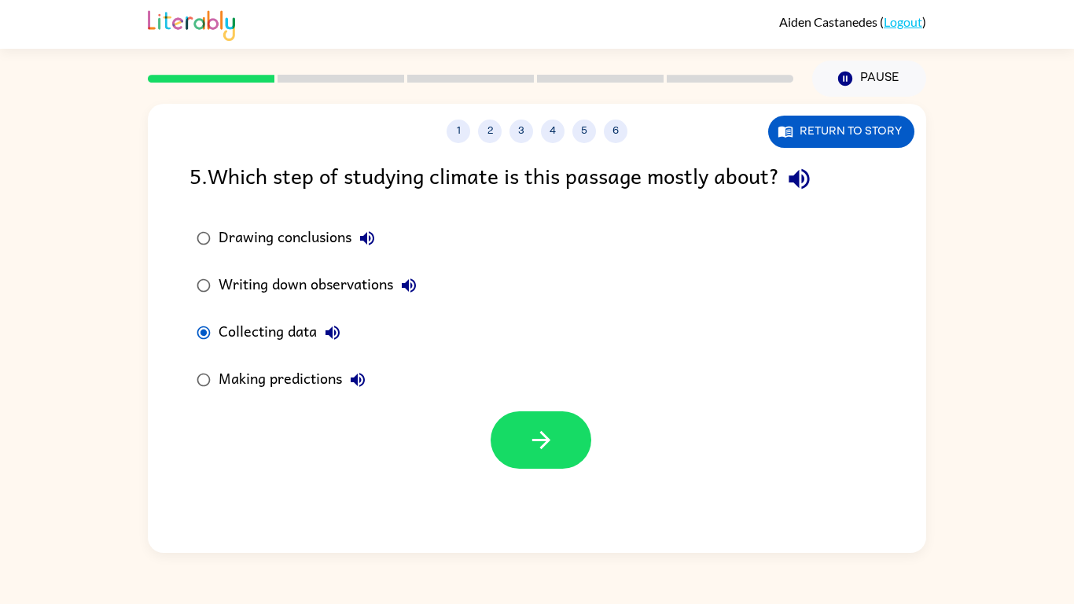
click at [274, 375] on div "Making predictions" at bounding box center [296, 379] width 155 height 31
click at [571, 455] on button "button" at bounding box center [541, 439] width 101 height 57
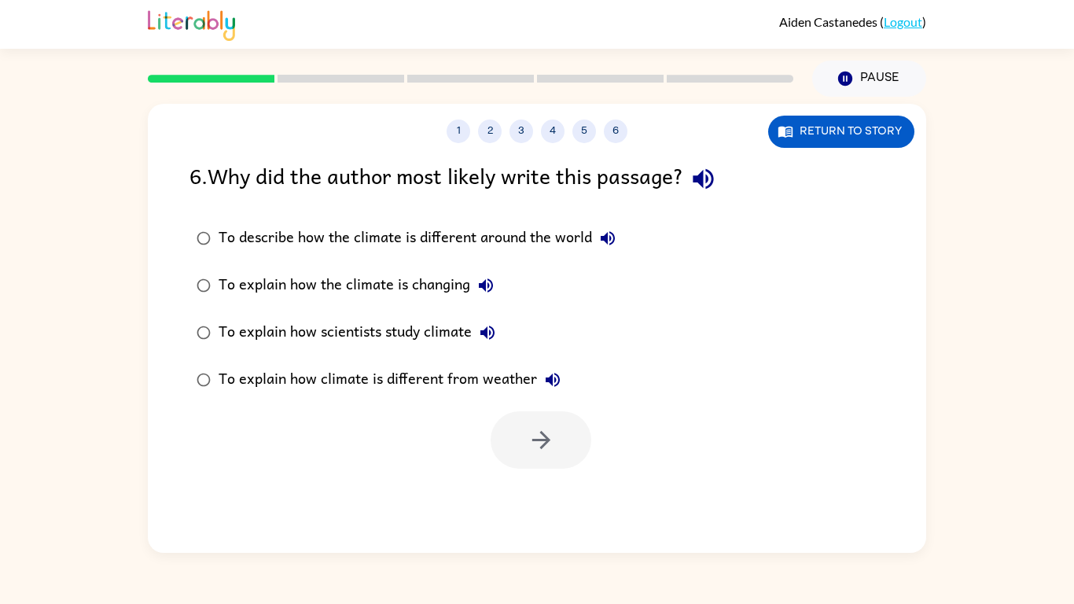
click at [428, 296] on div "To explain how the climate is changing" at bounding box center [360, 285] width 283 height 31
click at [423, 333] on div "To explain how scientists study climate" at bounding box center [361, 332] width 285 height 31
click at [508, 440] on button "button" at bounding box center [541, 439] width 101 height 57
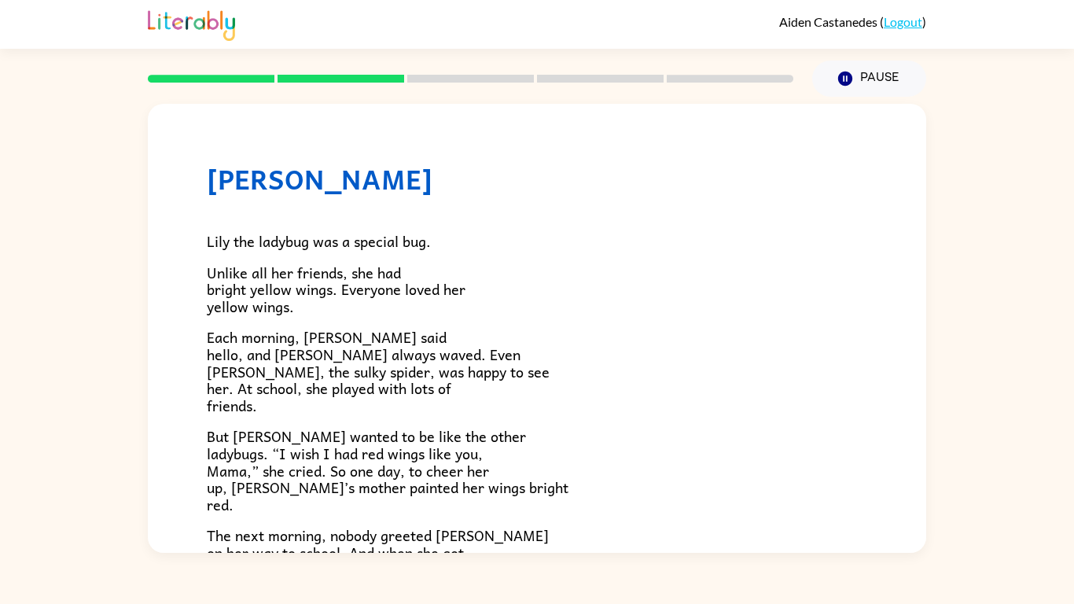
scroll to position [439, 0]
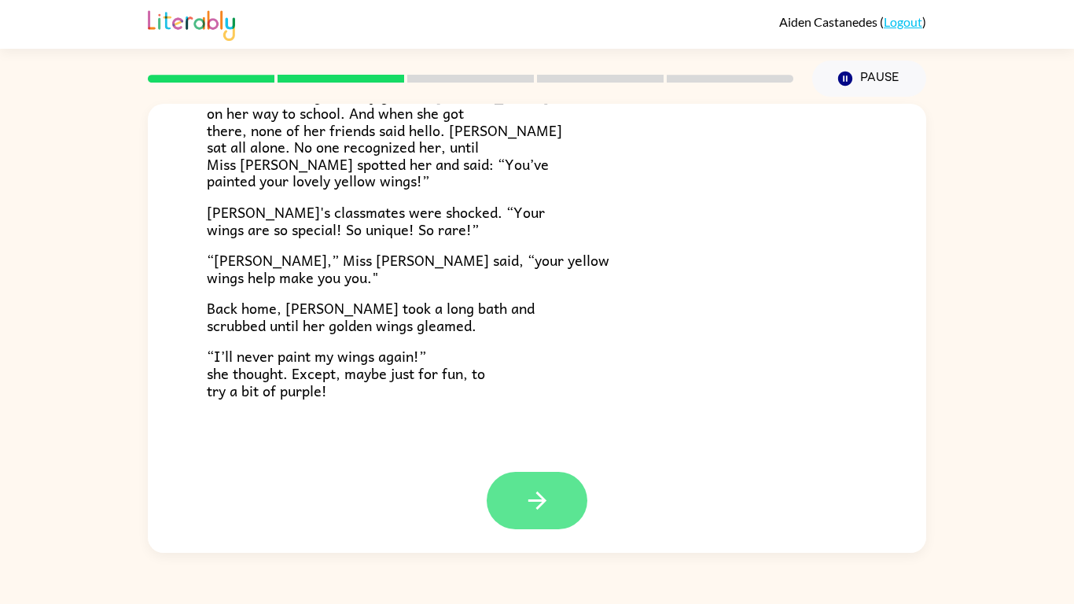
click at [543, 487] on icon "button" at bounding box center [538, 501] width 28 height 28
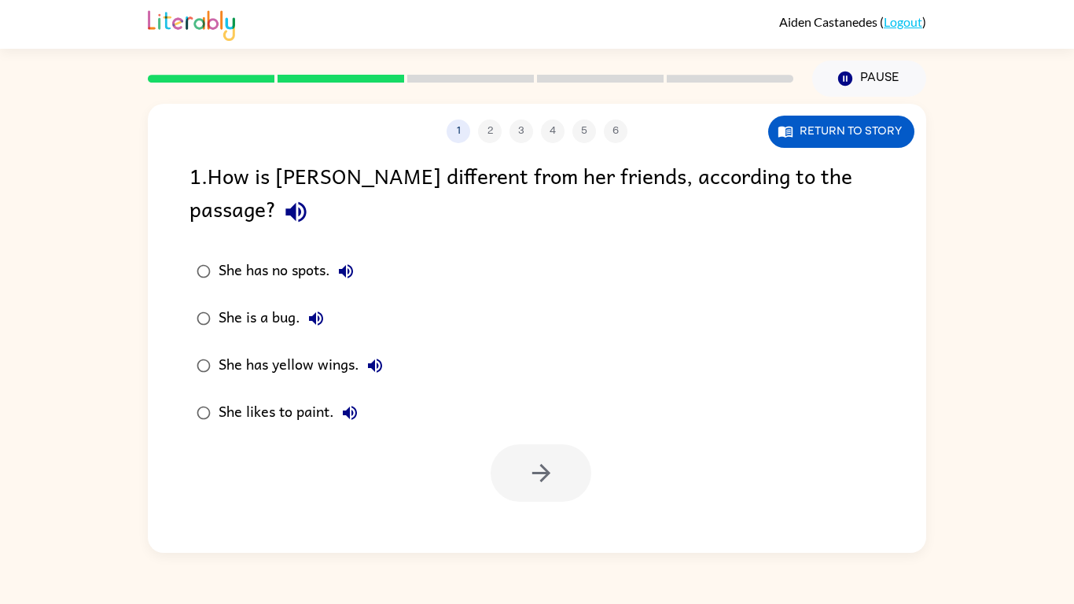
scroll to position [0, 0]
click at [289, 350] on div "She has yellow wings." at bounding box center [305, 365] width 172 height 31
click at [539, 459] on icon "button" at bounding box center [542, 473] width 28 height 28
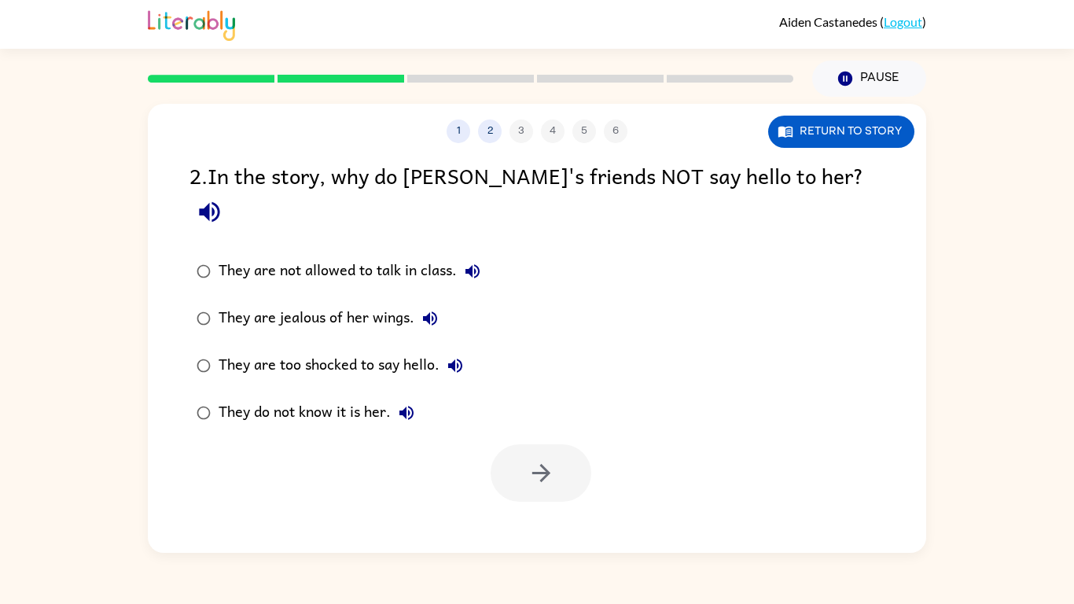
click at [311, 397] on div "They do not know it is her." at bounding box center [321, 412] width 204 height 31
click at [535, 459] on icon "button" at bounding box center [542, 473] width 28 height 28
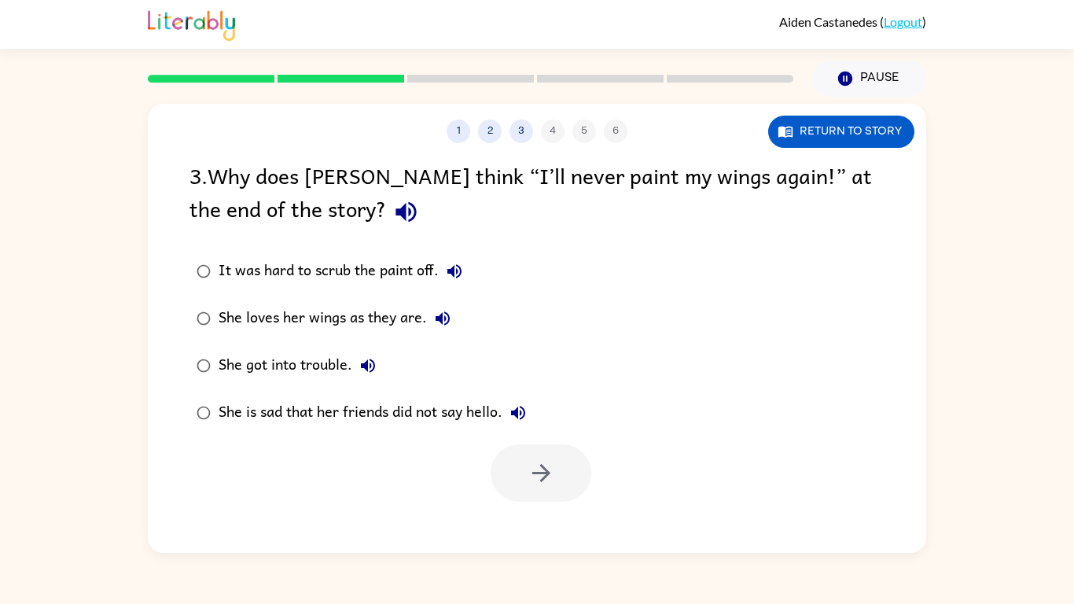
click at [319, 307] on div "She loves her wings as they are." at bounding box center [339, 318] width 240 height 31
click at [506, 483] on button "button" at bounding box center [541, 472] width 101 height 57
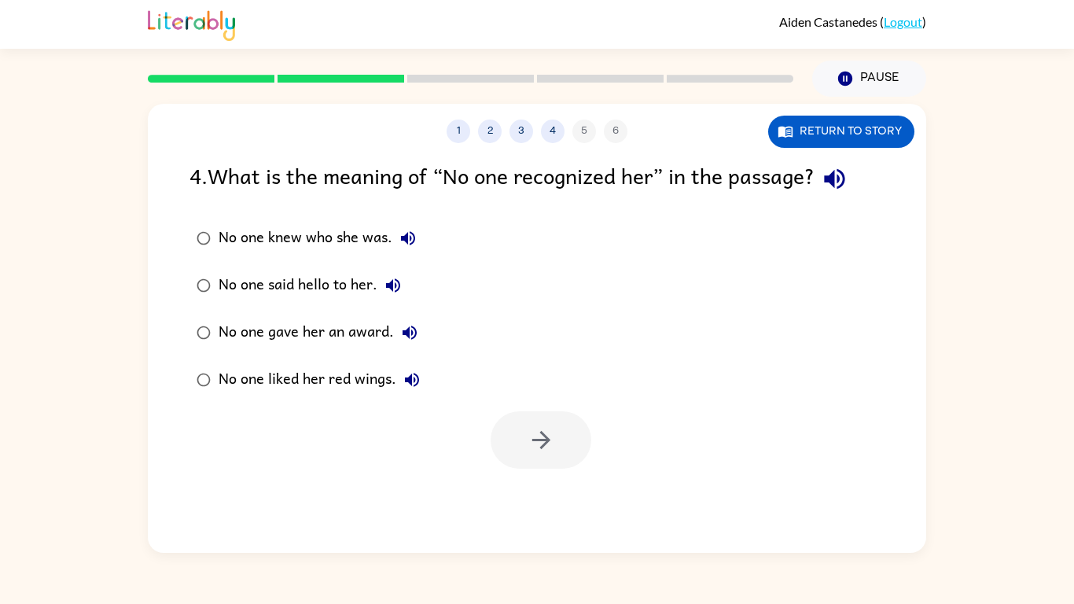
click at [275, 287] on div "No one said hello to her." at bounding box center [314, 285] width 190 height 31
click at [343, 239] on div "No one knew who she was." at bounding box center [321, 237] width 205 height 31
click at [532, 426] on icon "button" at bounding box center [542, 440] width 28 height 28
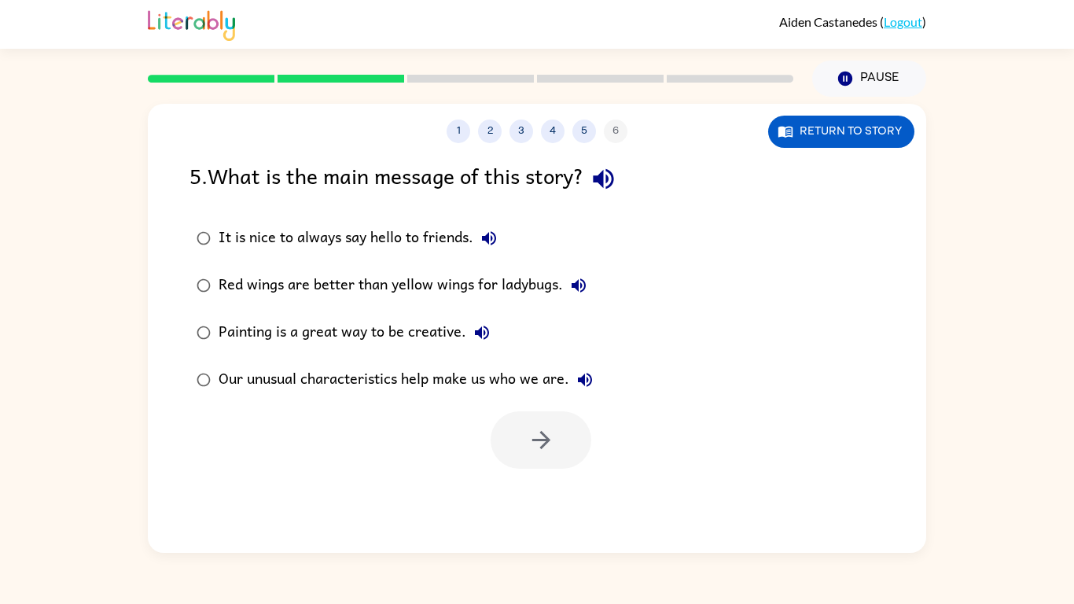
click at [421, 388] on div "Our unusual characteristics help make us who we are." at bounding box center [410, 379] width 382 height 31
click at [540, 417] on button "button" at bounding box center [541, 439] width 101 height 57
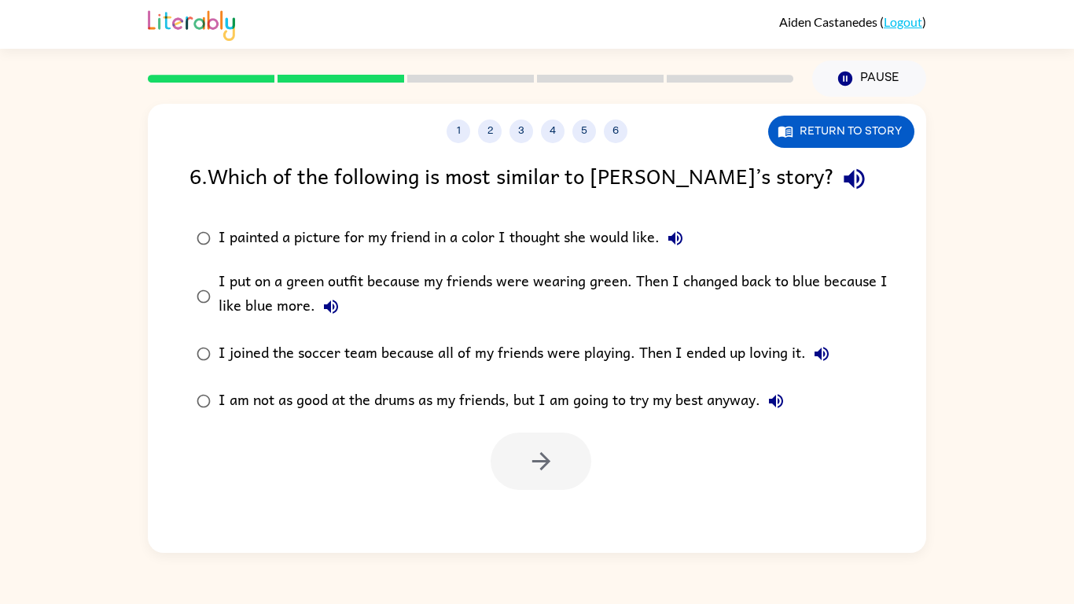
click at [614, 292] on div "I put on a green outfit because my friends were wearing green. Then I changed b…" at bounding box center [562, 296] width 687 height 53
click at [521, 449] on button "button" at bounding box center [541, 460] width 101 height 57
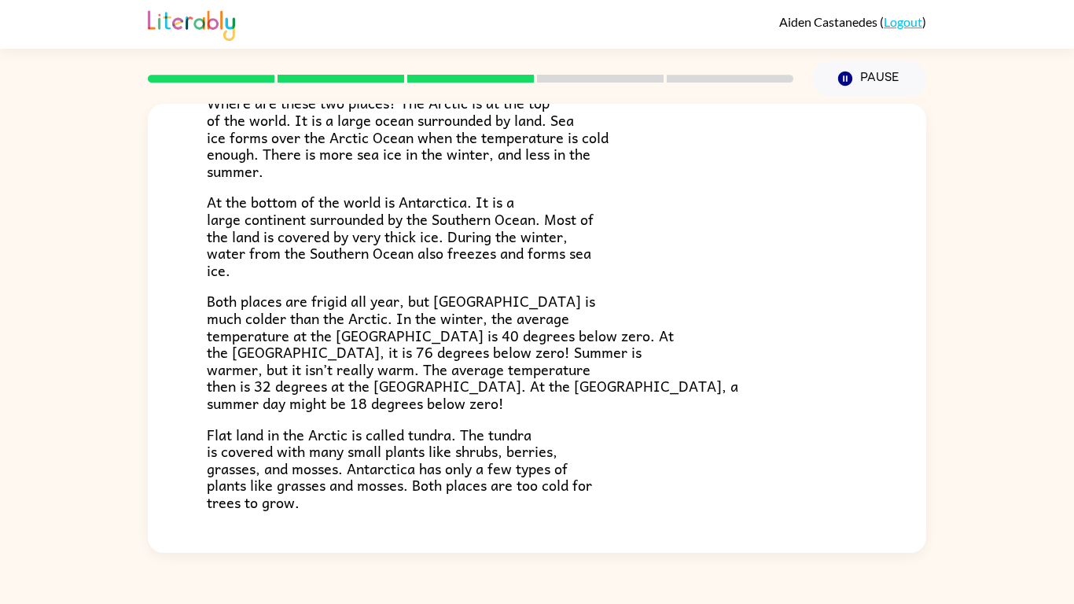
scroll to position [332, 0]
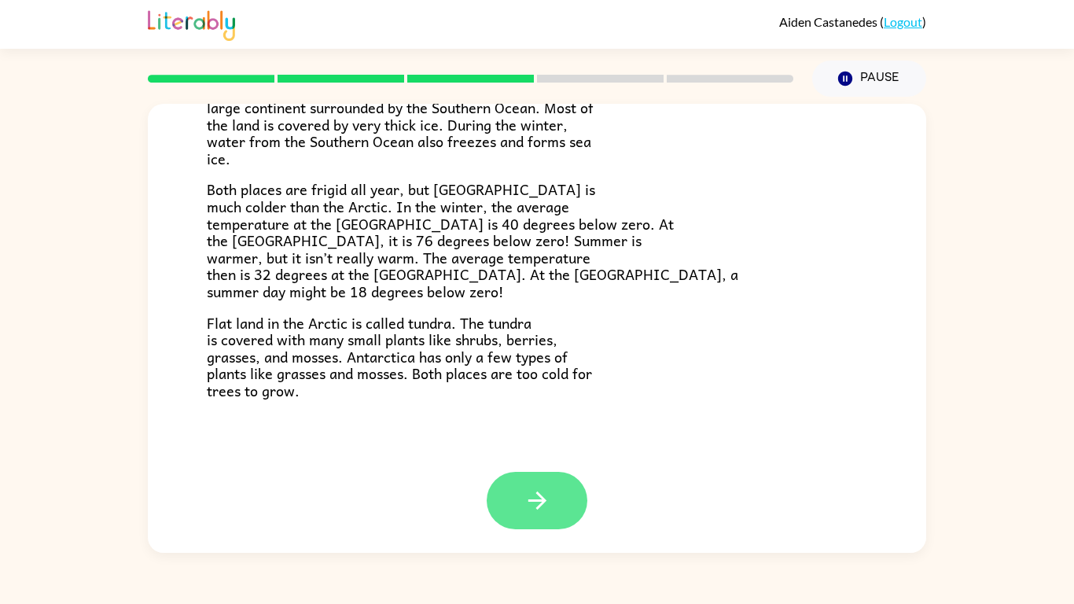
click at [550, 502] on icon "button" at bounding box center [538, 501] width 28 height 28
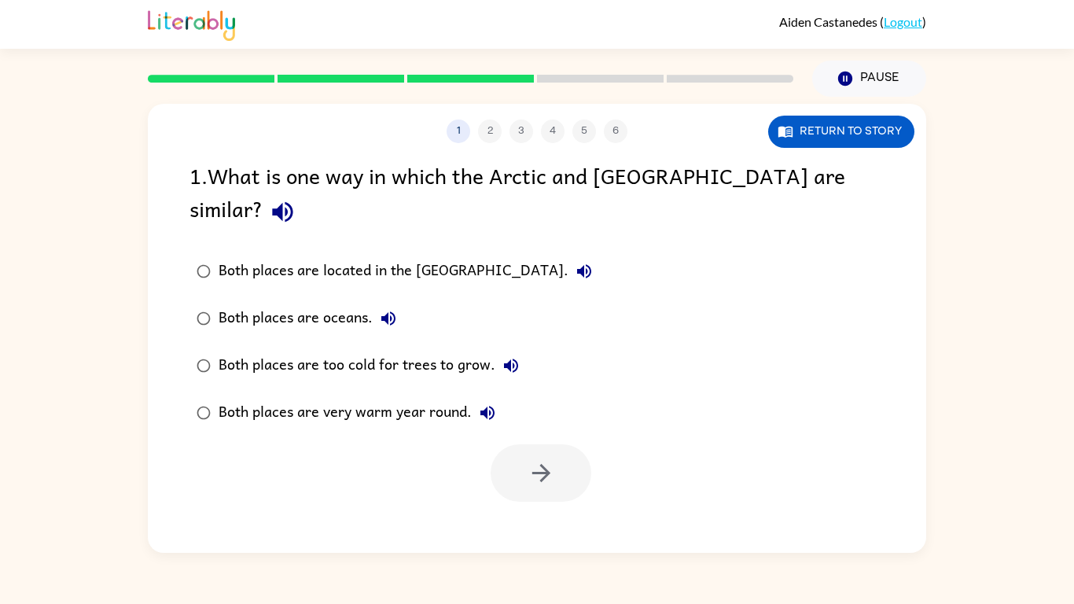
scroll to position [0, 0]
click at [327, 256] on div "Both places are located in the [GEOGRAPHIC_DATA]." at bounding box center [409, 271] width 381 height 31
click at [546, 464] on icon "button" at bounding box center [540, 473] width 18 height 18
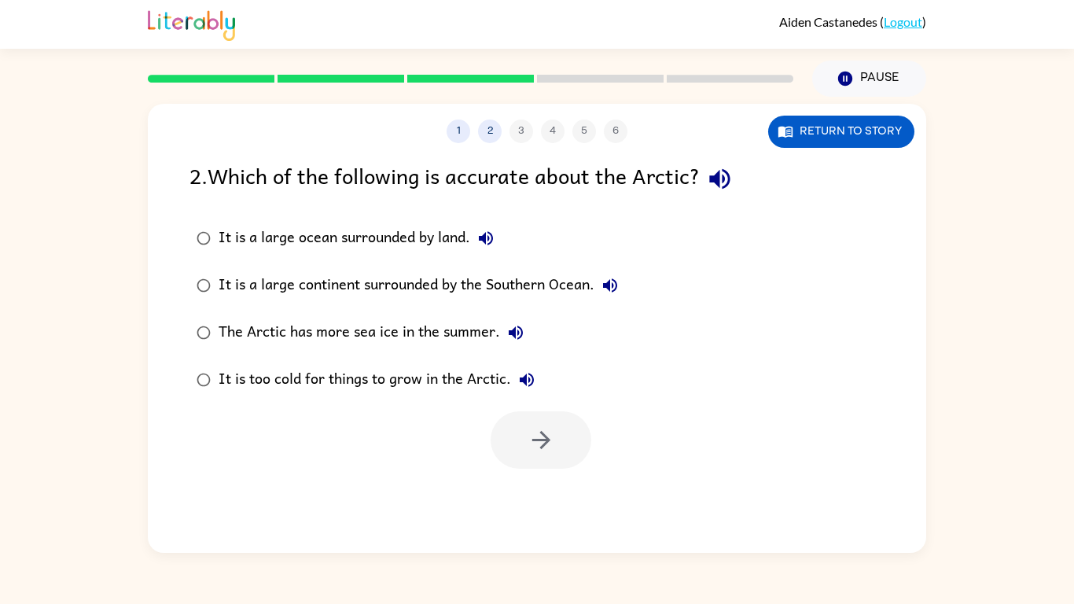
click at [332, 386] on div "It is too cold for things to grow in the Arctic." at bounding box center [381, 379] width 324 height 31
click at [528, 438] on icon "button" at bounding box center [542, 440] width 28 height 28
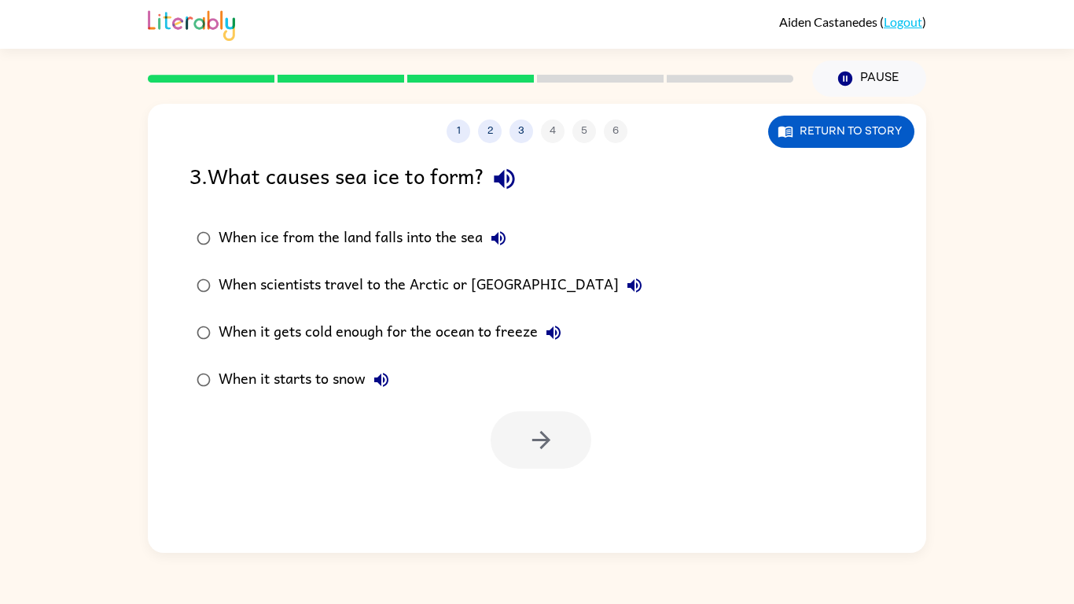
click at [366, 325] on div "When it gets cold enough for the ocean to freeze" at bounding box center [394, 332] width 351 height 31
click at [528, 436] on icon "button" at bounding box center [542, 440] width 28 height 28
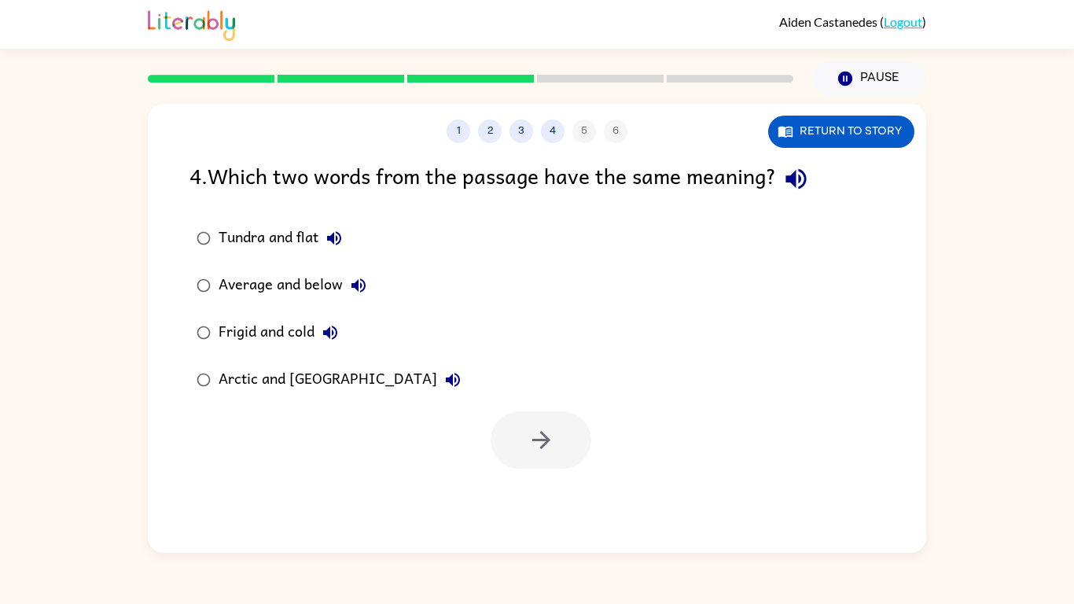
click at [281, 340] on div "Frigid and cold" at bounding box center [282, 332] width 127 height 31
click at [487, 428] on div at bounding box center [537, 435] width 778 height 65
click at [558, 468] on button "button" at bounding box center [541, 439] width 101 height 57
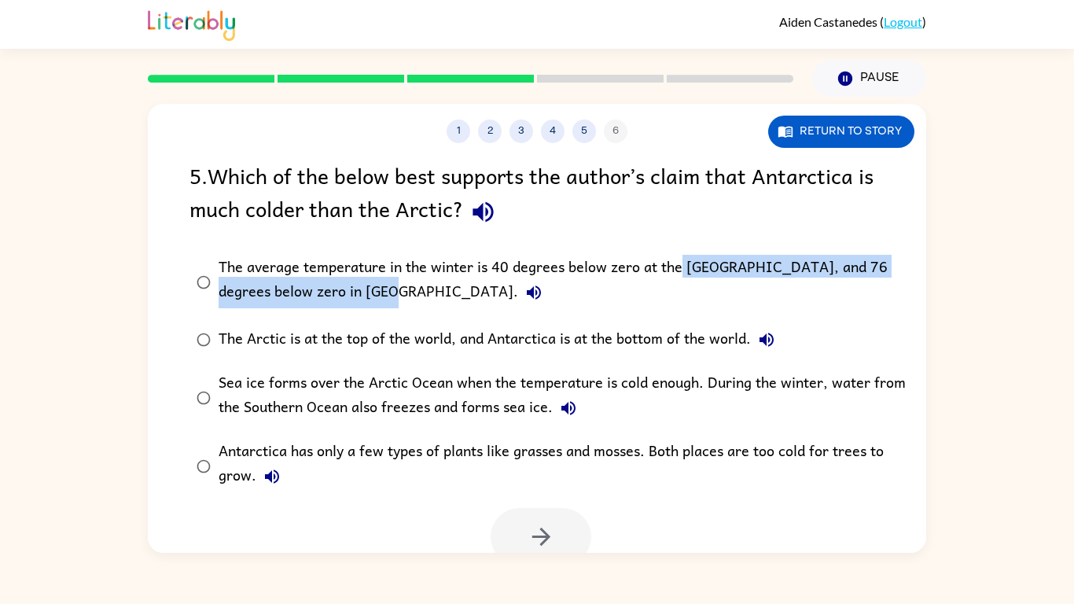
drag, startPoint x: 679, startPoint y: 272, endPoint x: 674, endPoint y: 278, distance: 8.4
click at [674, 278] on div "The average temperature in the winter is 40 degrees below zero at the [GEOGRAPH…" at bounding box center [562, 282] width 687 height 53
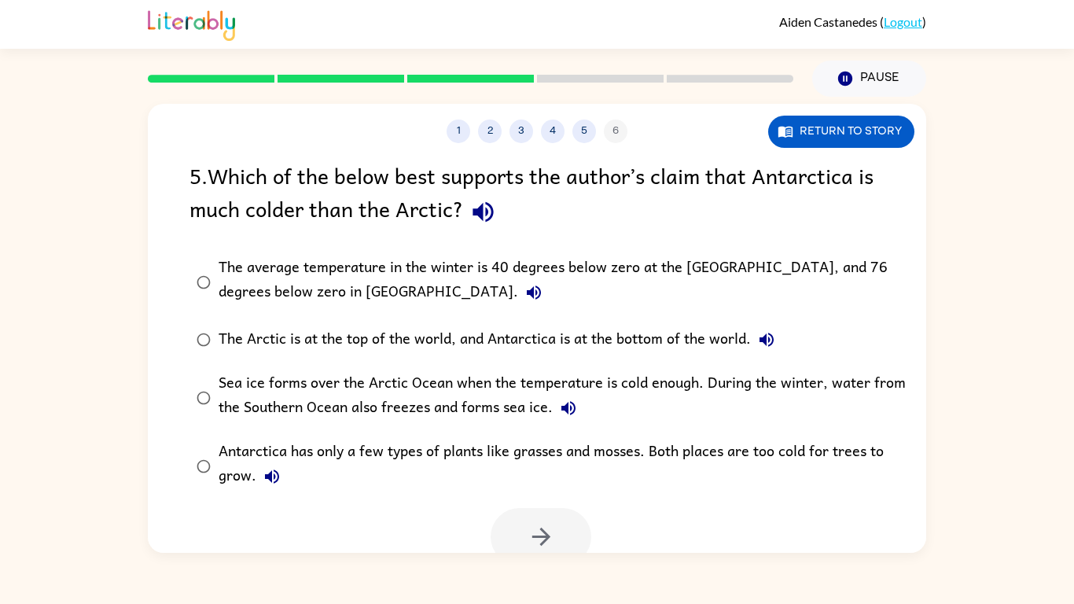
click at [601, 280] on div "The average temperature in the winter is 40 degrees below zero at the [GEOGRAPH…" at bounding box center [562, 282] width 687 height 53
click at [537, 270] on div "The average temperature in the winter is 40 degrees below zero at the [GEOGRAPH…" at bounding box center [562, 282] width 687 height 53
click at [307, 294] on div "The average temperature in the winter is 40 degrees below zero at the [GEOGRAPH…" at bounding box center [562, 282] width 687 height 53
click at [546, 506] on div at bounding box center [537, 532] width 778 height 65
click at [535, 523] on icon "button" at bounding box center [542, 537] width 28 height 28
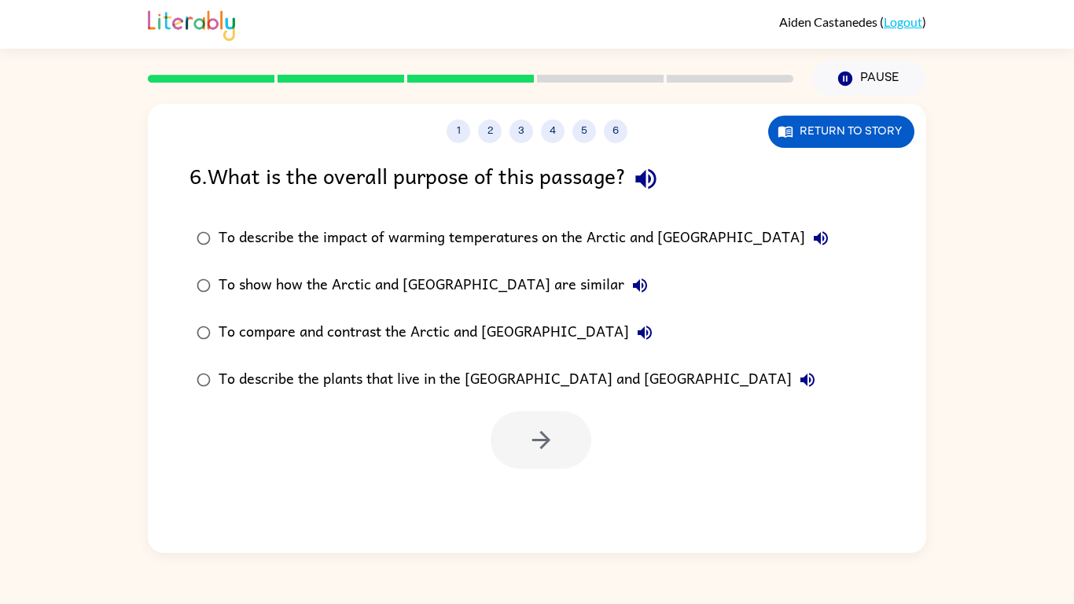
click at [436, 226] on div "To describe the impact of warming temperatures on the Arctic and [GEOGRAPHIC_DA…" at bounding box center [528, 237] width 618 height 31
click at [555, 439] on button "button" at bounding box center [541, 439] width 101 height 57
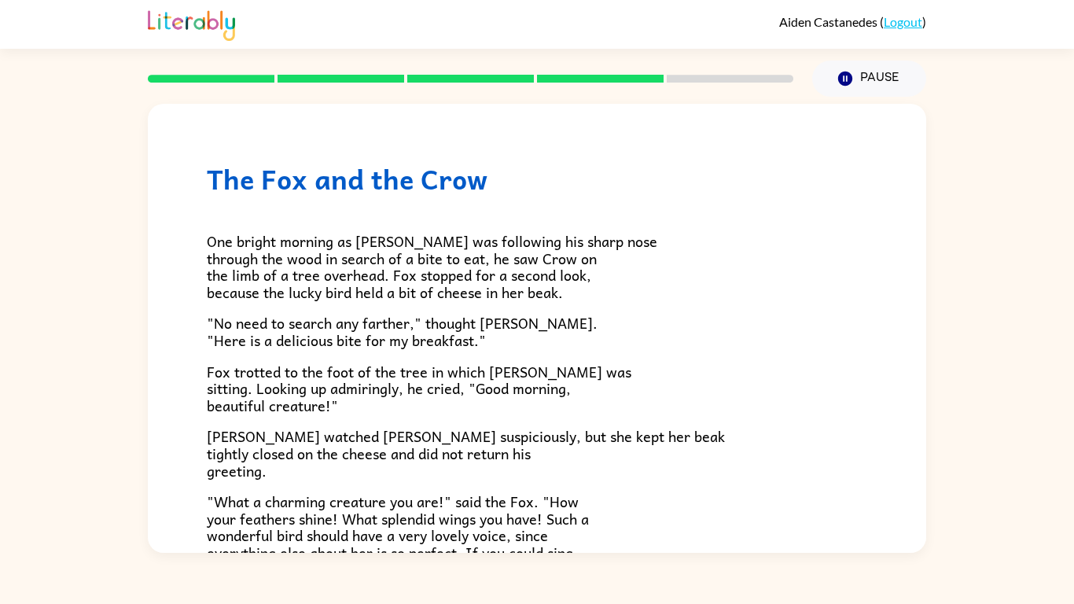
scroll to position [309, 0]
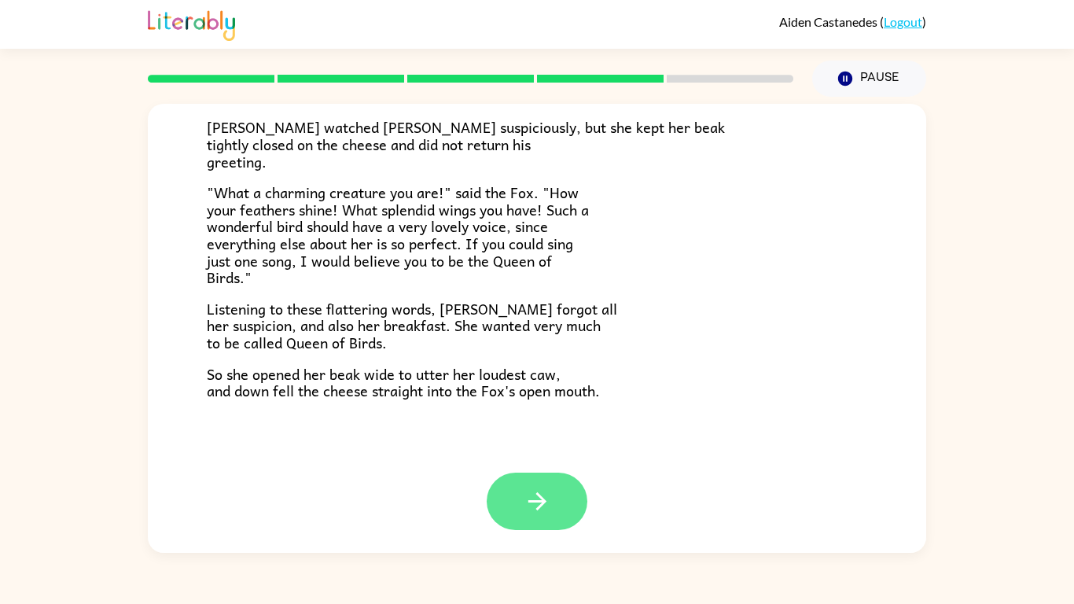
click at [570, 502] on button "button" at bounding box center [537, 500] width 101 height 57
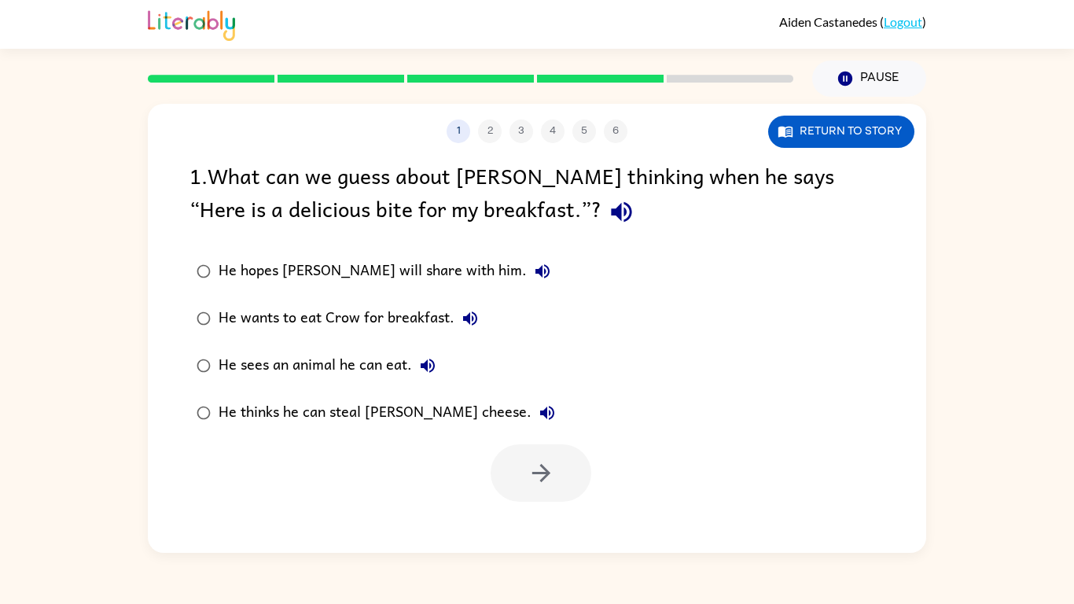
click at [277, 315] on div "He wants to eat Crow for breakfast." at bounding box center [352, 318] width 267 height 31
click at [575, 488] on button "button" at bounding box center [541, 472] width 101 height 57
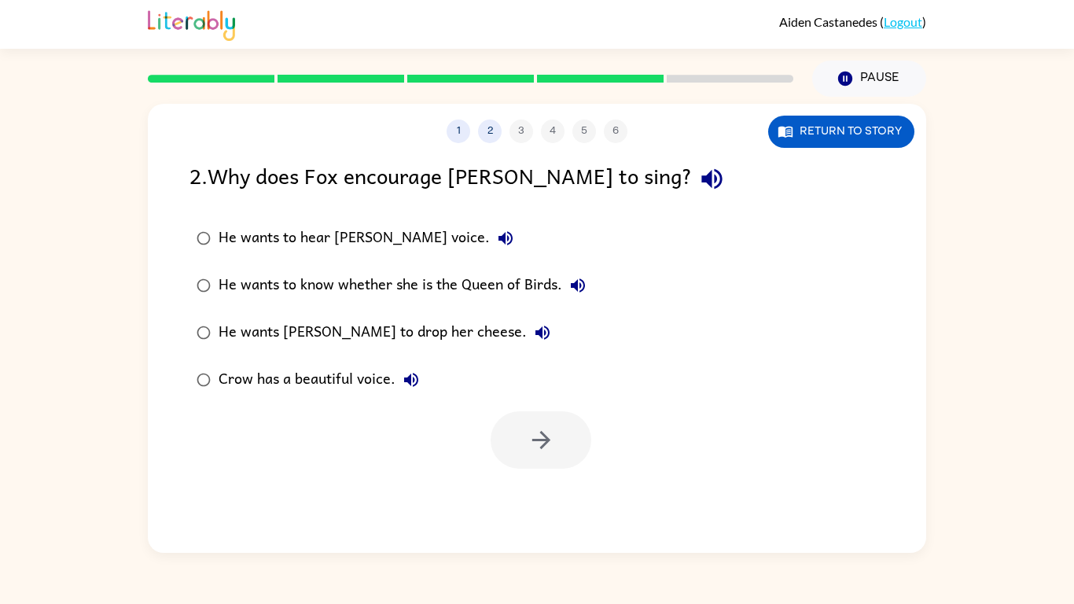
click at [757, 157] on div "1 2 3 4 5 6 Return to story 2 . Why does Fox encourage [PERSON_NAME] to sing? H…" at bounding box center [537, 328] width 778 height 449
click at [835, 127] on button "Return to story" at bounding box center [841, 132] width 146 height 32
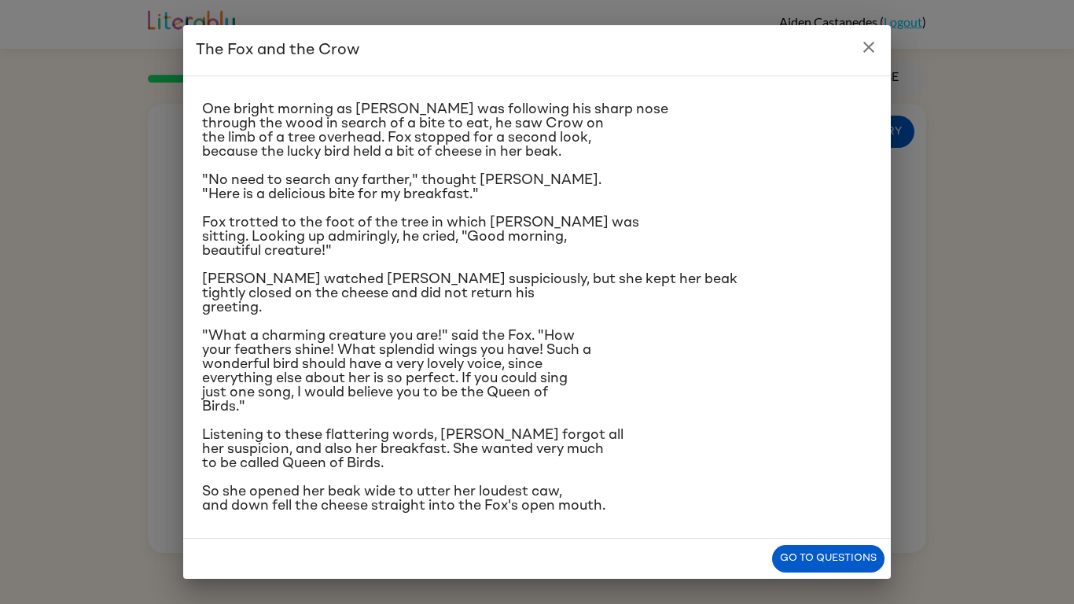
scroll to position [26, 0]
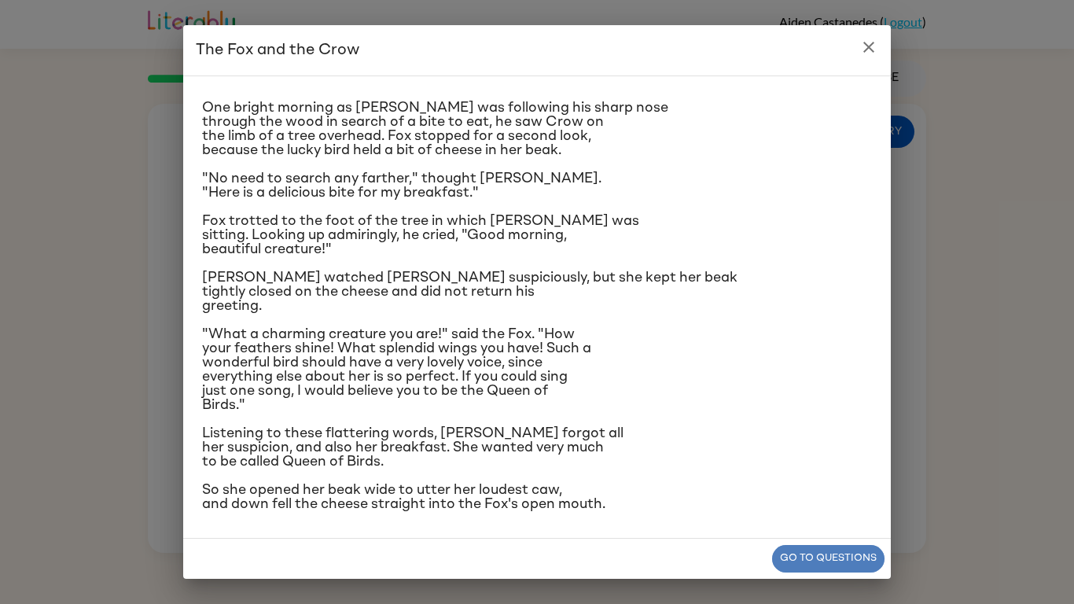
click at [797, 561] on button "Go to questions" at bounding box center [828, 559] width 112 height 28
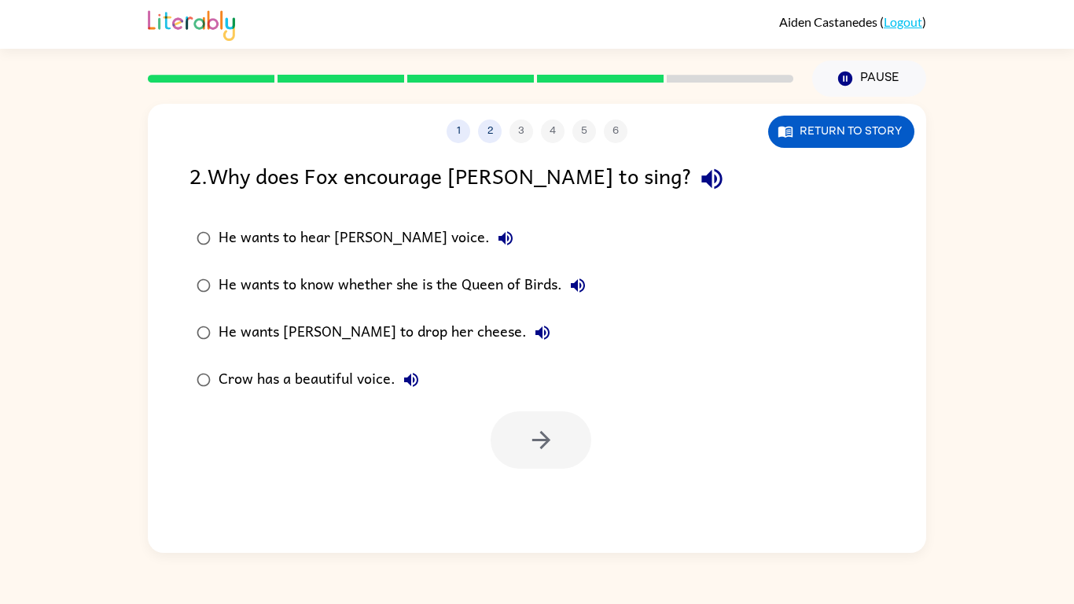
click at [223, 279] on div "He wants to know whether she is the Queen of Birds." at bounding box center [406, 285] width 375 height 31
click at [546, 442] on icon "button" at bounding box center [540, 440] width 18 height 18
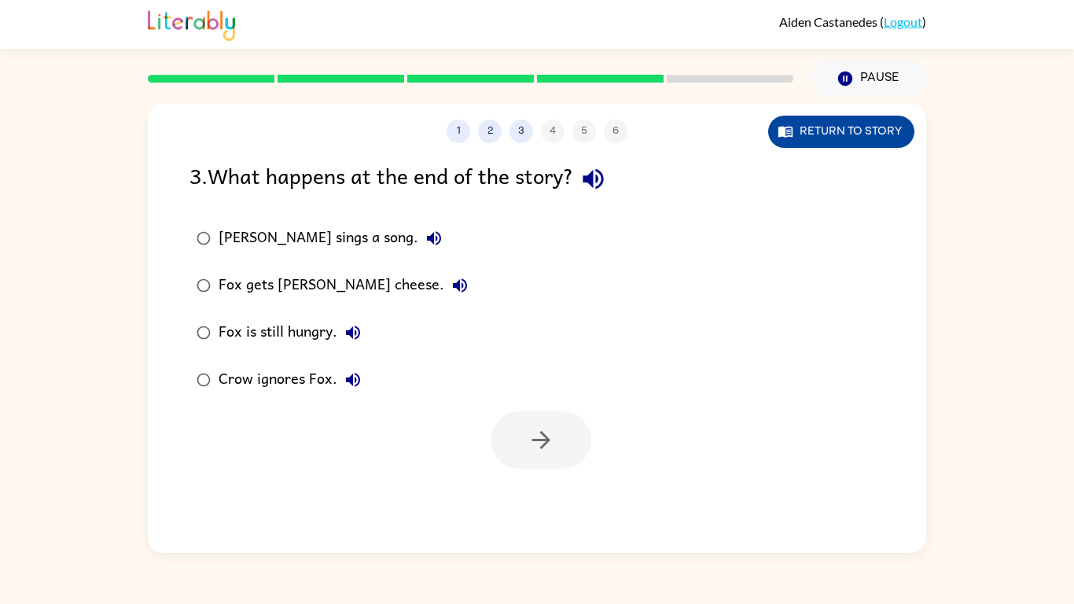
click at [802, 141] on button "Return to story" at bounding box center [841, 132] width 146 height 32
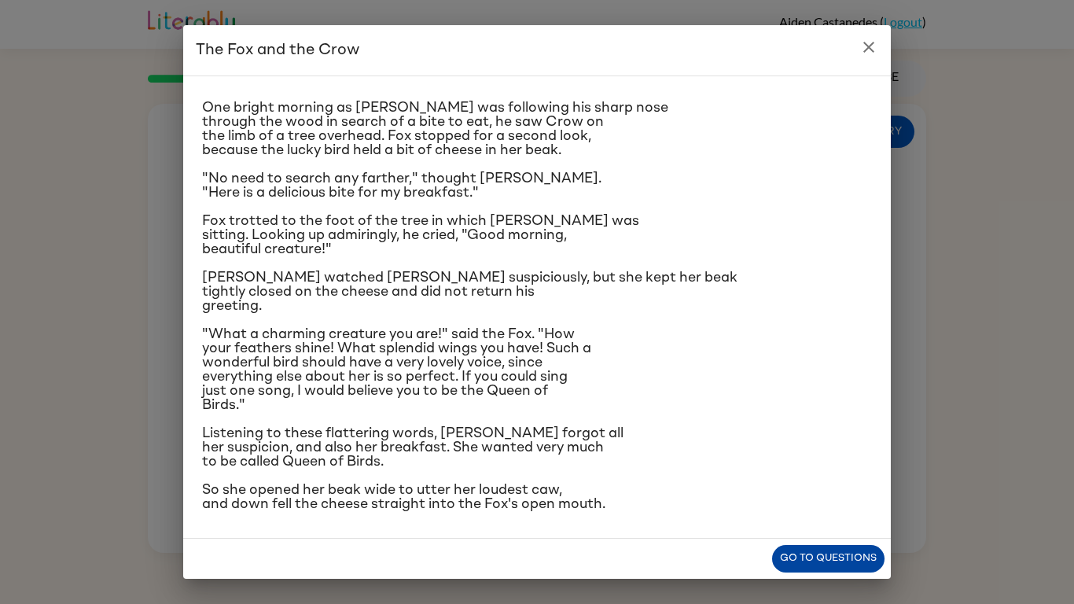
click at [840, 555] on button "Go to questions" at bounding box center [828, 559] width 112 height 28
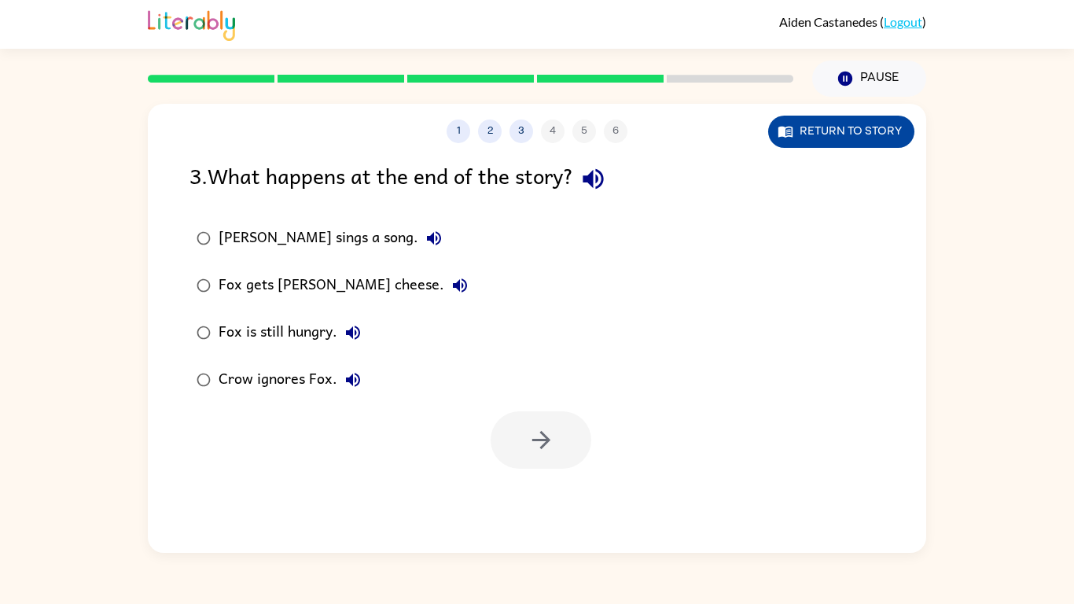
click at [782, 126] on icon "button" at bounding box center [786, 131] width 16 height 16
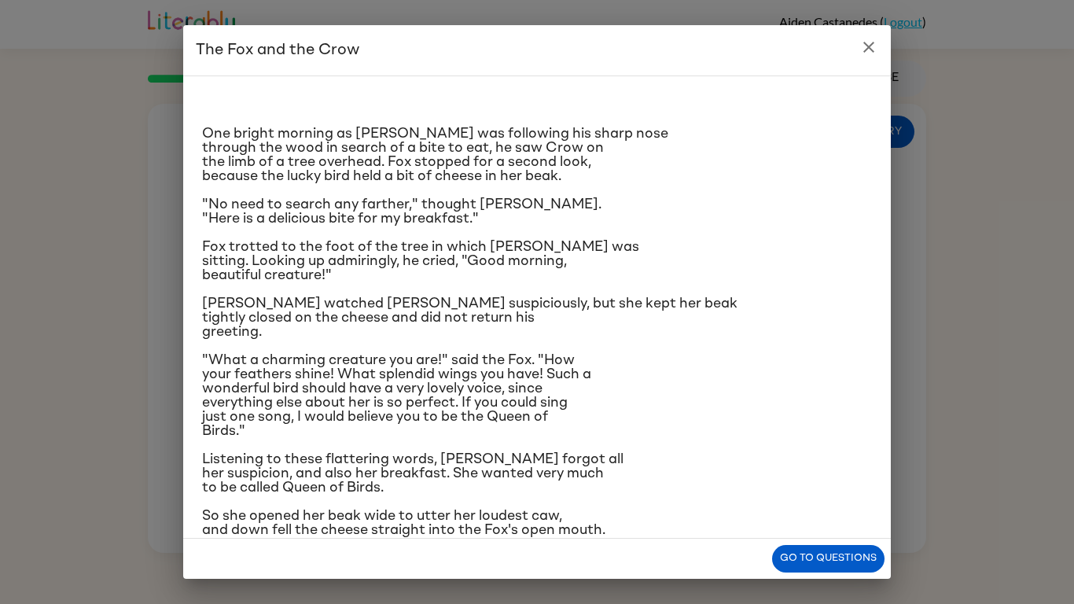
click at [866, 30] on h2 "The Fox and the Crow" at bounding box center [537, 50] width 708 height 50
click at [866, 33] on button "close" at bounding box center [868, 46] width 31 height 31
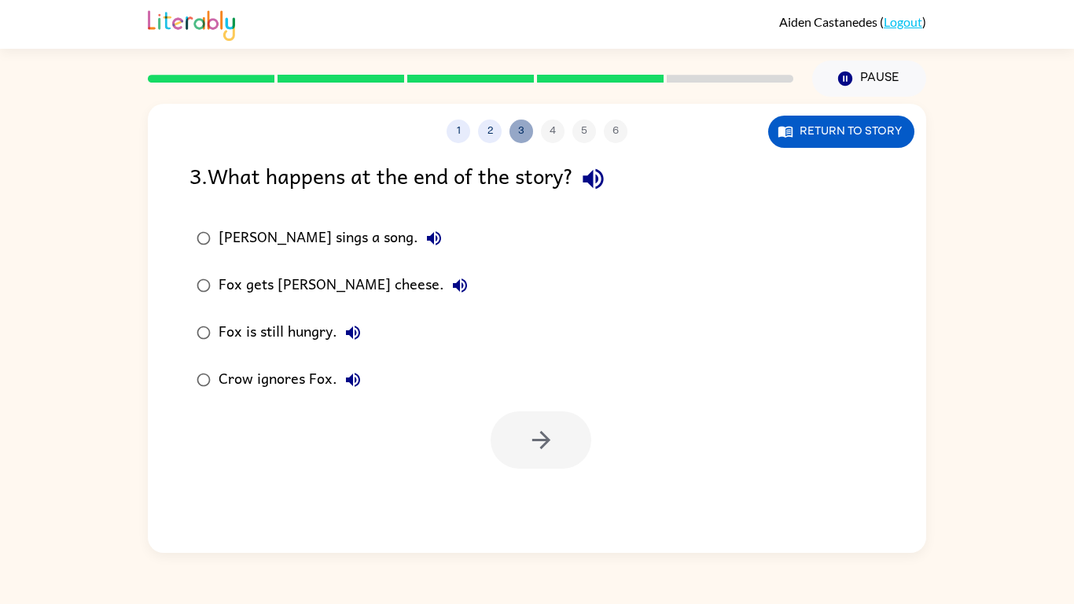
click at [516, 132] on button "3" at bounding box center [521, 131] width 24 height 24
click at [482, 128] on button "2" at bounding box center [490, 131] width 24 height 24
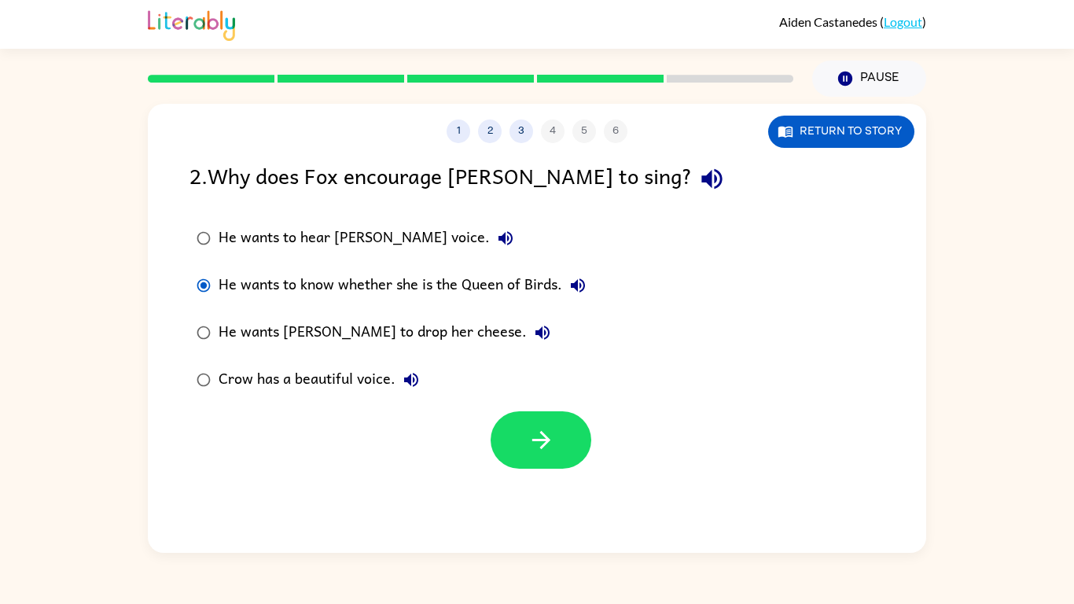
click at [362, 333] on div "He wants [PERSON_NAME] to drop her cheese." at bounding box center [389, 332] width 340 height 31
click at [528, 443] on icon "button" at bounding box center [542, 440] width 28 height 28
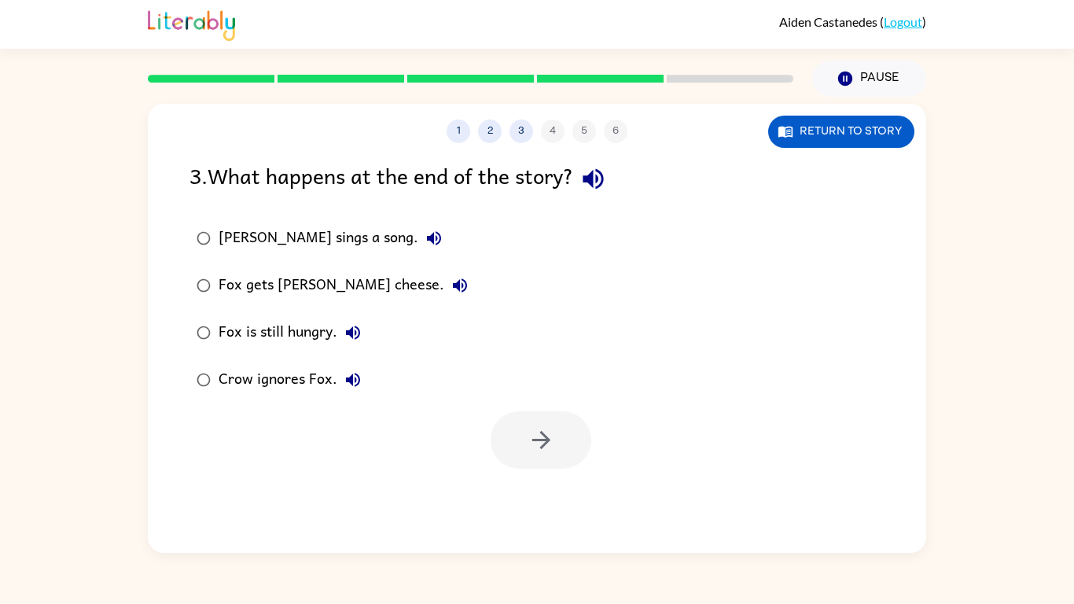
click at [340, 299] on div "Fox gets [PERSON_NAME] cheese." at bounding box center [347, 285] width 257 height 31
click at [531, 425] on button "button" at bounding box center [541, 439] width 101 height 57
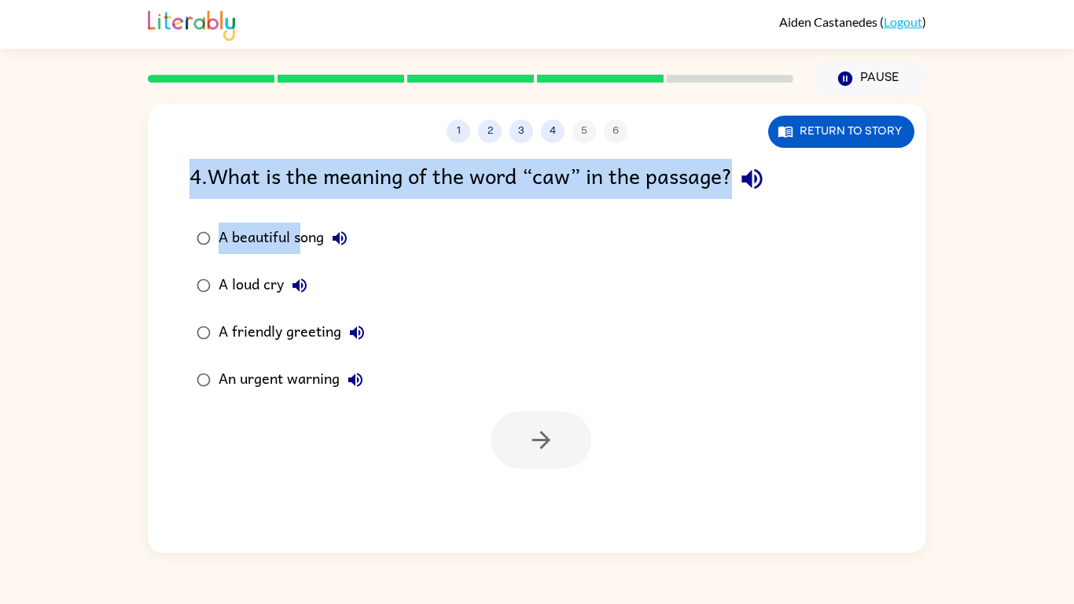
click at [300, 225] on div "A beautiful song" at bounding box center [287, 237] width 137 height 31
click at [553, 453] on icon "button" at bounding box center [542, 440] width 28 height 28
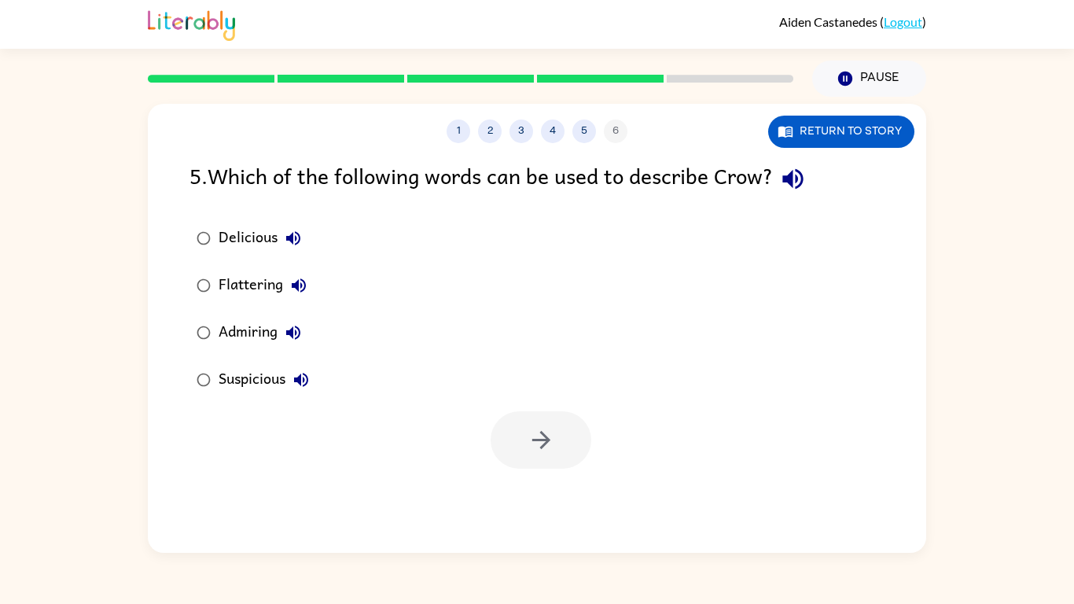
click at [260, 329] on div "Admiring" at bounding box center [264, 332] width 90 height 31
click at [248, 289] on div "Flattering" at bounding box center [267, 285] width 96 height 31
click at [263, 329] on div "Admiring" at bounding box center [264, 332] width 90 height 31
click at [559, 439] on button "button" at bounding box center [541, 439] width 101 height 57
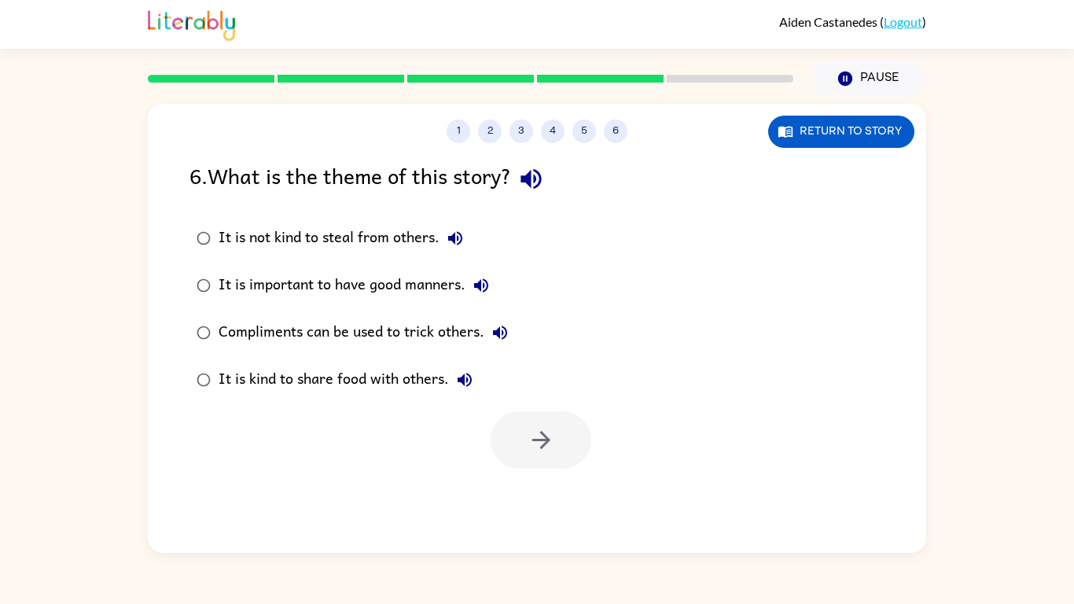
click at [396, 235] on div "It is not kind to steal from others." at bounding box center [345, 237] width 252 height 31
click at [535, 435] on icon "button" at bounding box center [542, 440] width 28 height 28
